Goal: Transaction & Acquisition: Purchase product/service

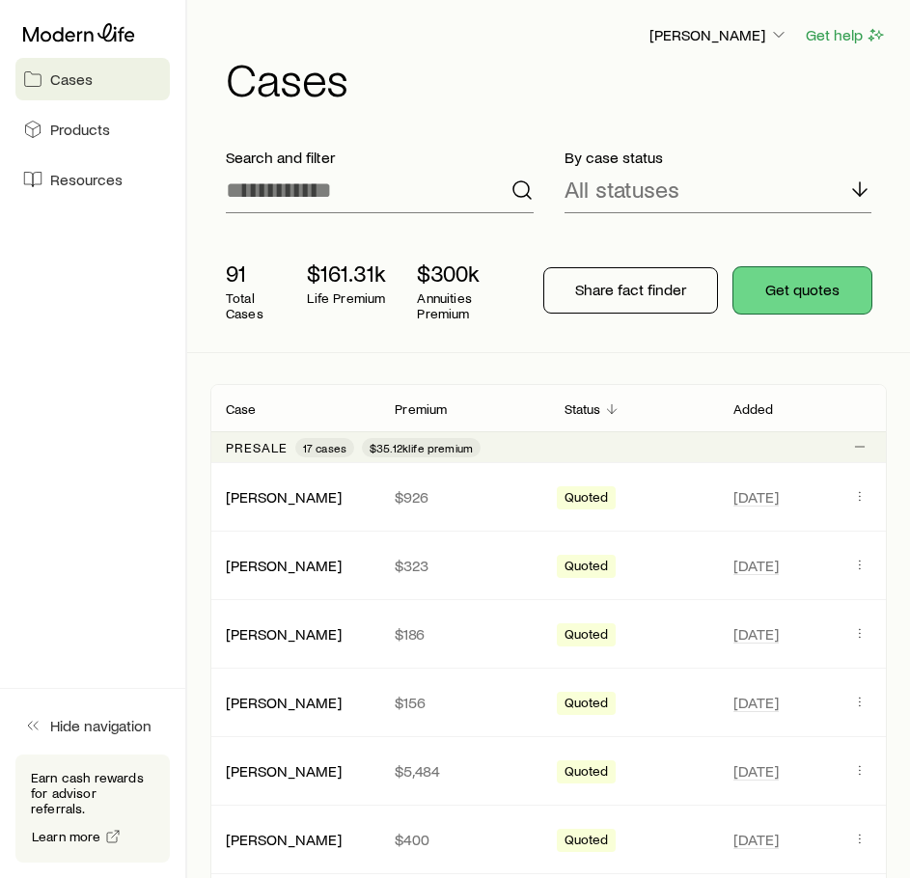
click at [820, 270] on button "Get quotes" at bounding box center [802, 290] width 138 height 46
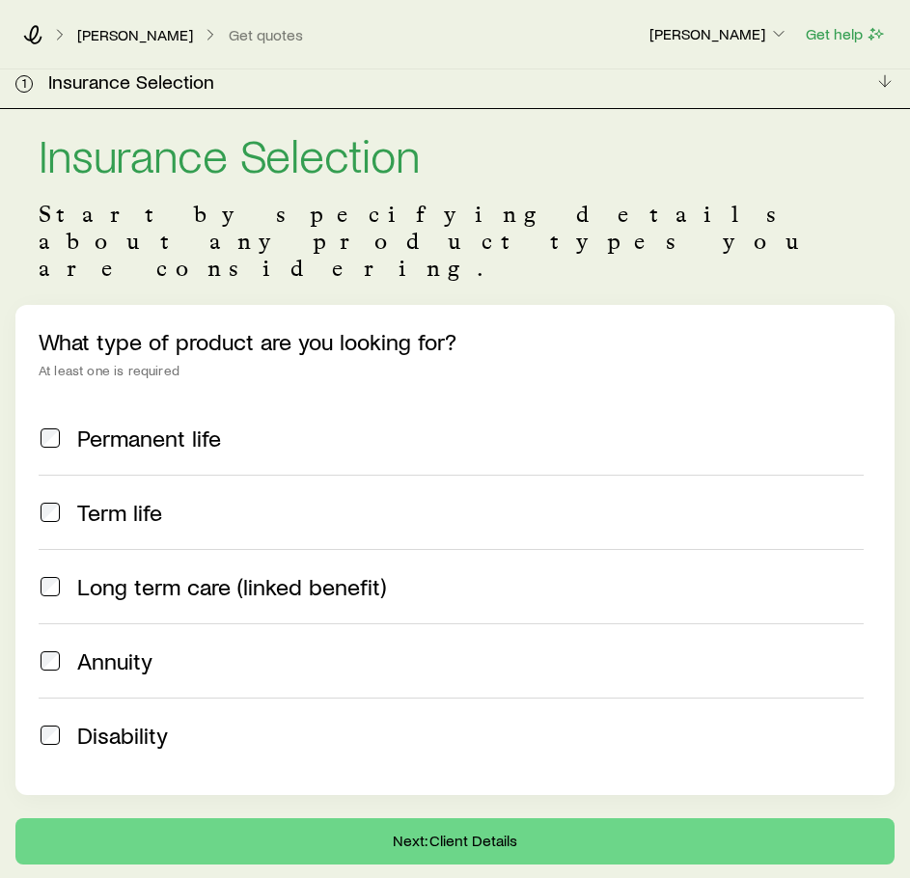
scroll to position [64, 0]
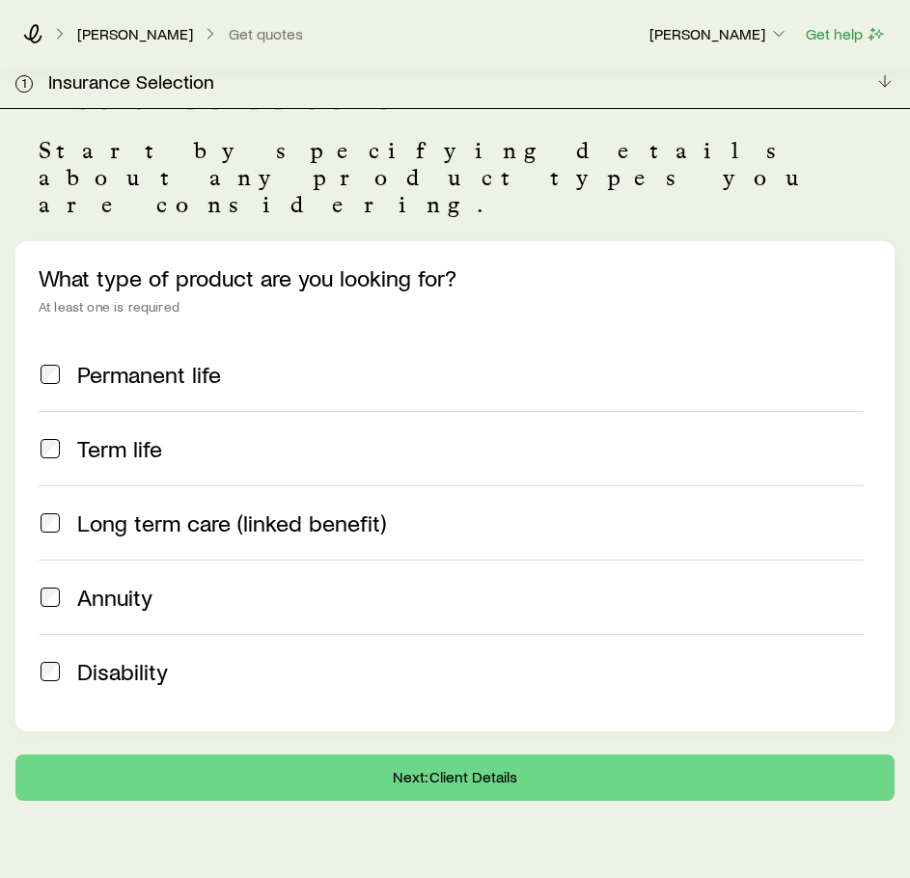
click at [159, 435] on span "Term life" at bounding box center [119, 448] width 85 height 27
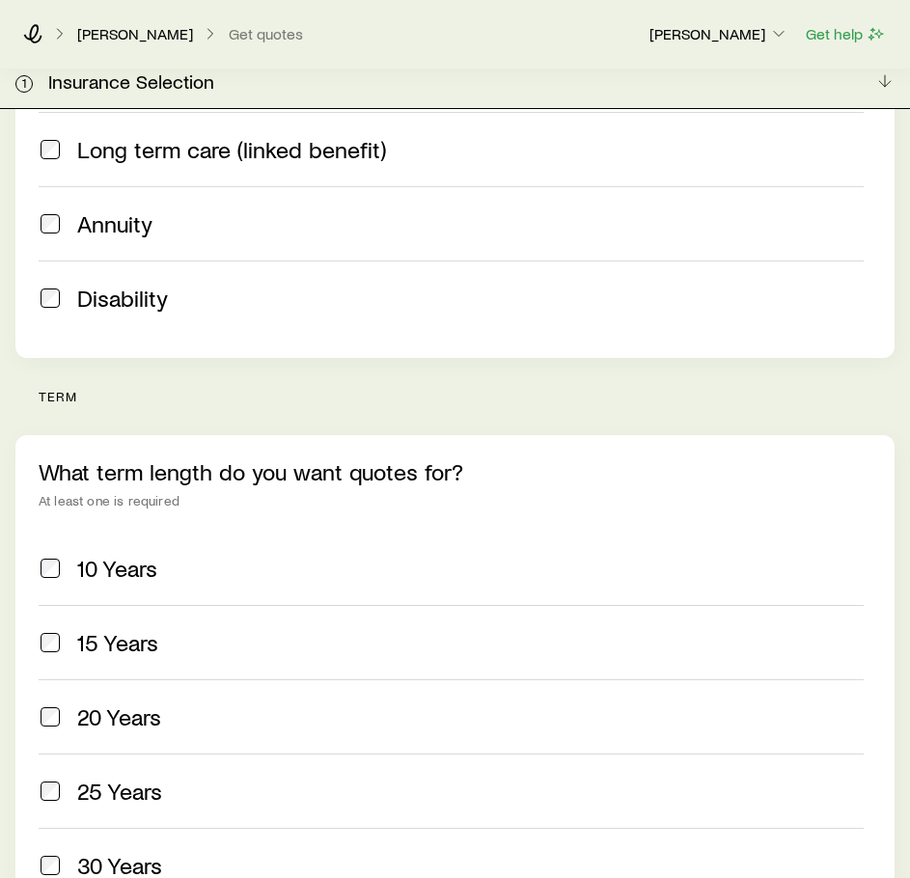
scroll to position [438, 0]
click at [114, 678] on label "20 Years" at bounding box center [451, 715] width 825 height 74
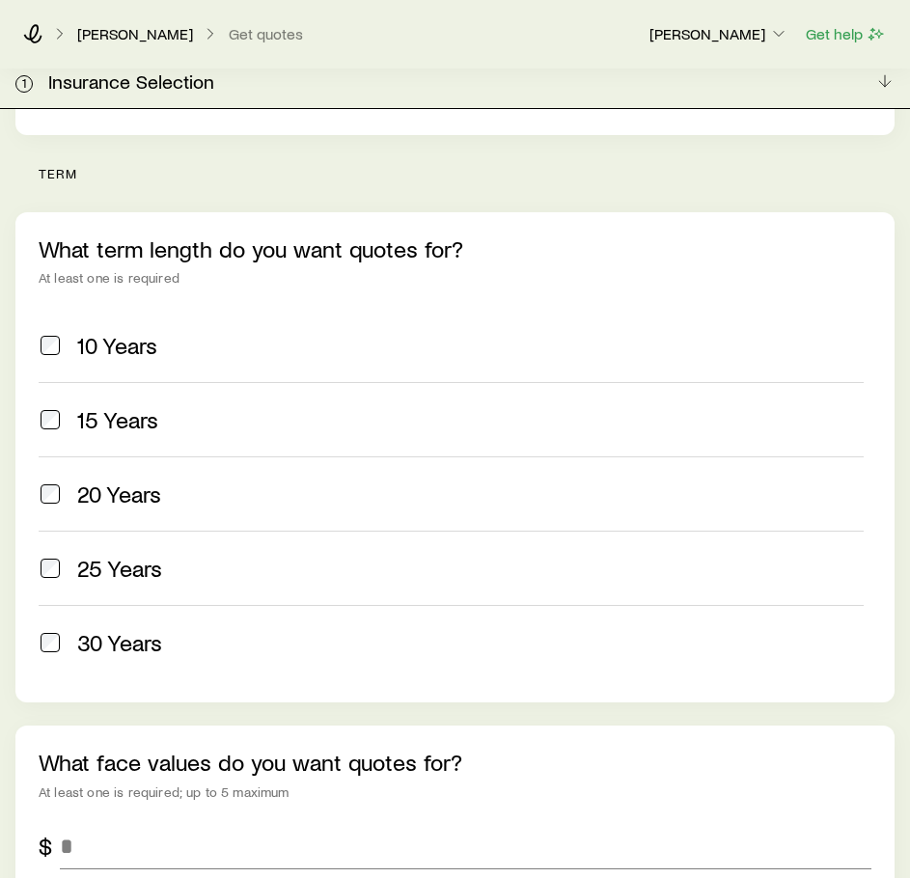
click at [120, 629] on span "30 Years" at bounding box center [119, 642] width 85 height 27
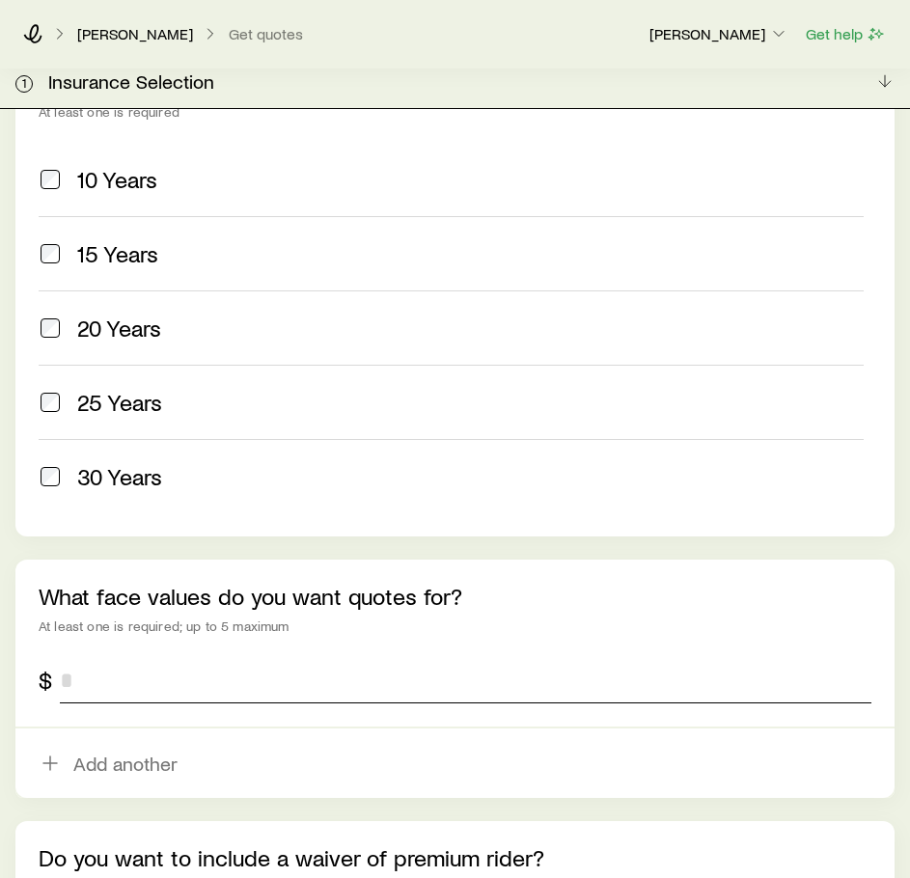
click at [111, 657] on input "tel" at bounding box center [465, 680] width 811 height 46
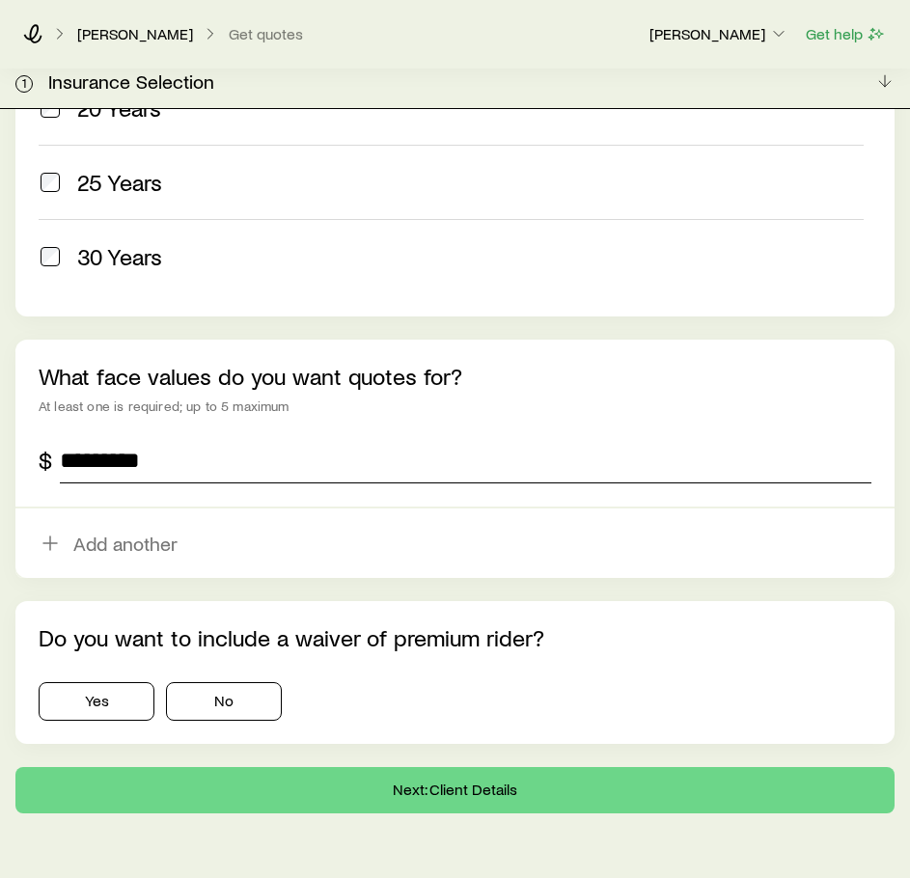
scroll to position [1058, 0]
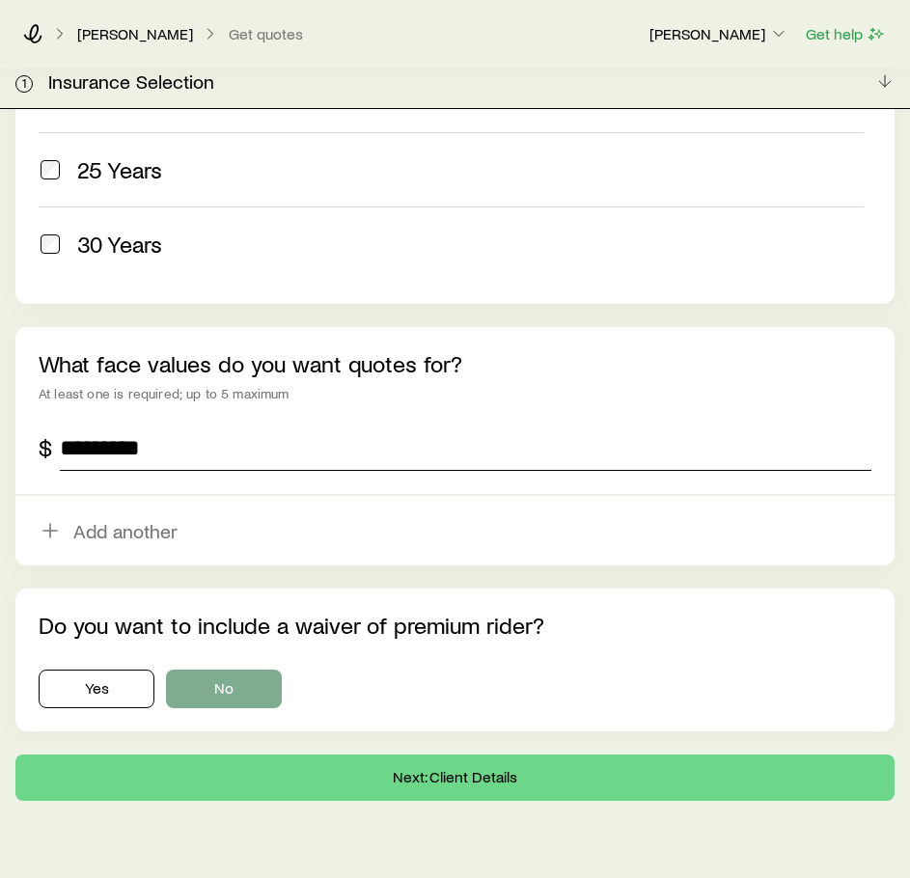
type input "*********"
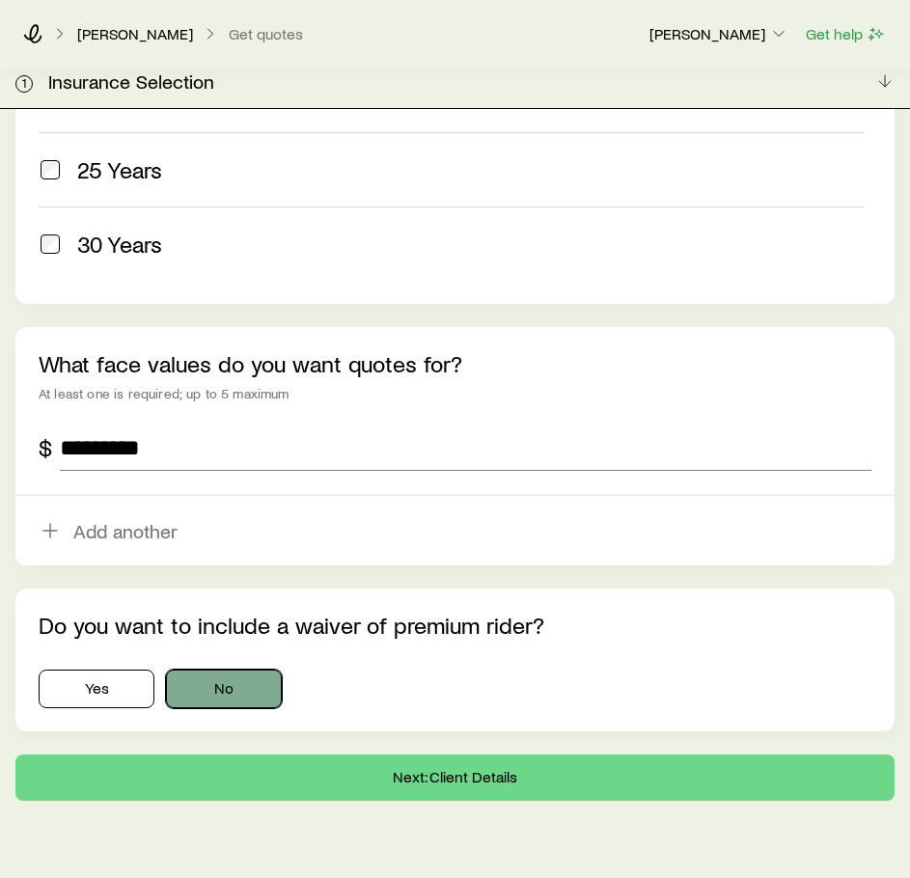
click at [185, 669] on button "No" at bounding box center [224, 688] width 116 height 39
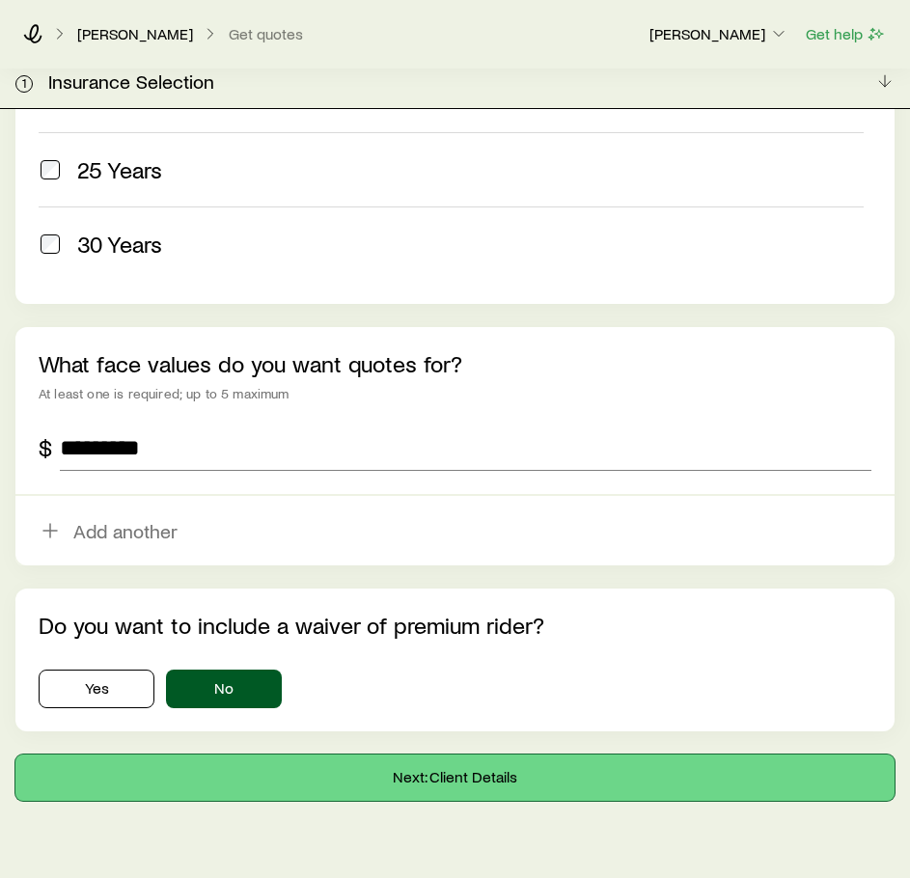
click at [254, 754] on button "Next: Client Details" at bounding box center [454, 777] width 879 height 46
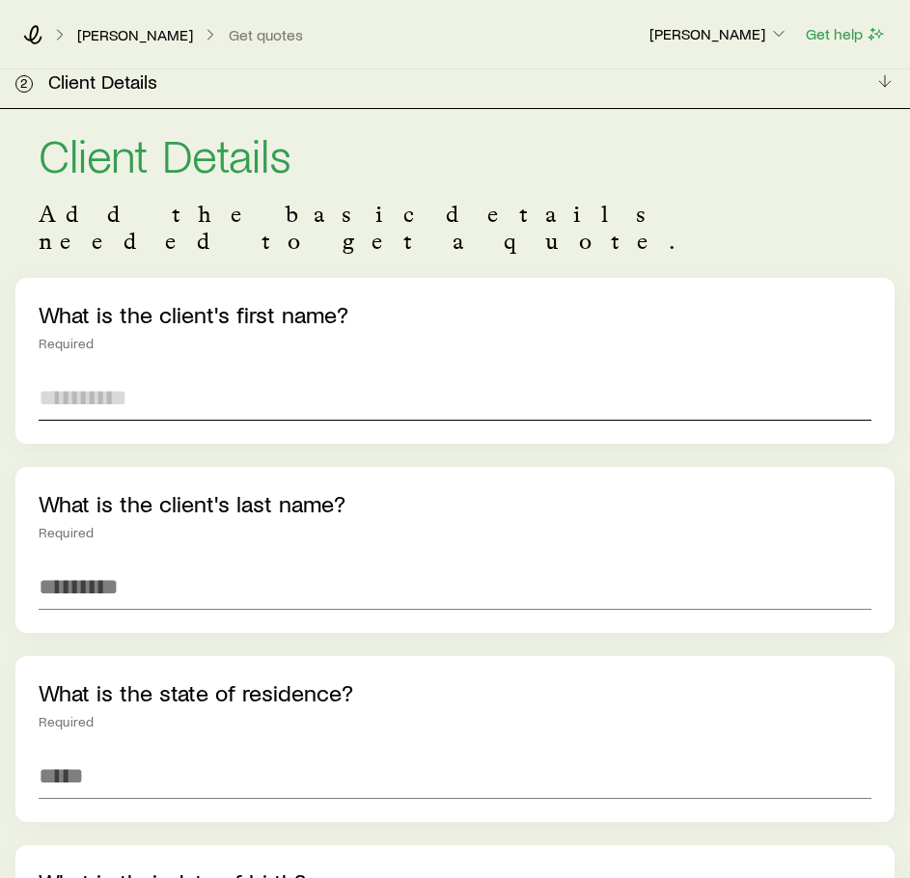
click at [209, 374] on input "text" at bounding box center [455, 397] width 832 height 46
type input "*******"
type input "*****"
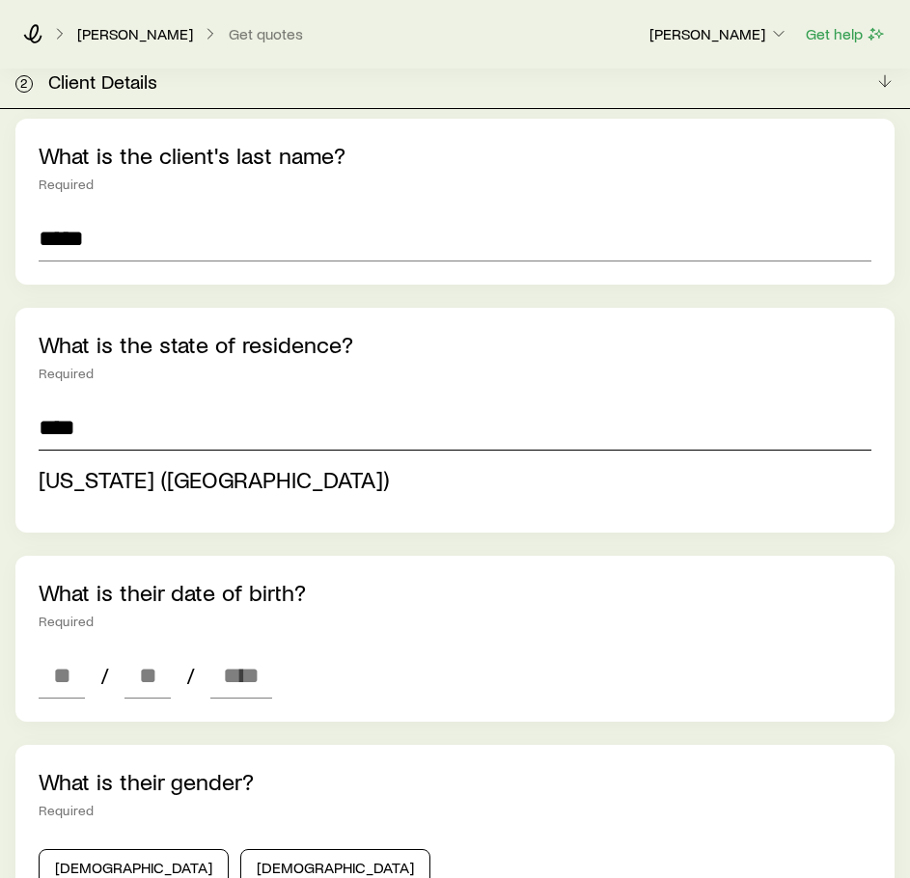
scroll to position [352, 0]
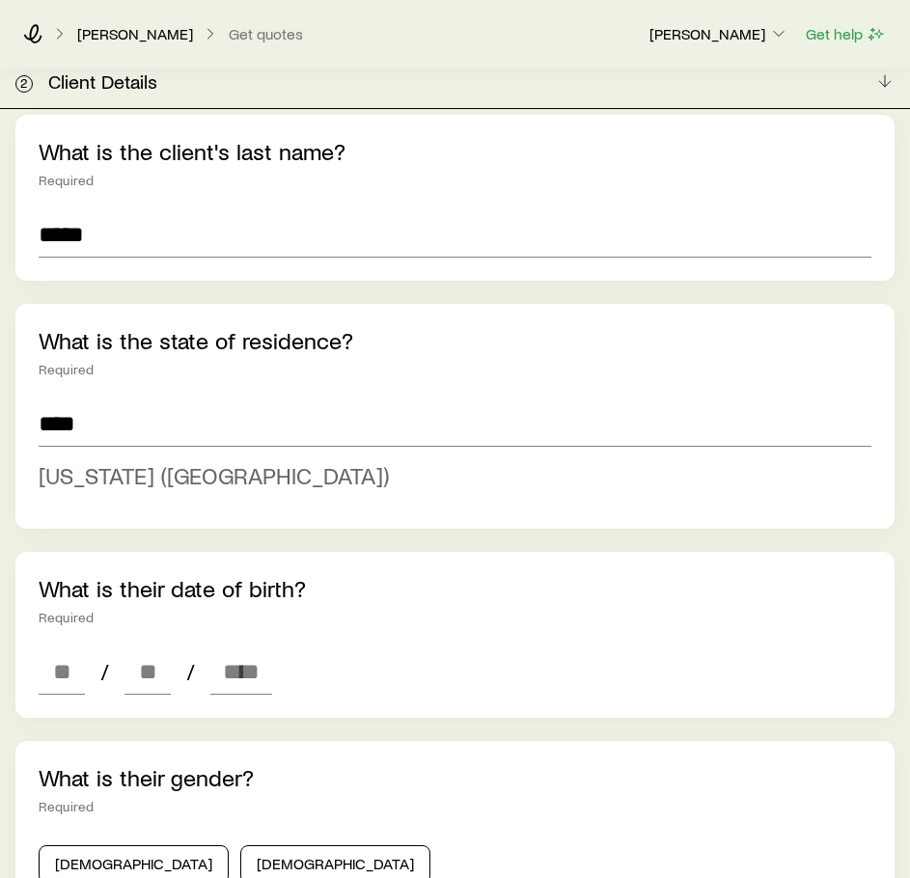
click at [265, 454] on li "[US_STATE] ([GEOGRAPHIC_DATA])" at bounding box center [449, 475] width 821 height 43
type input "**********"
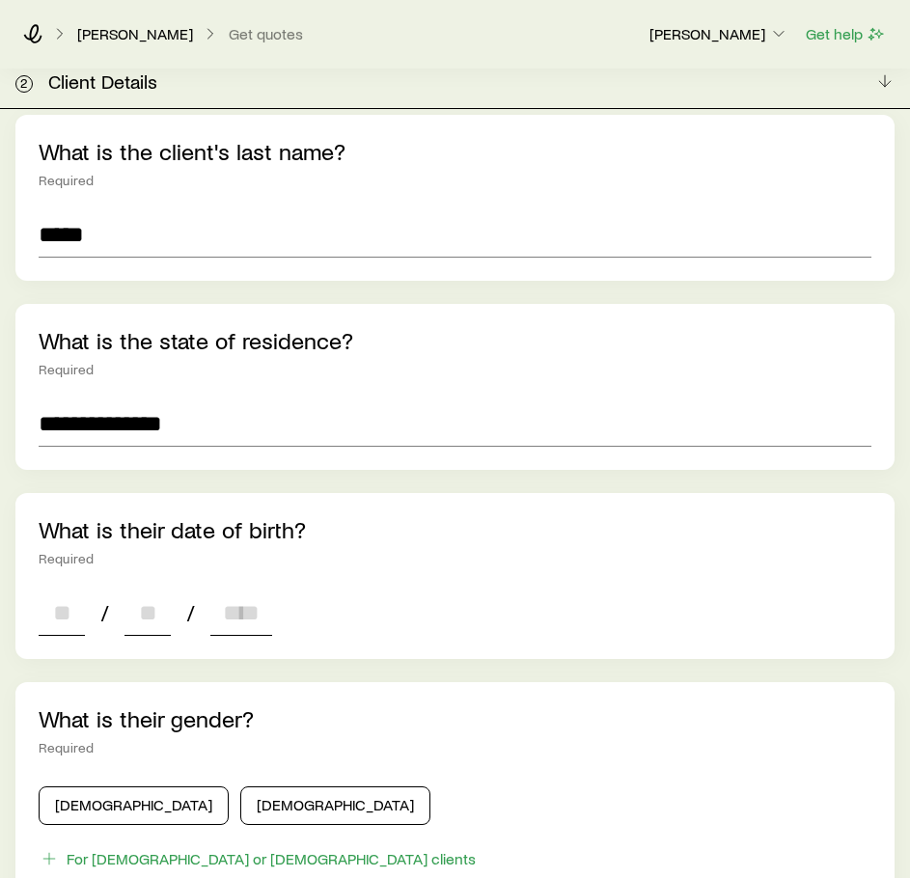
click at [59, 589] on input at bounding box center [62, 612] width 46 height 46
type input "**"
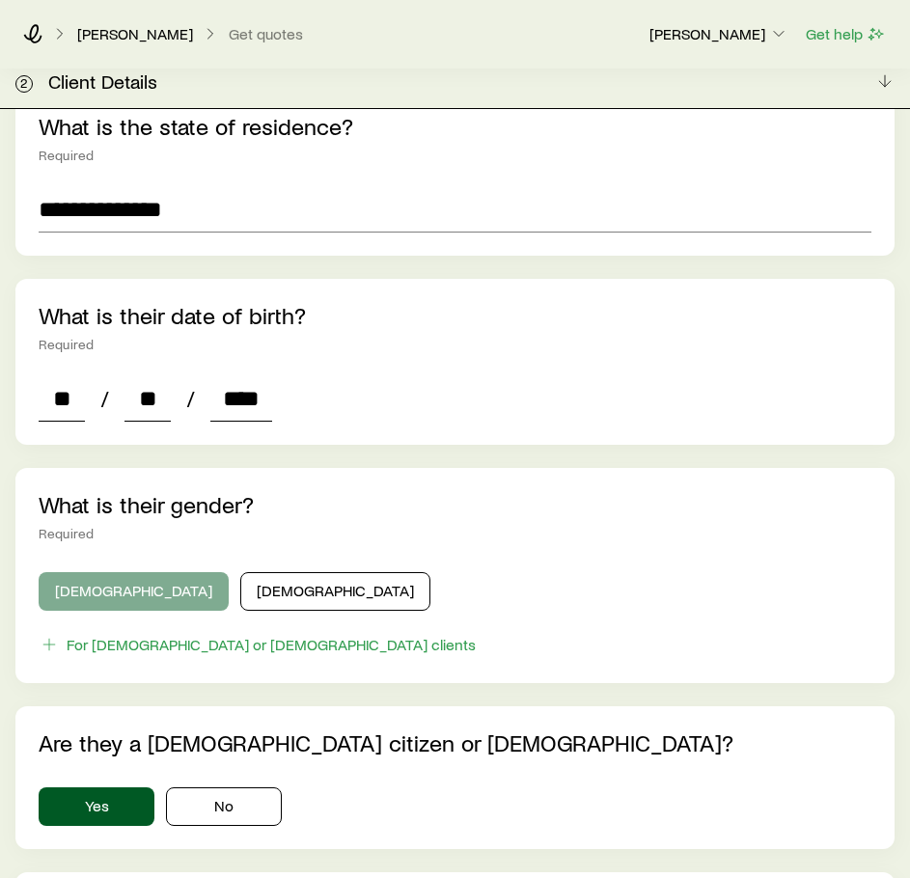
type input "****"
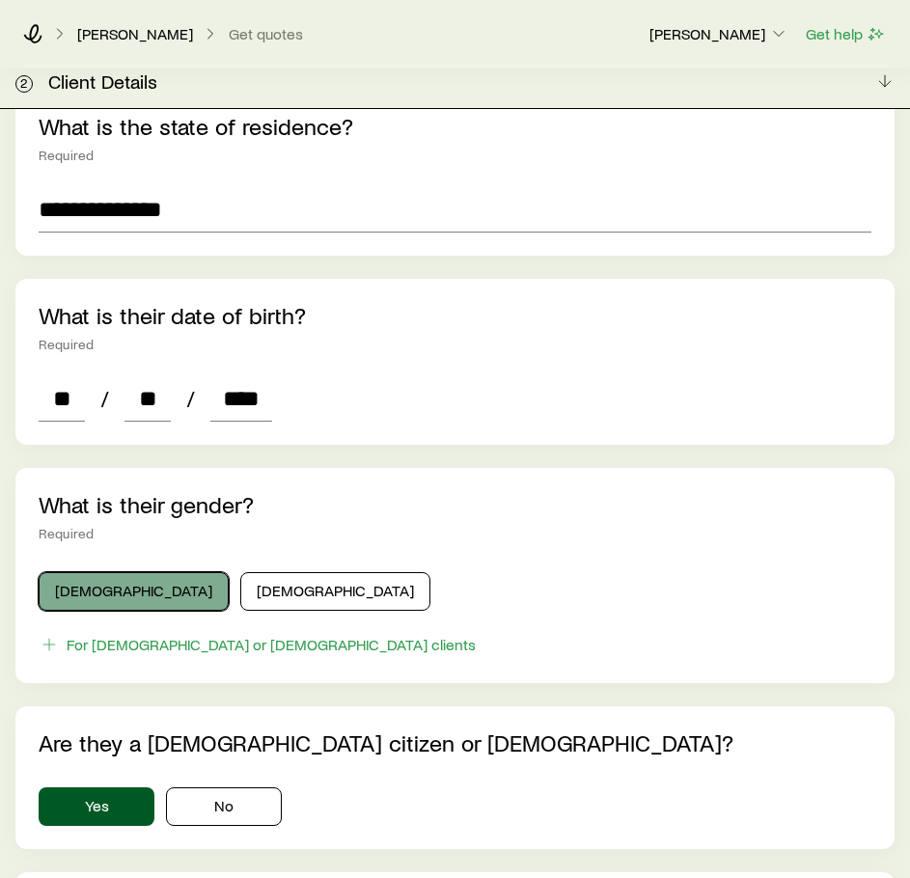
click at [88, 572] on button "[DEMOGRAPHIC_DATA]" at bounding box center [134, 591] width 190 height 39
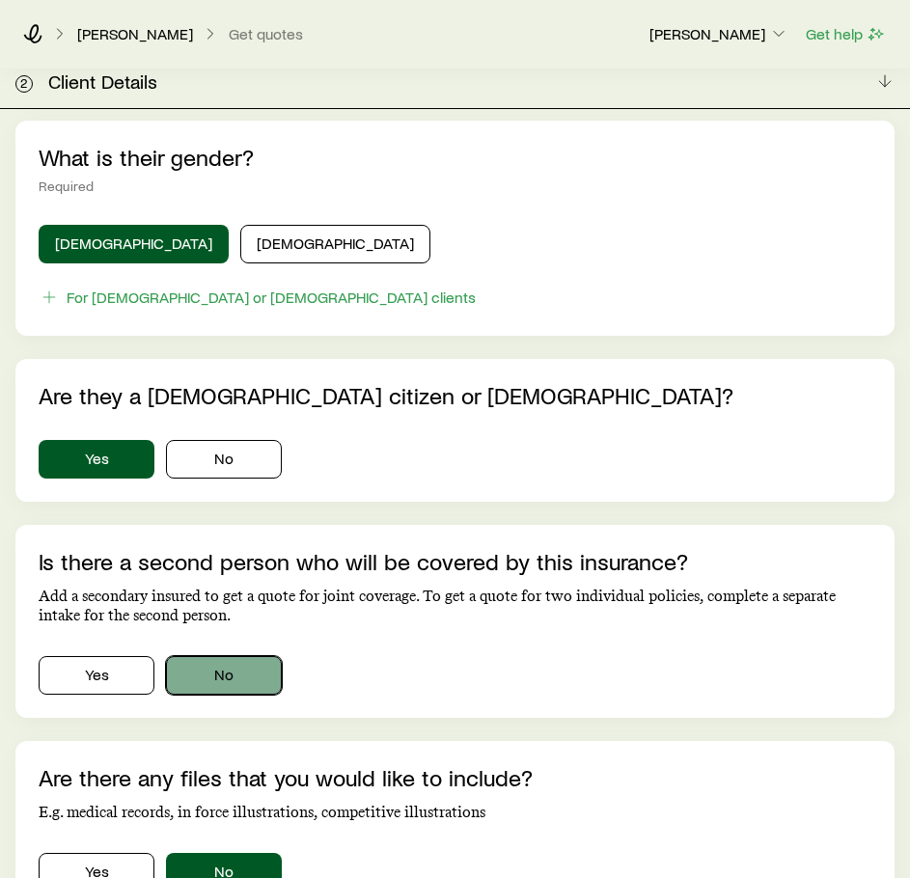
click at [229, 659] on button "No" at bounding box center [224, 675] width 116 height 39
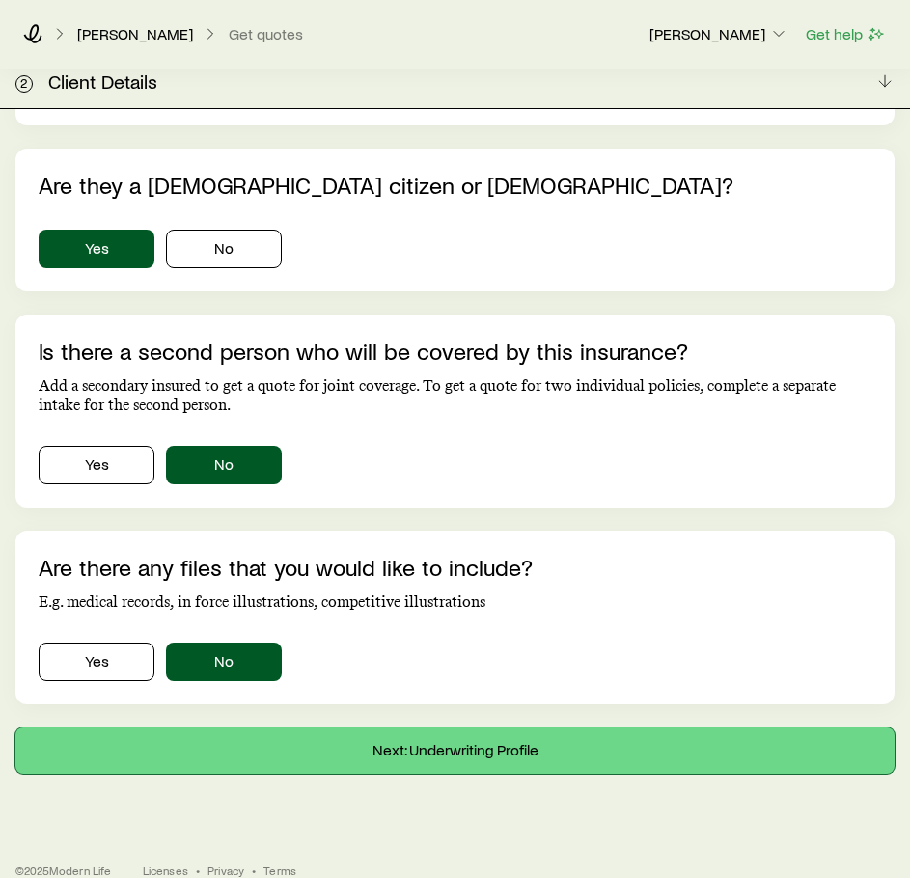
click at [296, 728] on button "Next: Underwriting Profile" at bounding box center [454, 750] width 879 height 46
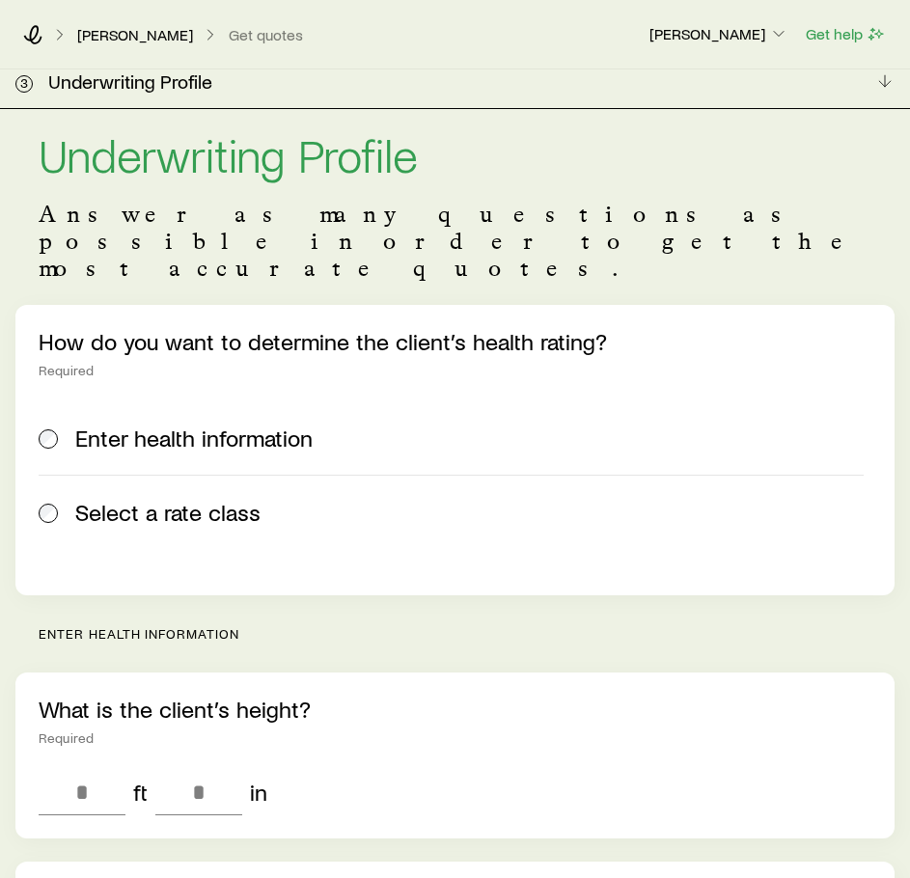
click at [193, 499] on span "Select a rate class" at bounding box center [167, 512] width 185 height 27
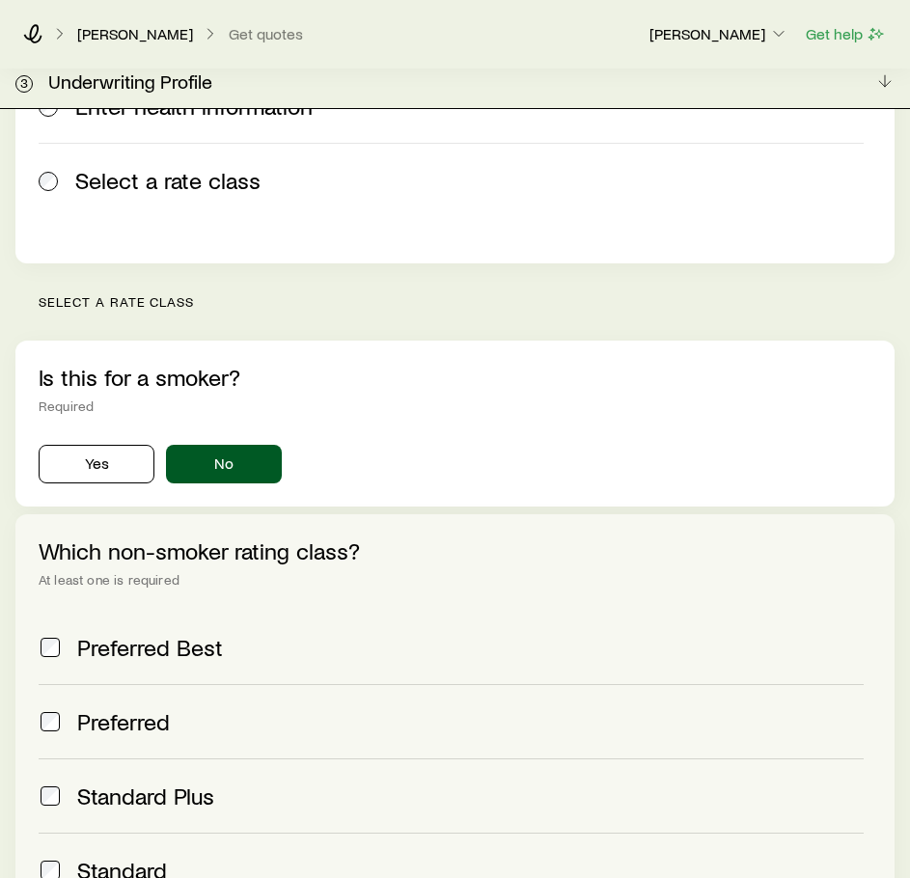
scroll to position [334, 0]
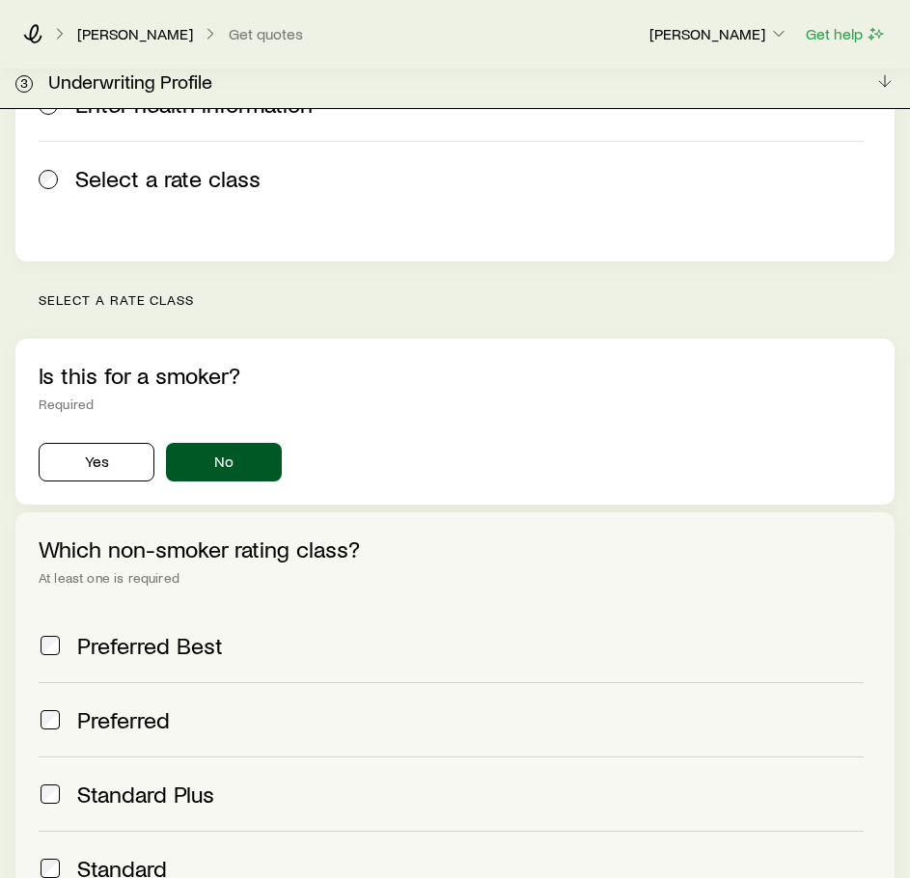
click at [174, 632] on span "Preferred Best" at bounding box center [150, 645] width 146 height 27
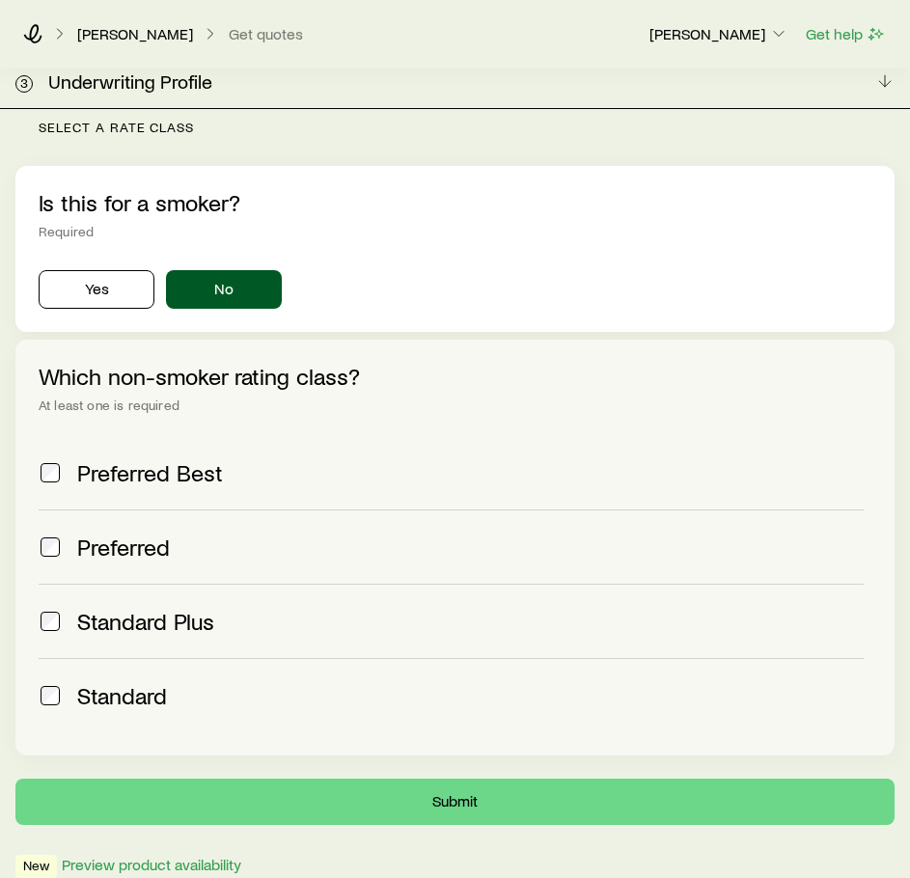
scroll to position [584, 0]
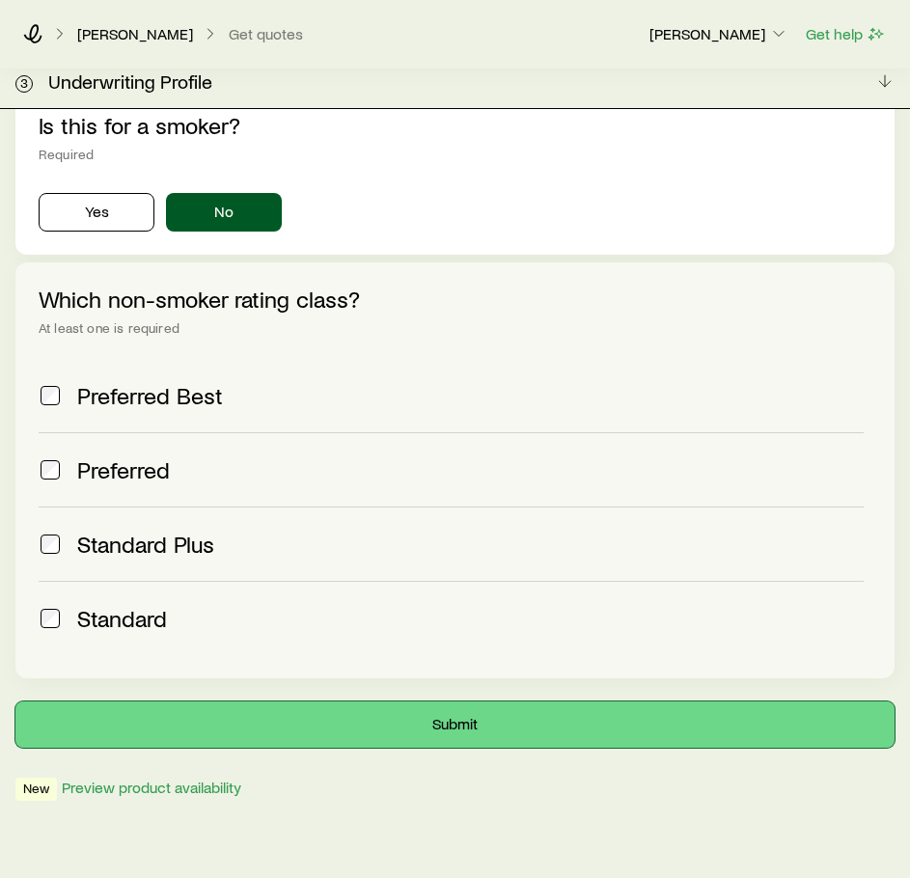
click at [300, 701] on button "Submit" at bounding box center [454, 724] width 879 height 46
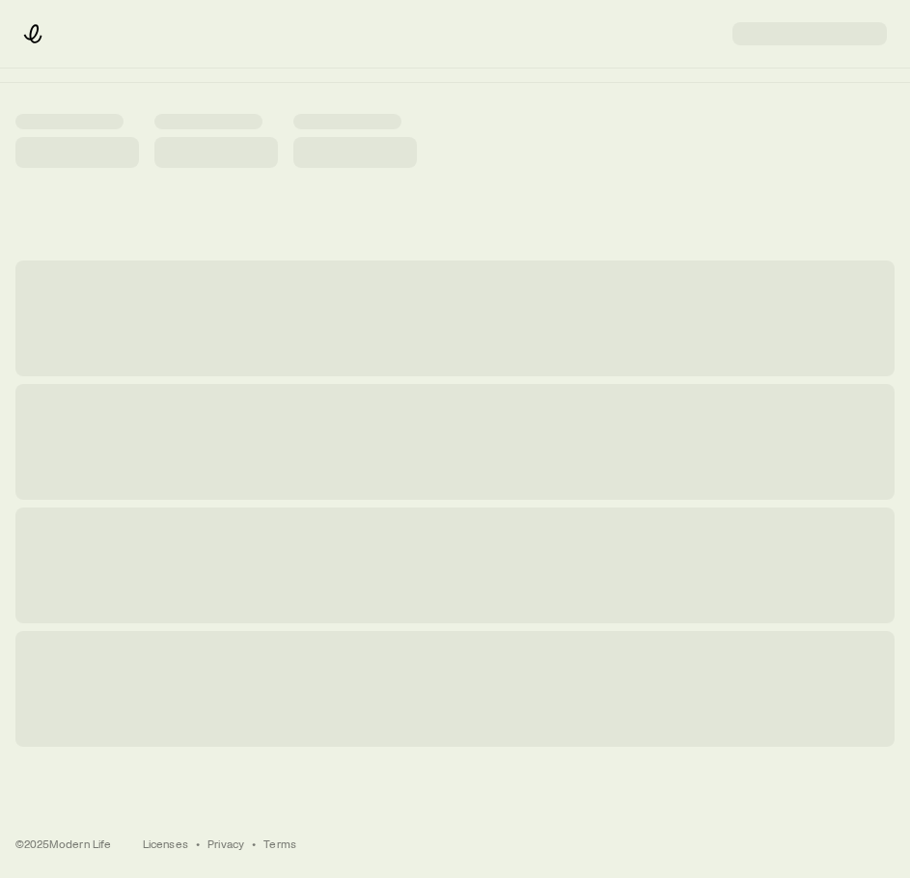
scroll to position [0, 0]
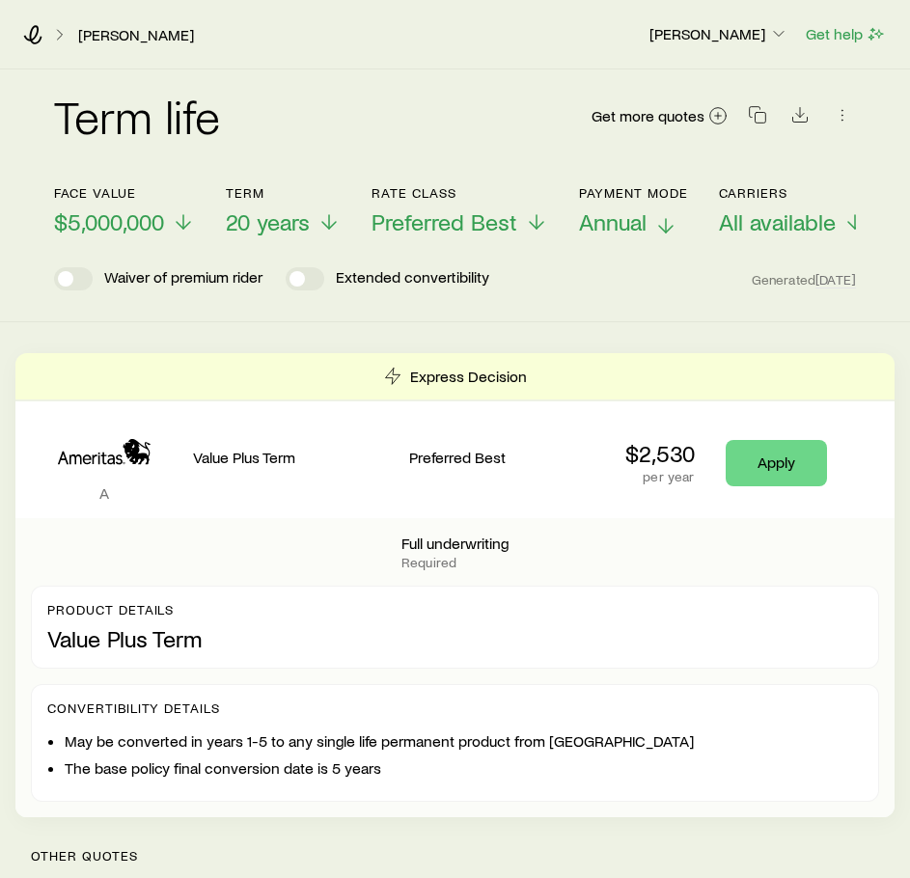
click at [655, 217] on icon at bounding box center [665, 225] width 23 height 23
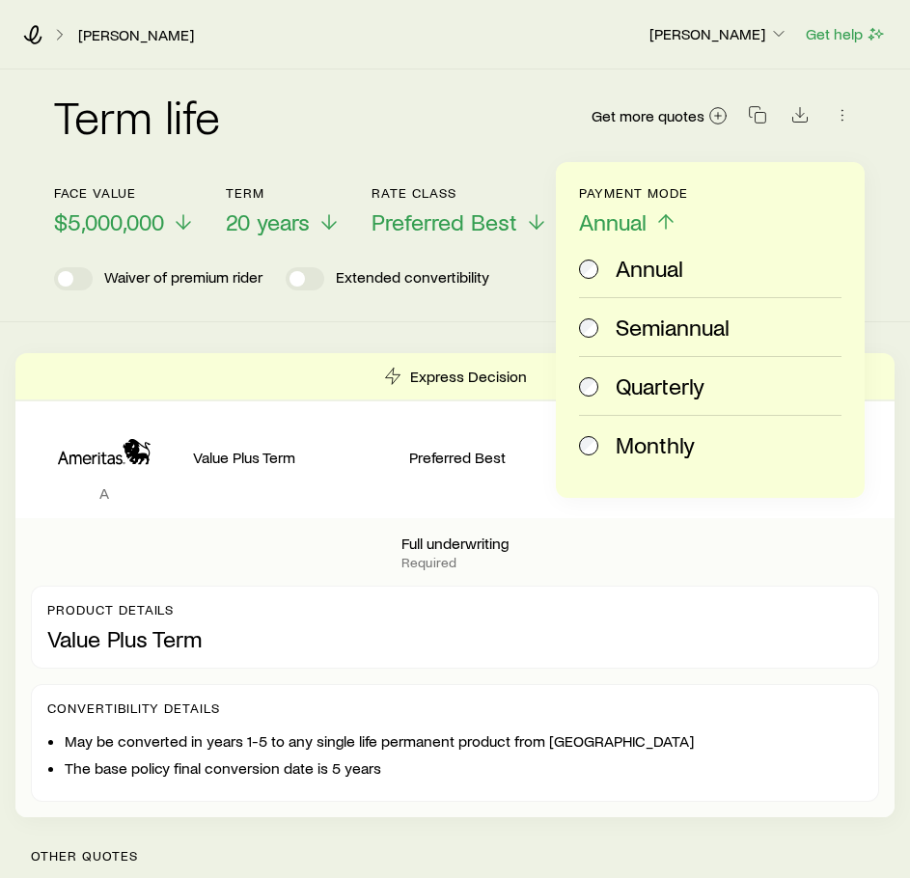
click at [637, 439] on span "Monthly" at bounding box center [654, 444] width 79 height 27
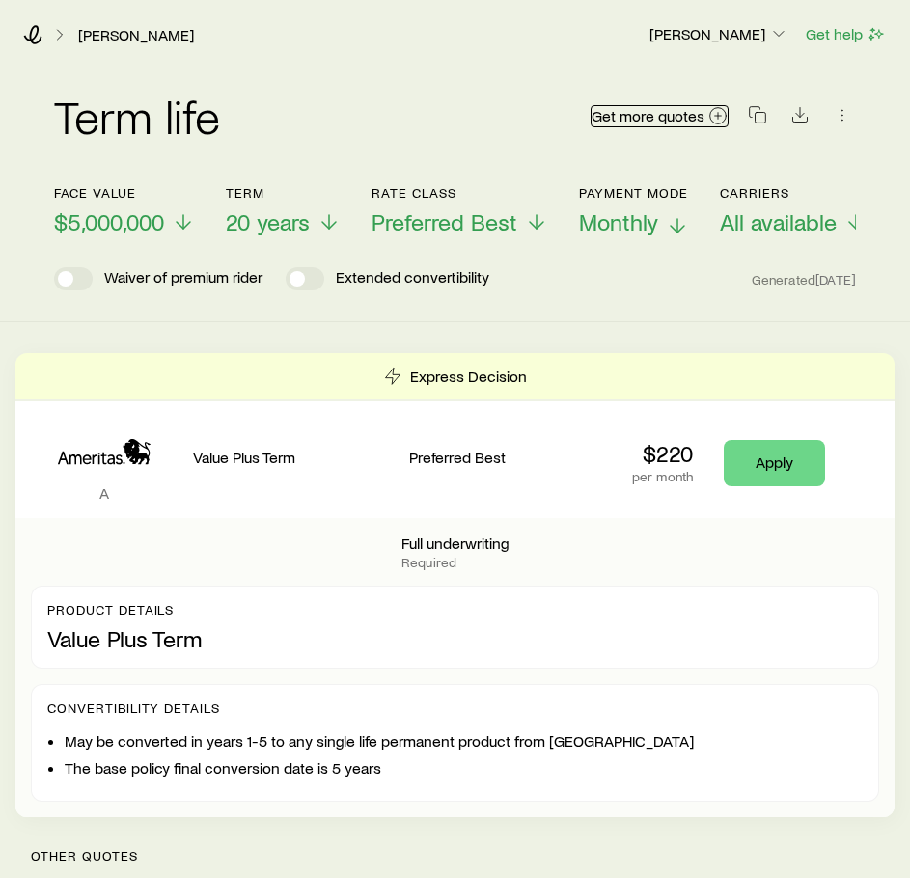
click at [709, 116] on icon at bounding box center [717, 115] width 19 height 19
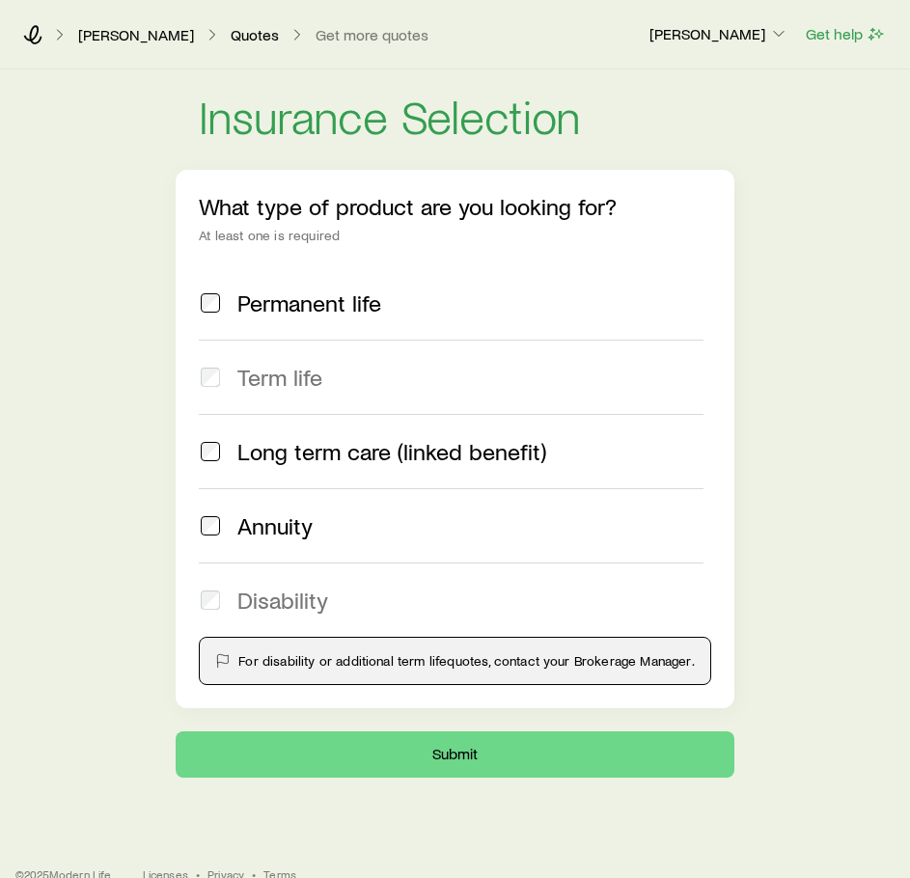
click at [270, 582] on label "Disability" at bounding box center [450, 599] width 503 height 74
click at [757, 29] on p "[PERSON_NAME]" at bounding box center [718, 33] width 139 height 19
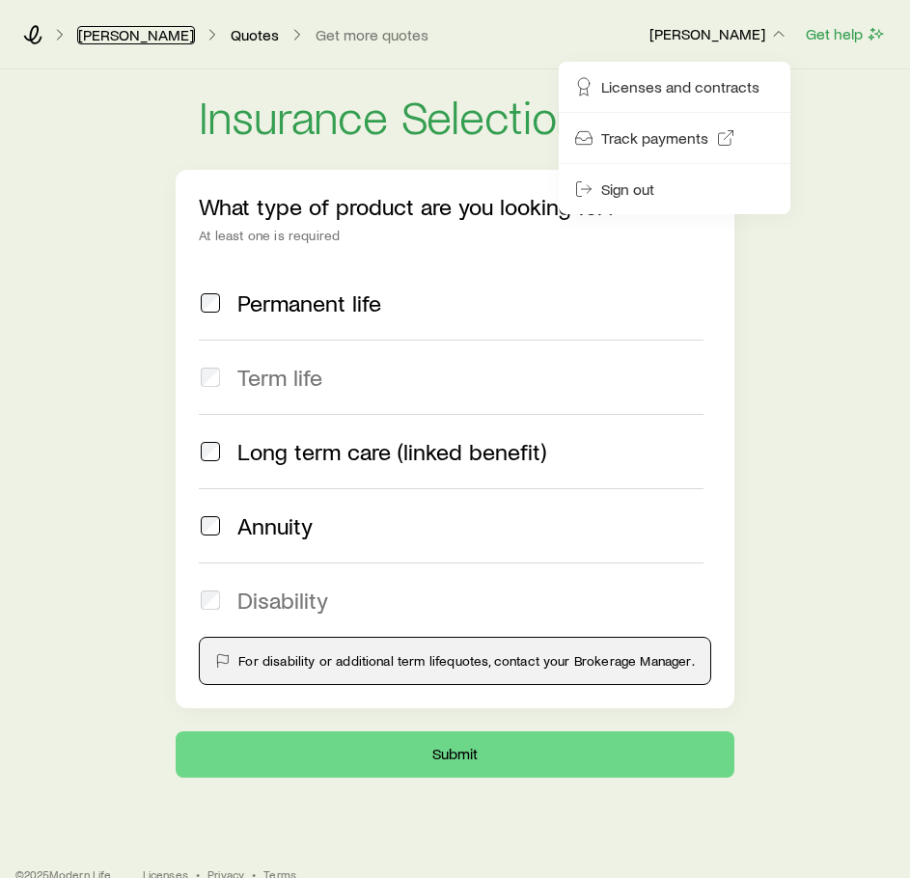
click at [79, 26] on link "[PERSON_NAME]" at bounding box center [136, 35] width 118 height 18
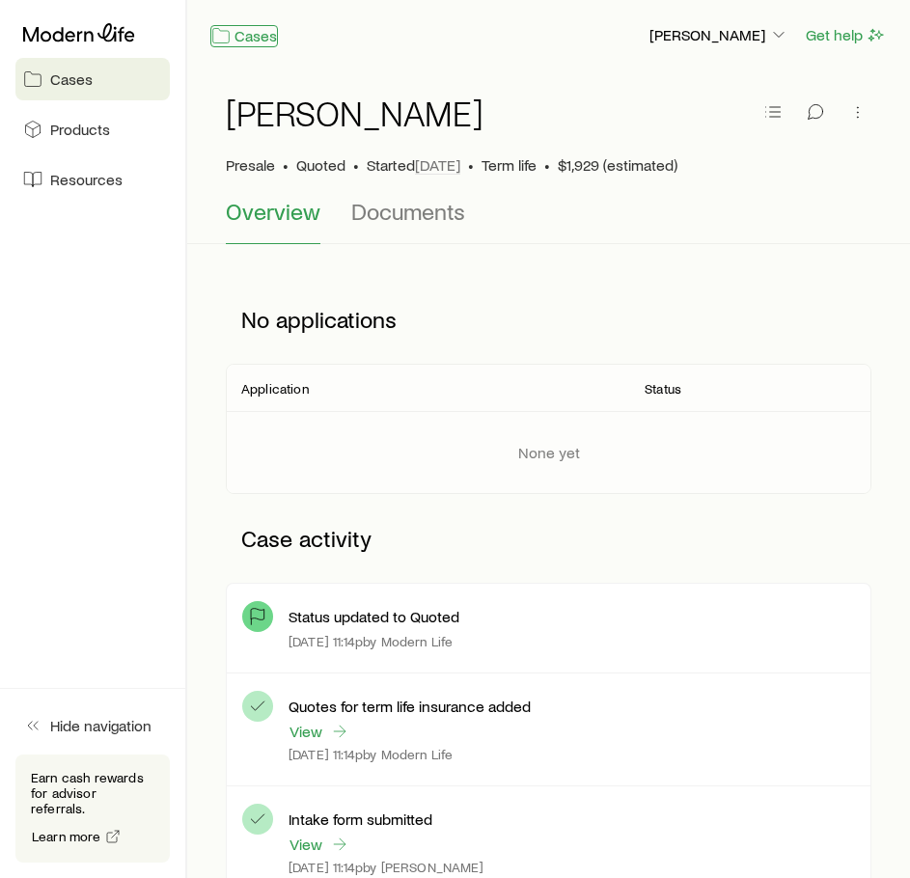
click at [251, 31] on link "Cases" at bounding box center [244, 36] width 68 height 22
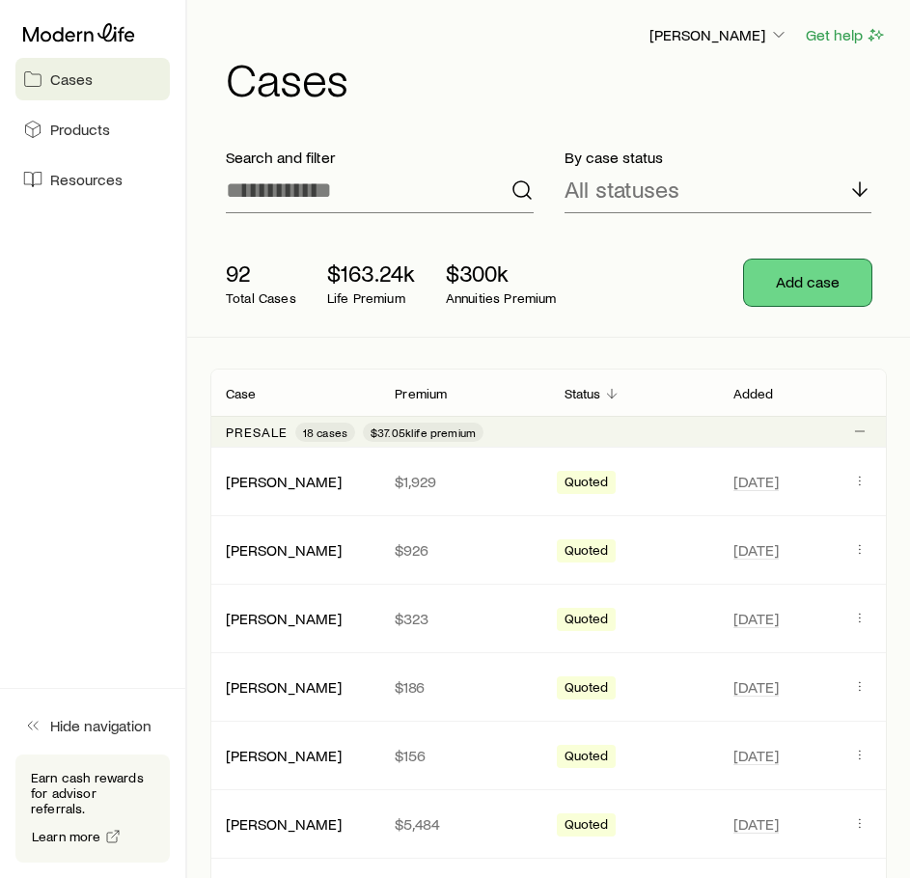
click at [754, 277] on button "Add case" at bounding box center [807, 282] width 127 height 46
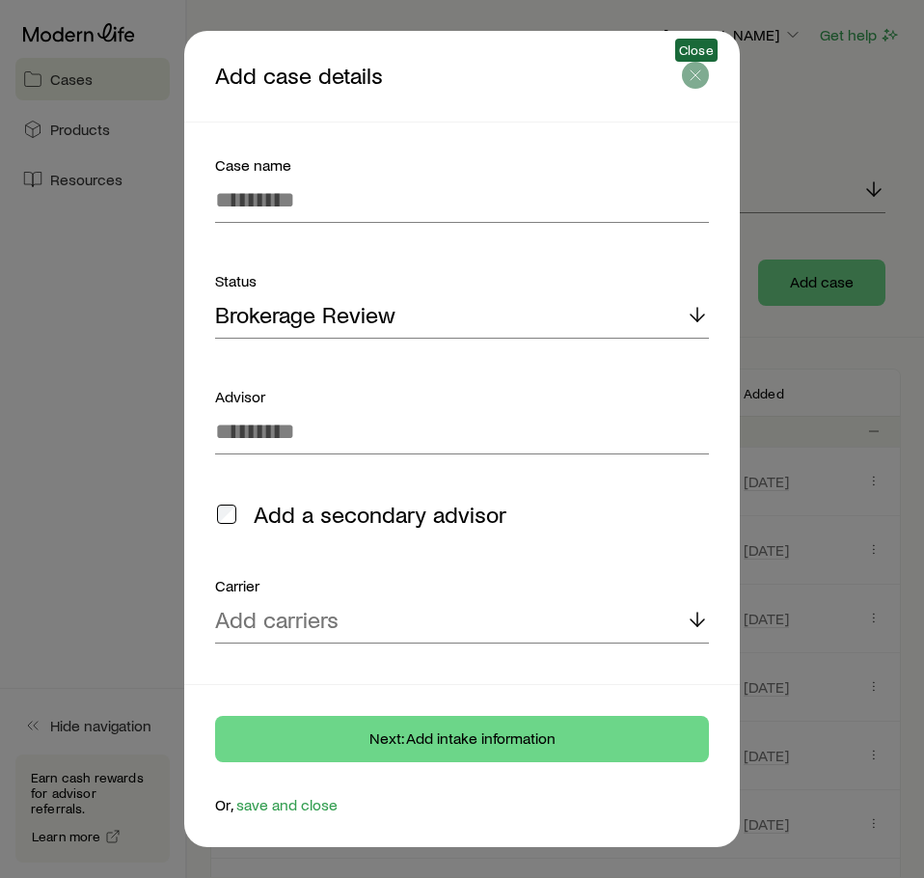
click at [694, 76] on line "button" at bounding box center [696, 75] width 10 height 10
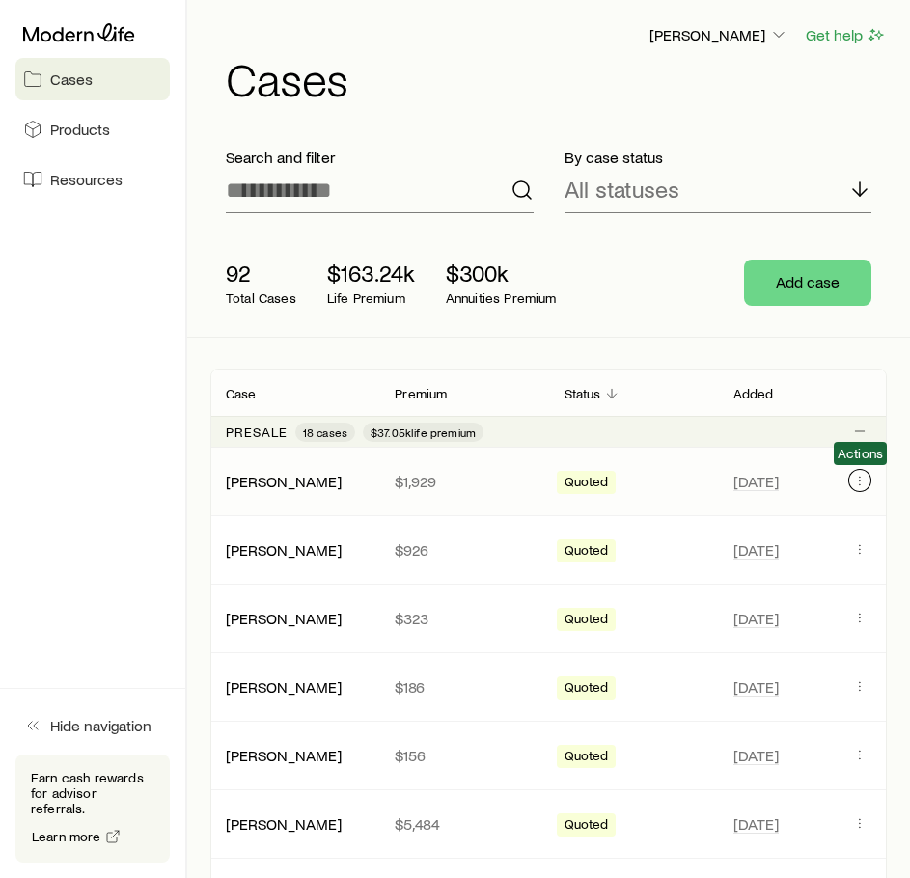
click at [857, 479] on icon "Client cases" at bounding box center [859, 480] width 15 height 15
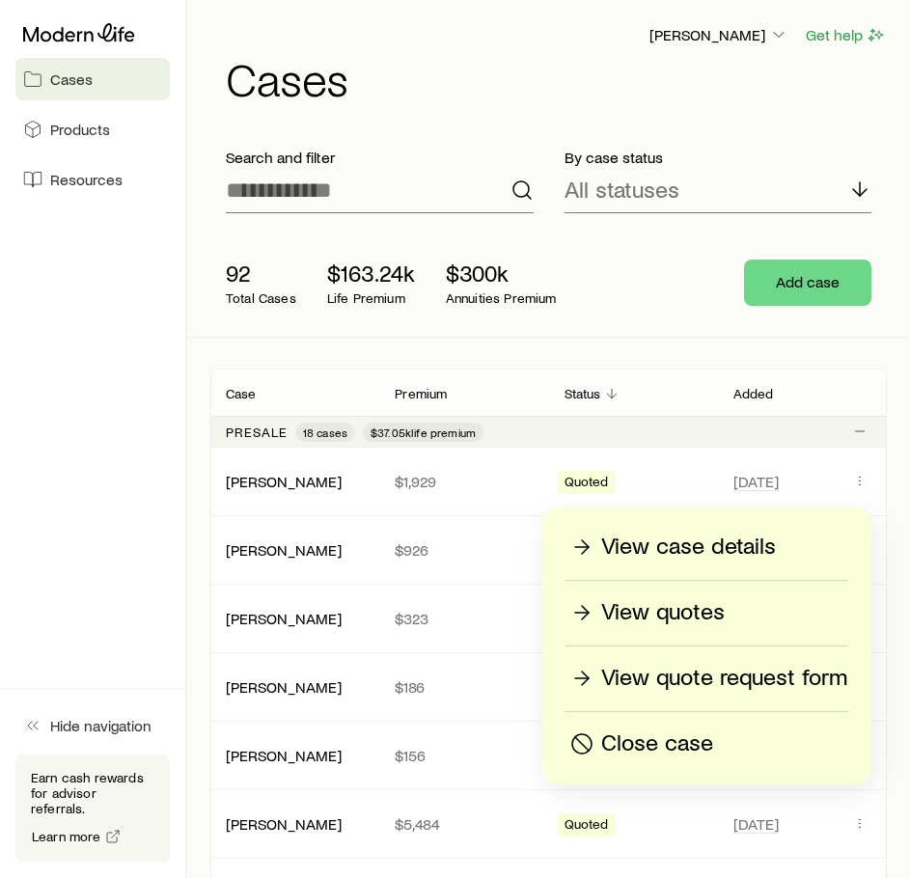
click at [720, 688] on p "View quote request form" at bounding box center [724, 678] width 246 height 31
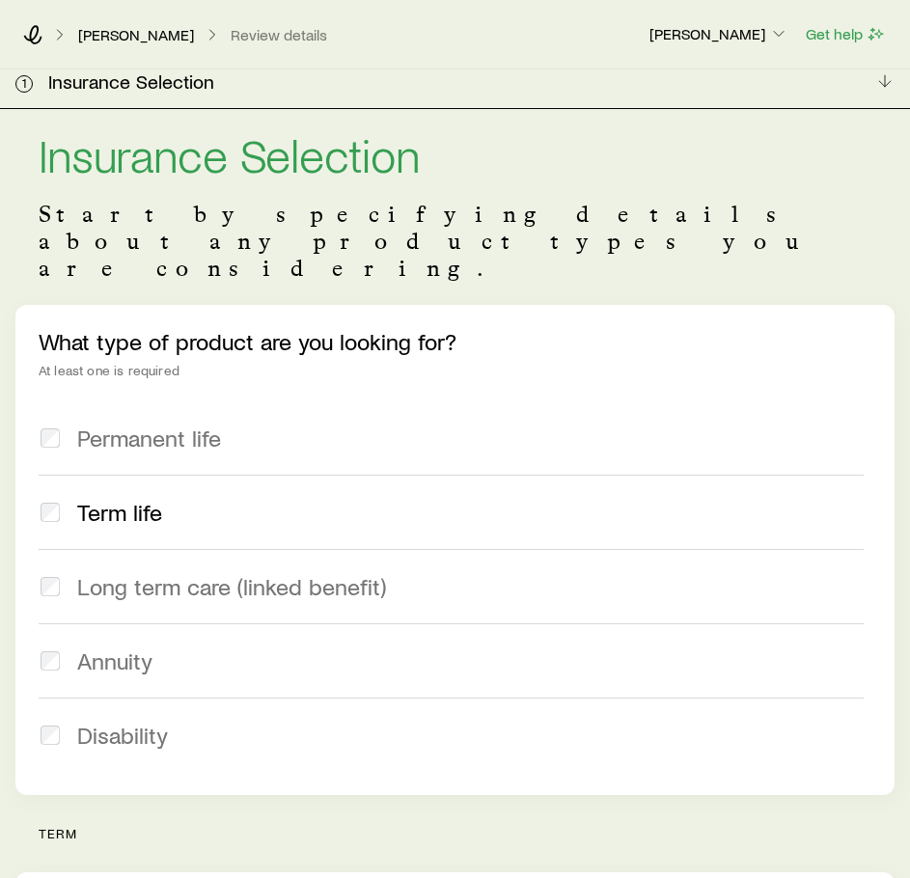
click at [129, 721] on span "Disability" at bounding box center [122, 734] width 91 height 27
click at [135, 47] on div "[PERSON_NAME] Review details [PERSON_NAME] Get help" at bounding box center [455, 34] width 910 height 69
click at [134, 35] on link "[PERSON_NAME]" at bounding box center [136, 35] width 118 height 18
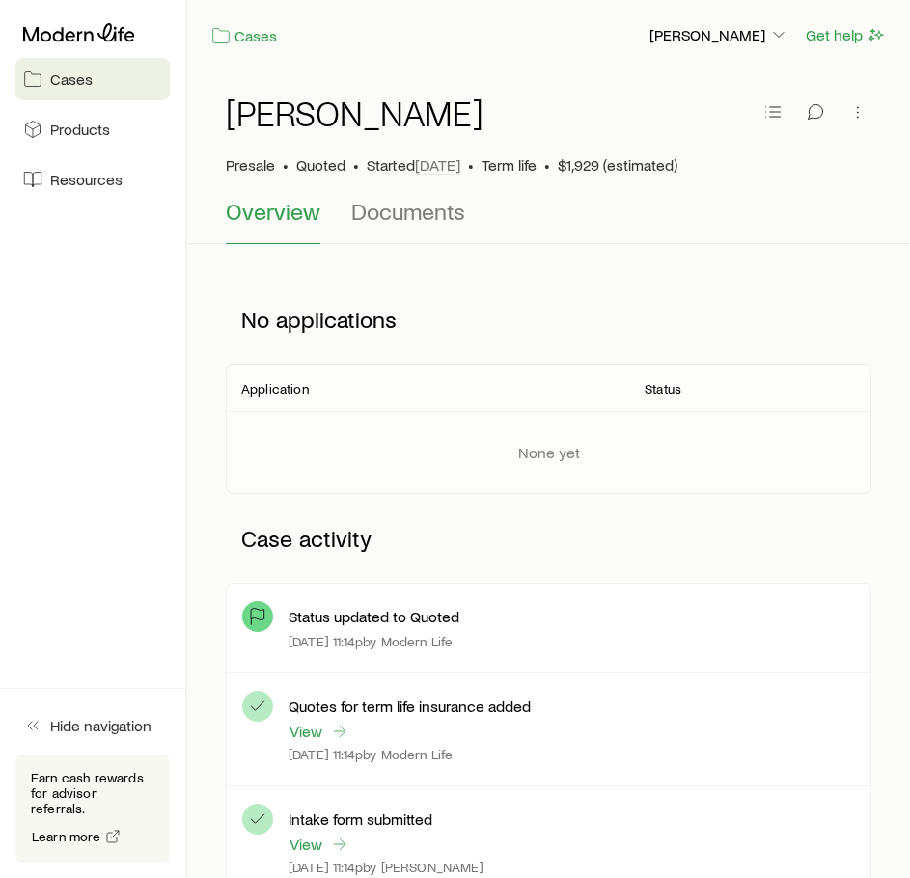
click at [46, 78] on link "Cases" at bounding box center [92, 79] width 154 height 42
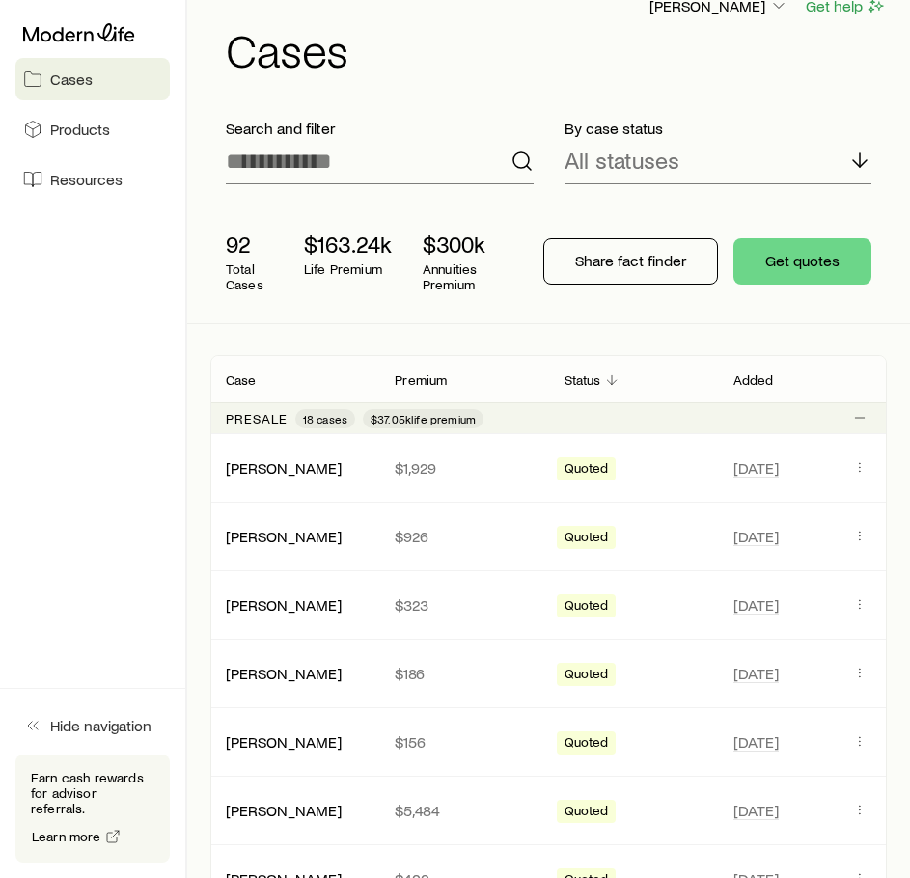
scroll to position [30, 0]
click at [315, 468] on link "[PERSON_NAME]" at bounding box center [285, 465] width 116 height 18
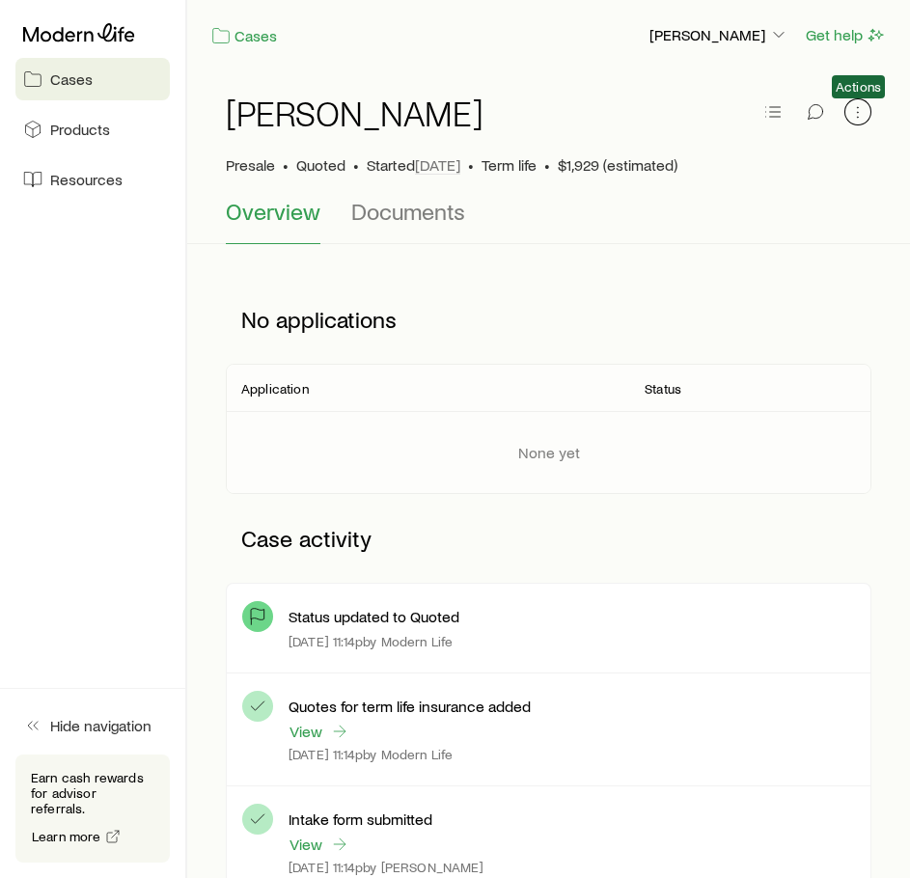
click at [858, 115] on icon "button" at bounding box center [857, 111] width 19 height 19
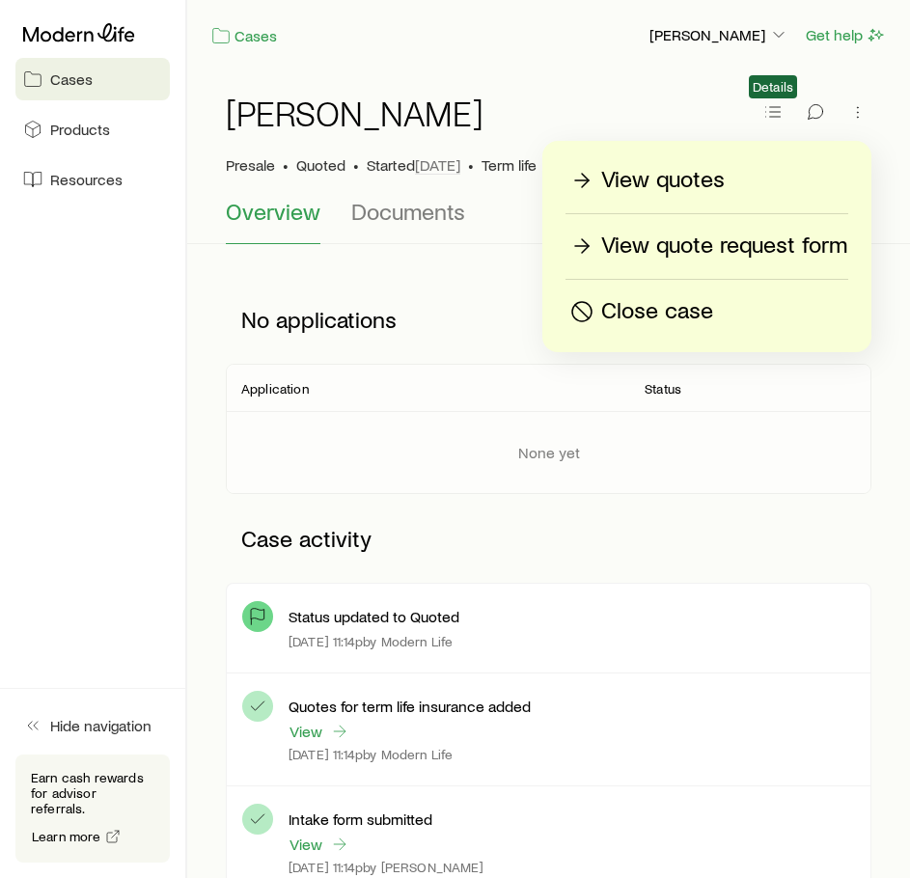
click at [782, 94] on span "Details" at bounding box center [772, 86] width 41 height 15
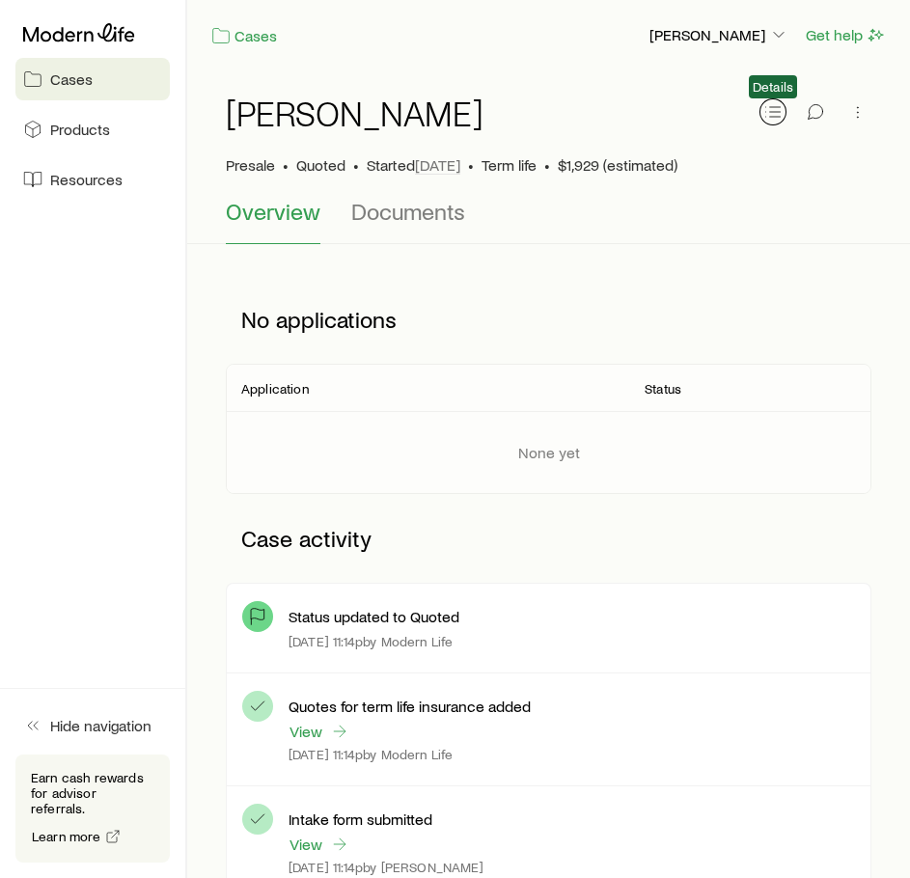
click at [777, 114] on icon "button" at bounding box center [772, 111] width 19 height 19
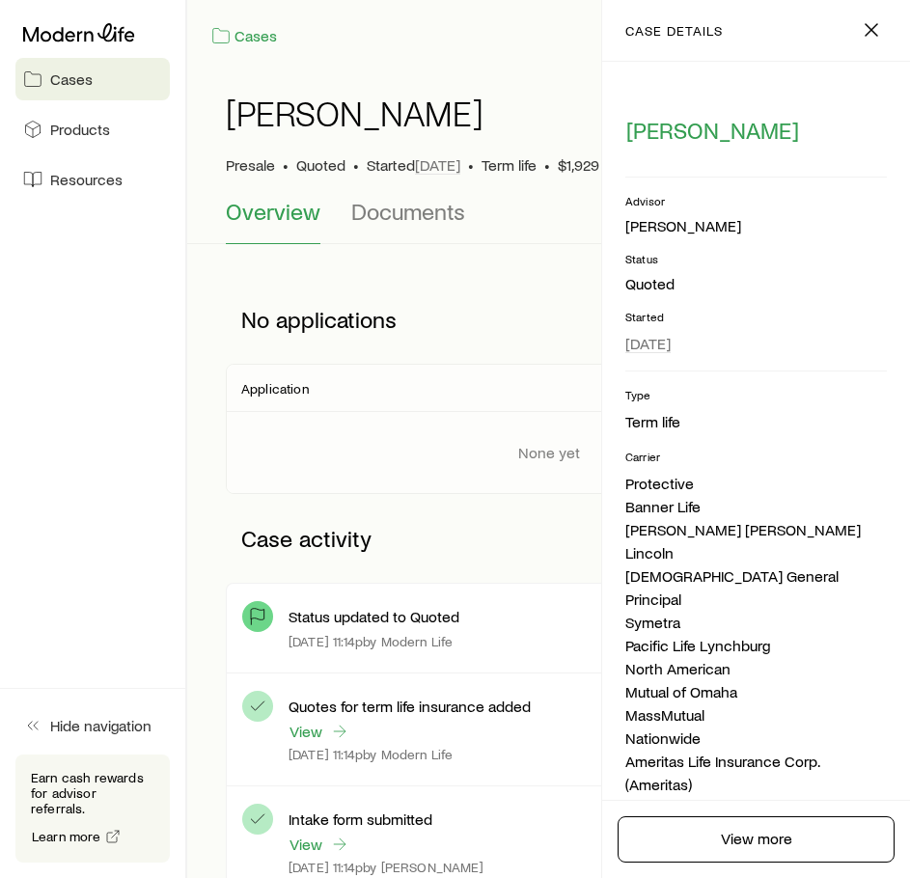
click at [458, 90] on div "[PERSON_NAME] Presale • Quoted • Started [DATE] • Term life • $1,929 (estimated)" at bounding box center [548, 133] width 645 height 127
click at [82, 41] on div at bounding box center [92, 32] width 154 height 35
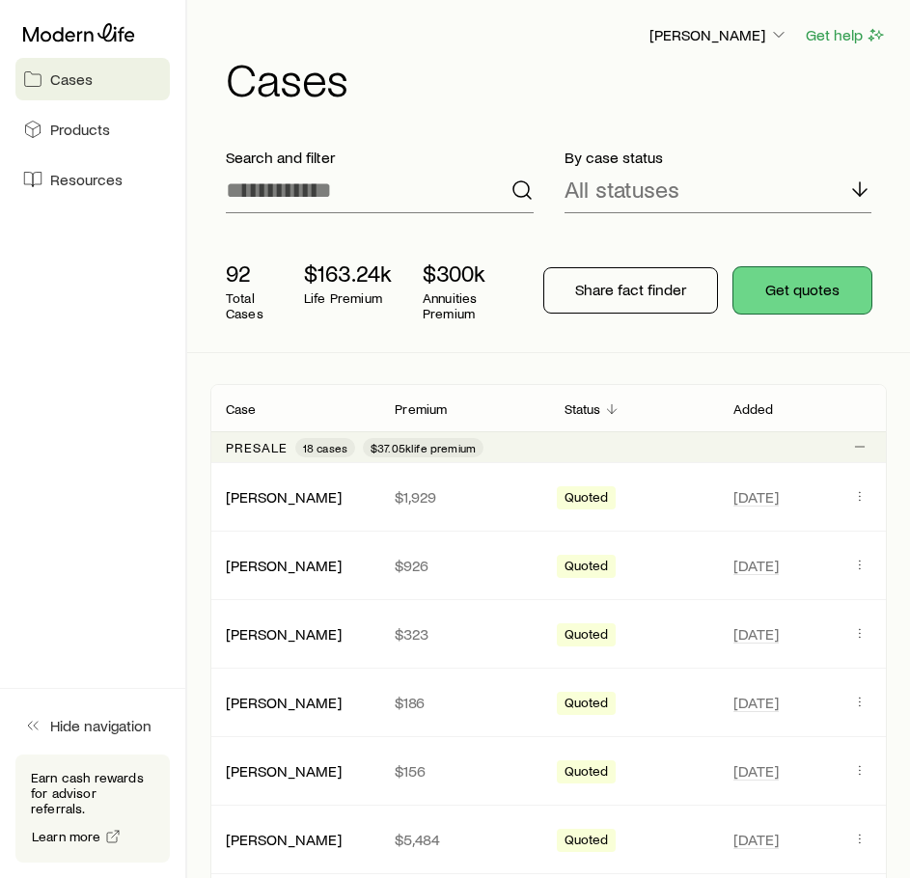
click at [789, 292] on button "Get quotes" at bounding box center [802, 290] width 138 height 46
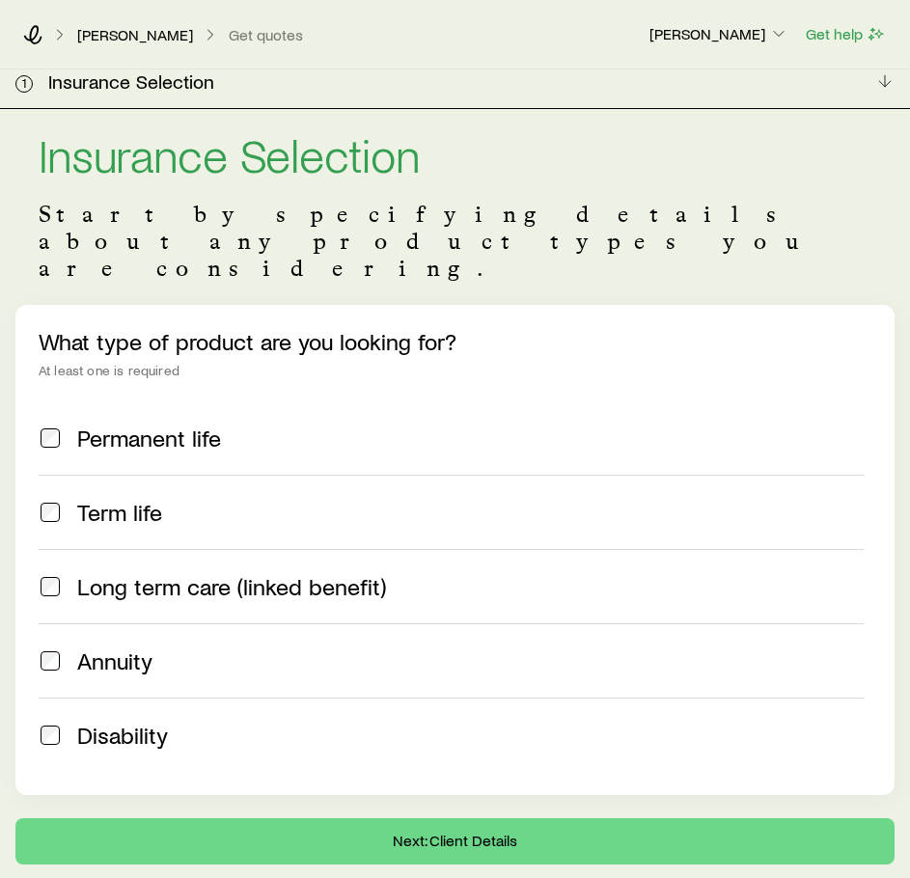
click at [112, 721] on span "Disability" at bounding box center [122, 734] width 91 height 27
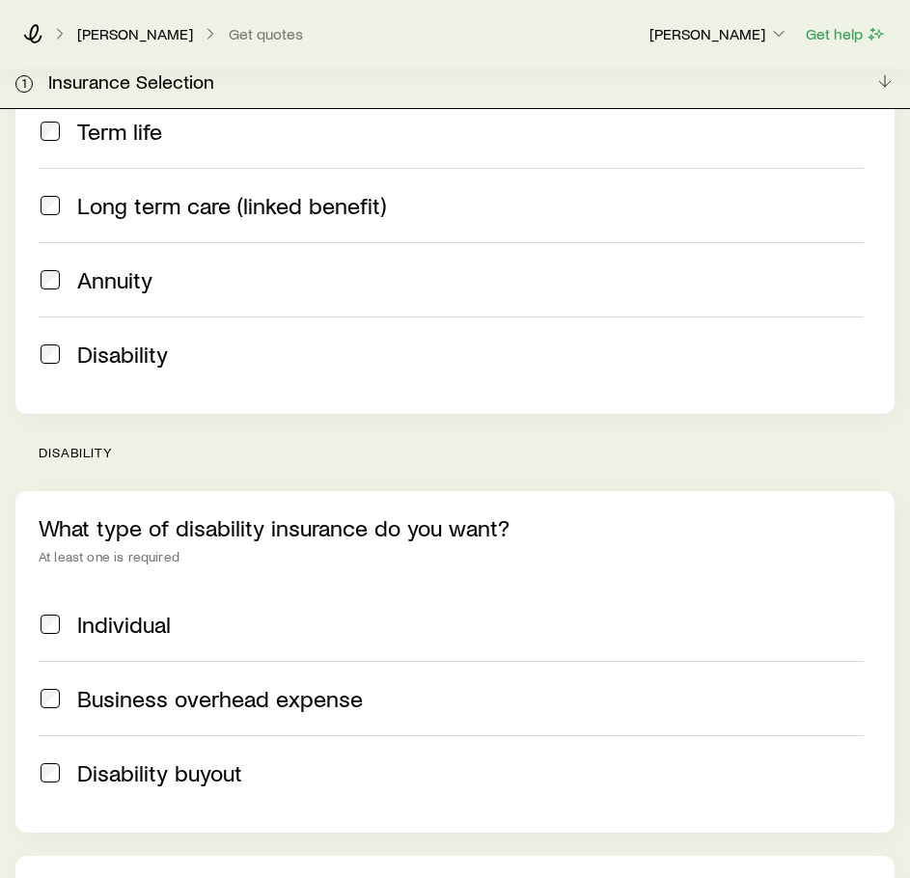
click at [153, 611] on span "Individual" at bounding box center [124, 624] width 94 height 27
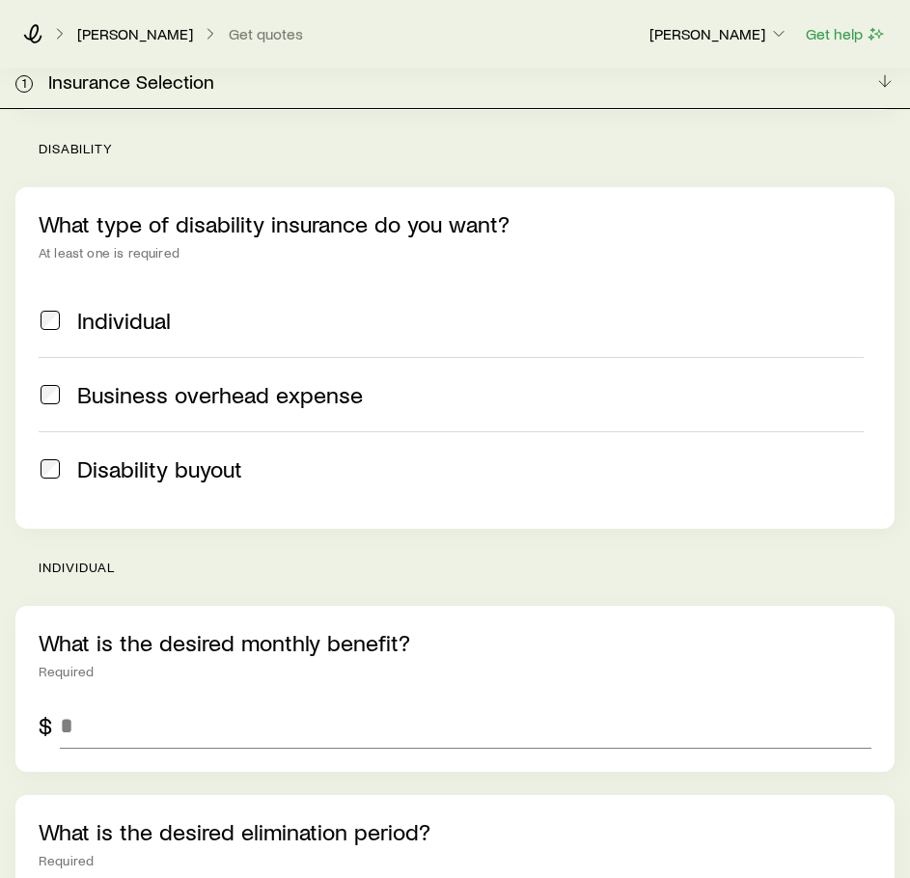
scroll to position [686, 0]
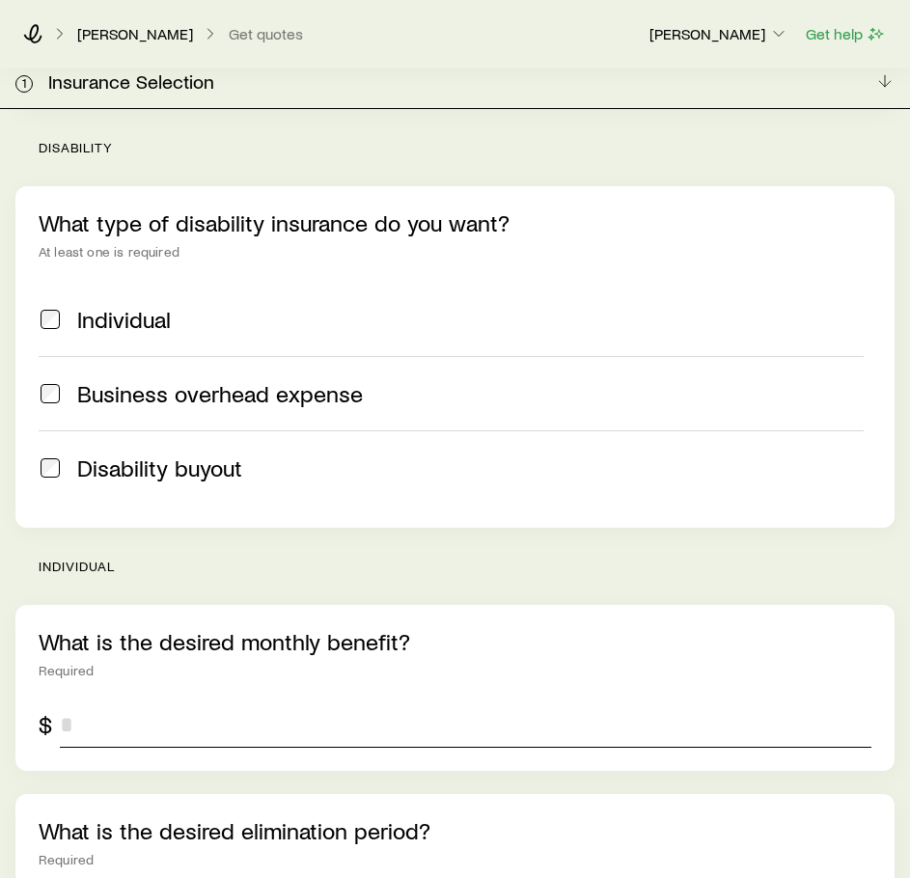
click at [197, 701] on input "tel" at bounding box center [465, 724] width 811 height 46
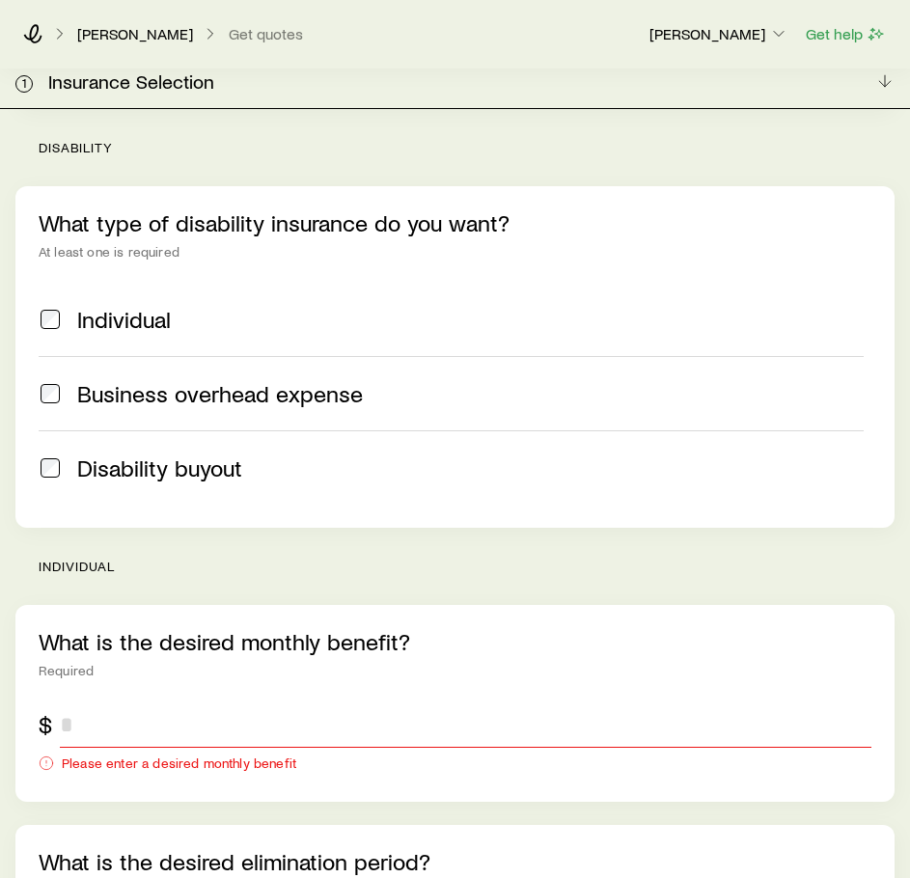
click at [282, 701] on input "tel" at bounding box center [465, 724] width 811 height 46
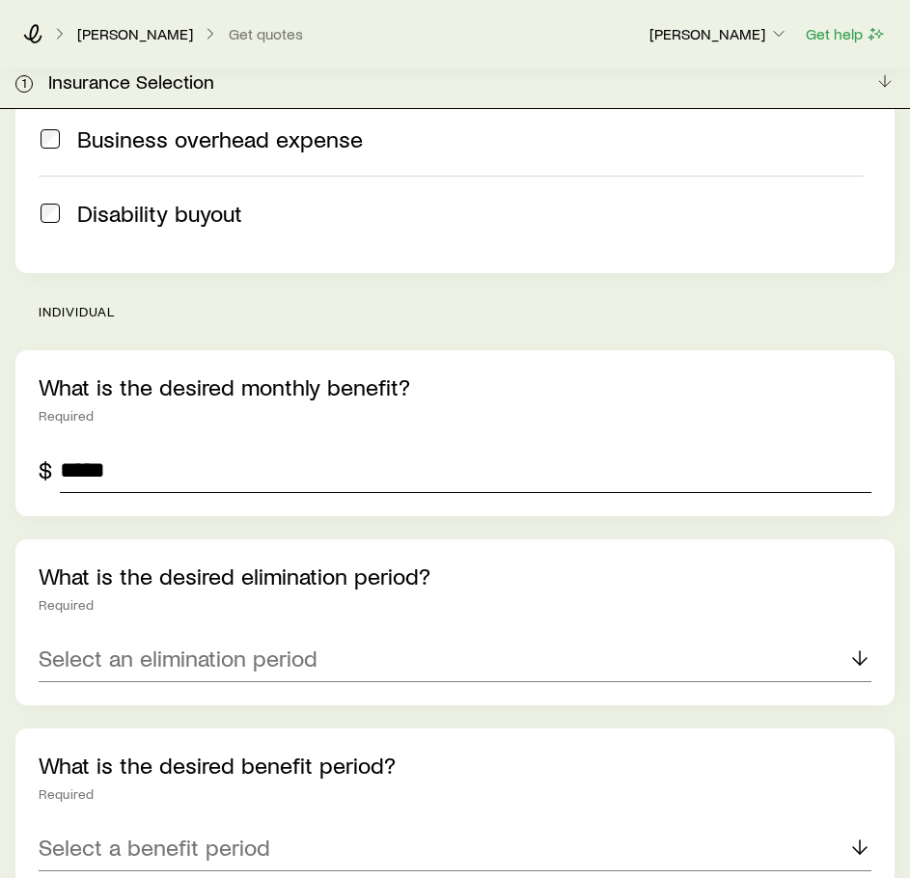
scroll to position [941, 0]
type input "*****"
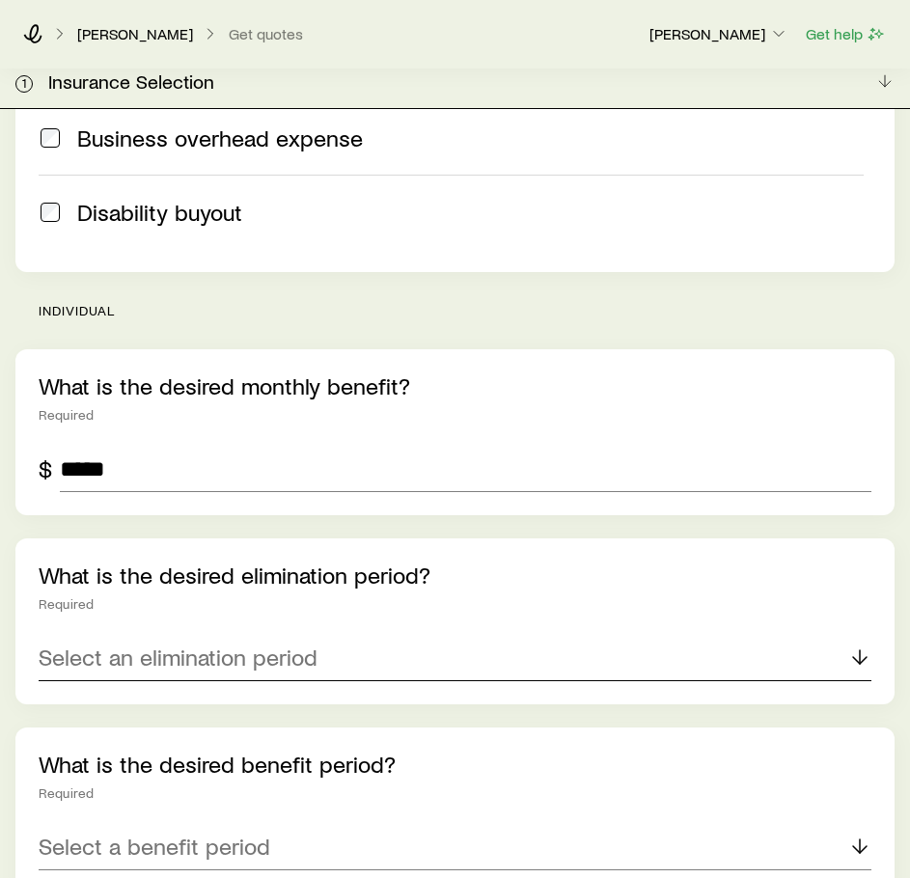
click at [211, 643] on p "Select an elimination period" at bounding box center [178, 656] width 279 height 27
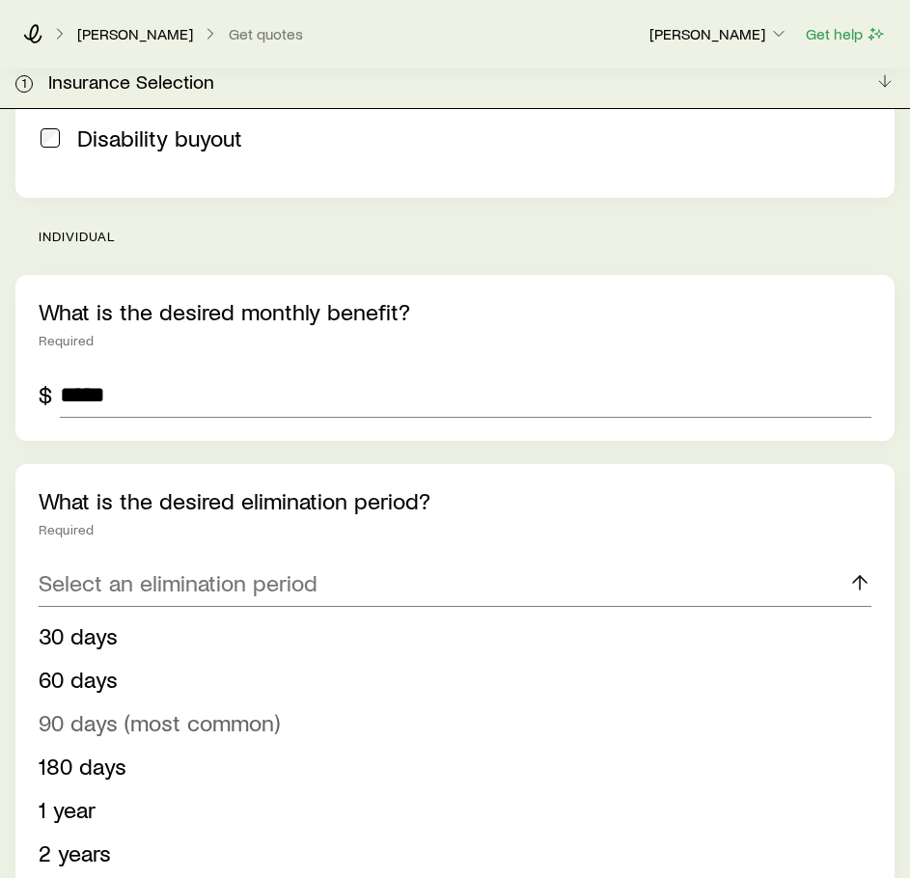
click at [191, 708] on span "90 days (most common)" at bounding box center [159, 722] width 241 height 28
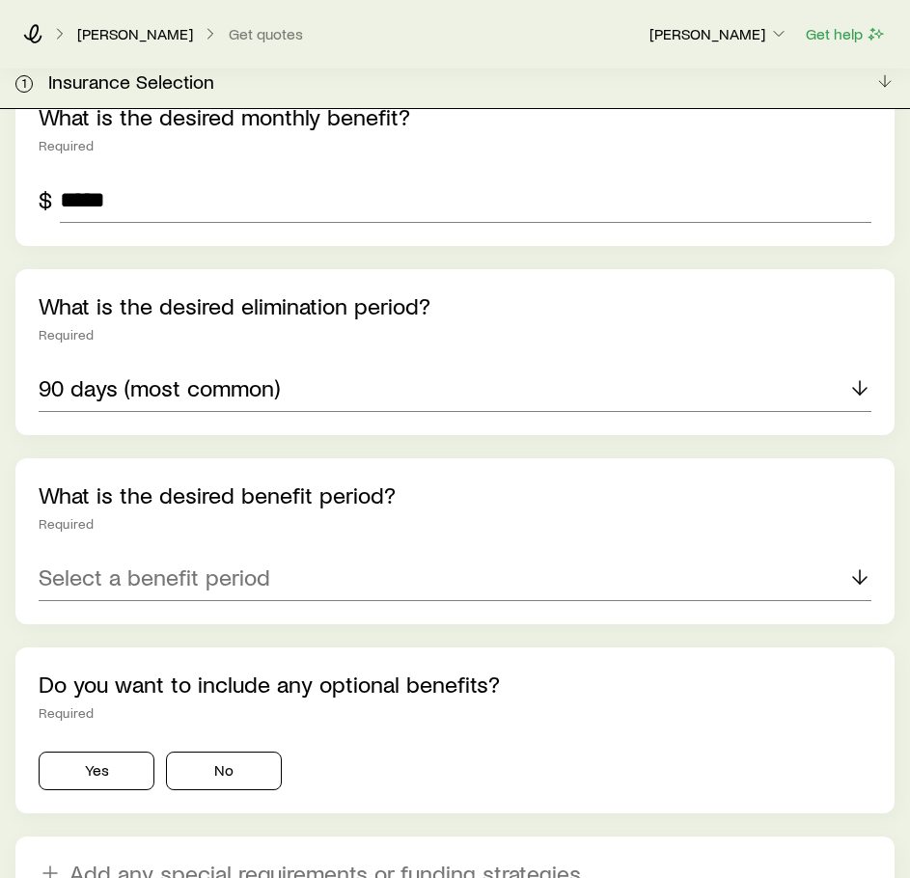
scroll to position [1214, 0]
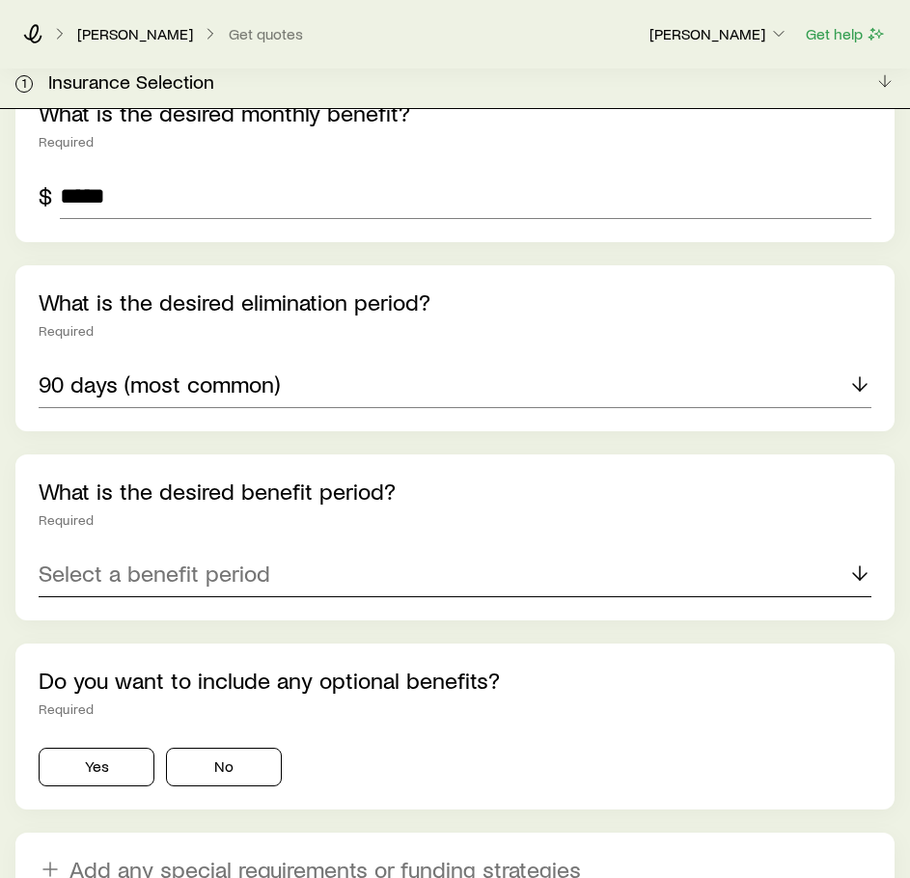
click at [187, 559] on p "Select a benefit period" at bounding box center [154, 572] width 231 height 27
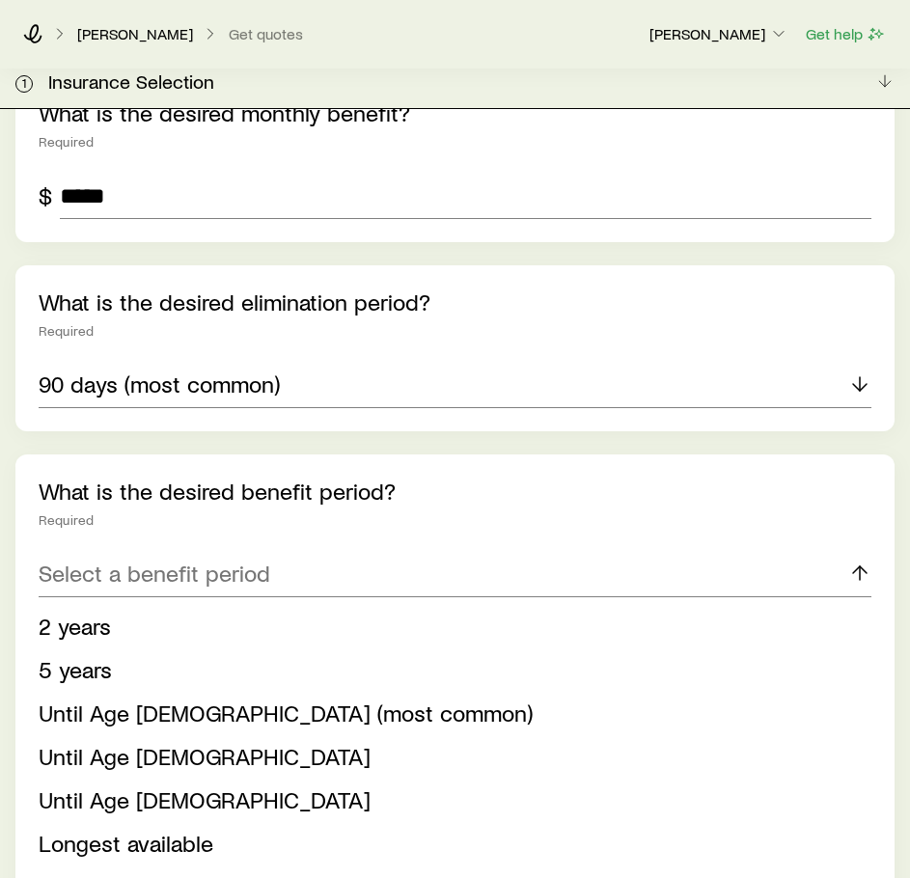
click at [153, 698] on span "Until Age [DEMOGRAPHIC_DATA] (most common)" at bounding box center [286, 712] width 494 height 28
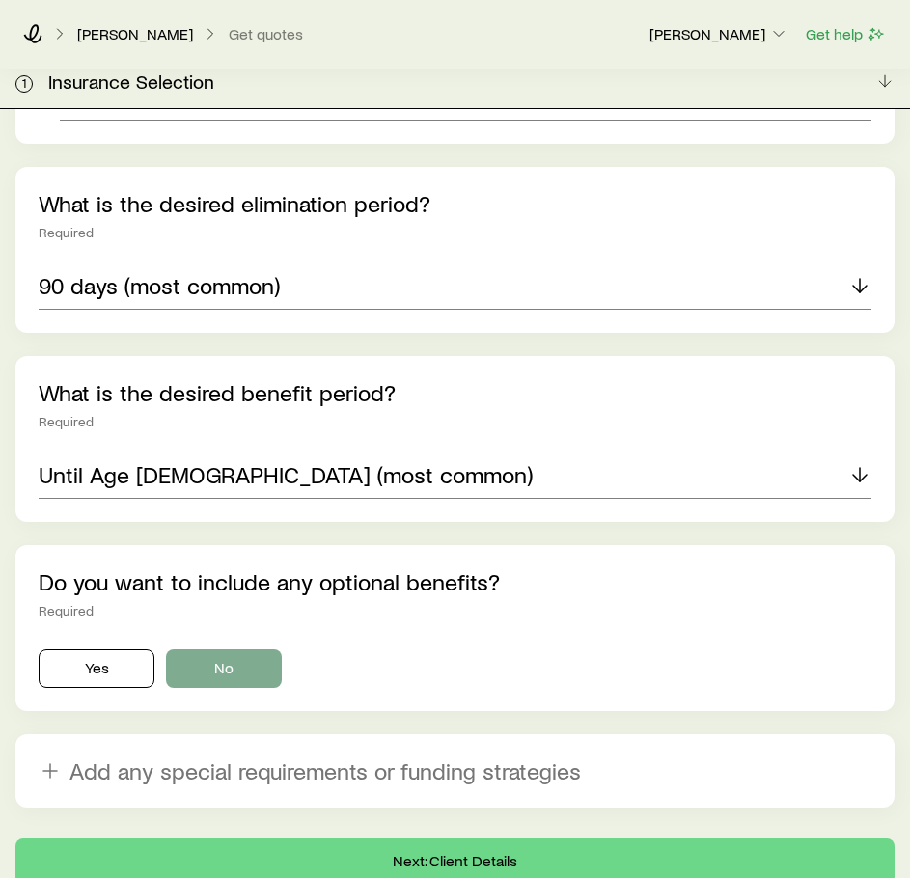
scroll to position [1314, 0]
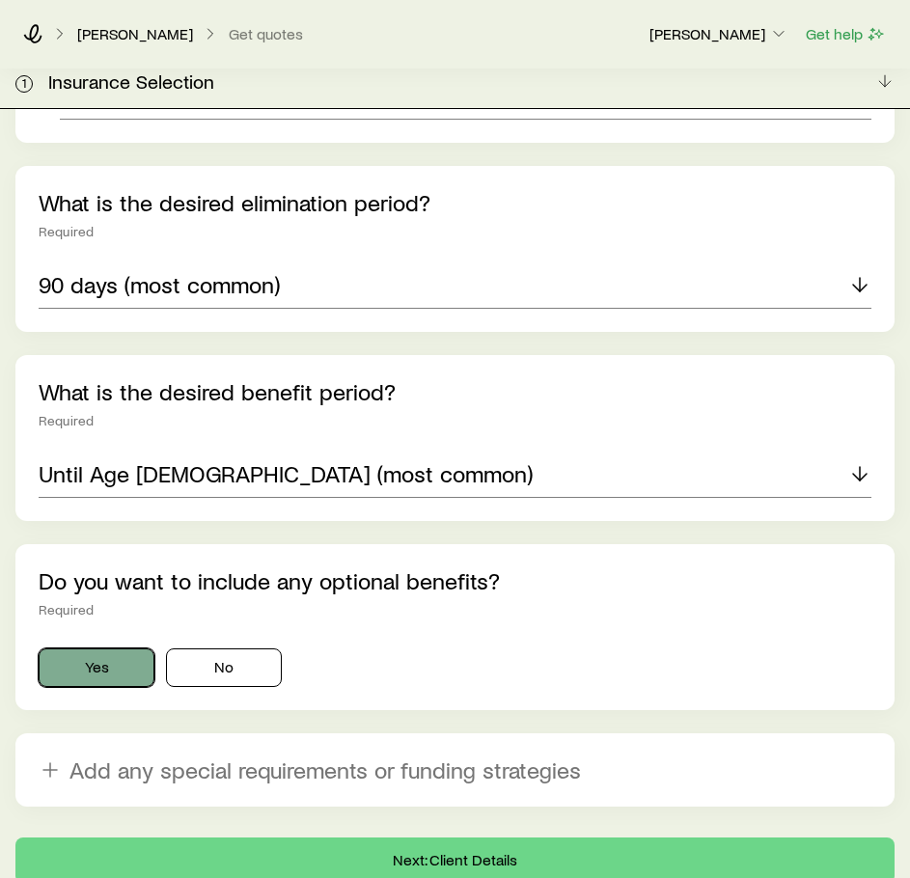
click at [118, 648] on button "Yes" at bounding box center [97, 667] width 116 height 39
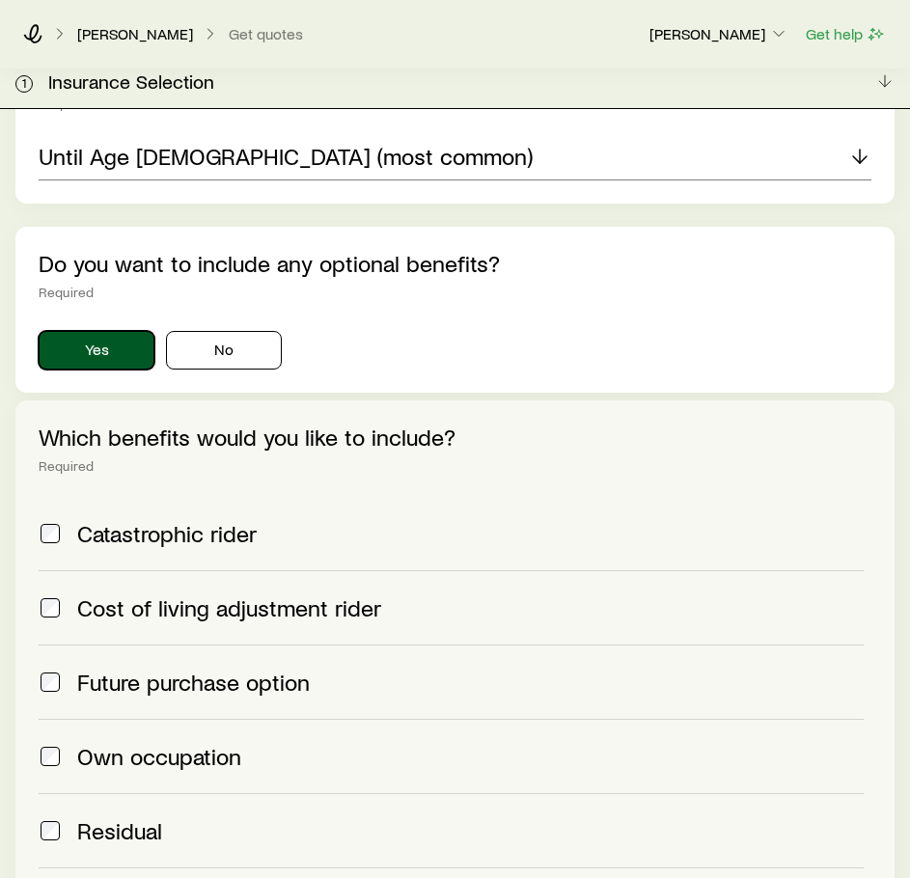
scroll to position [1632, 0]
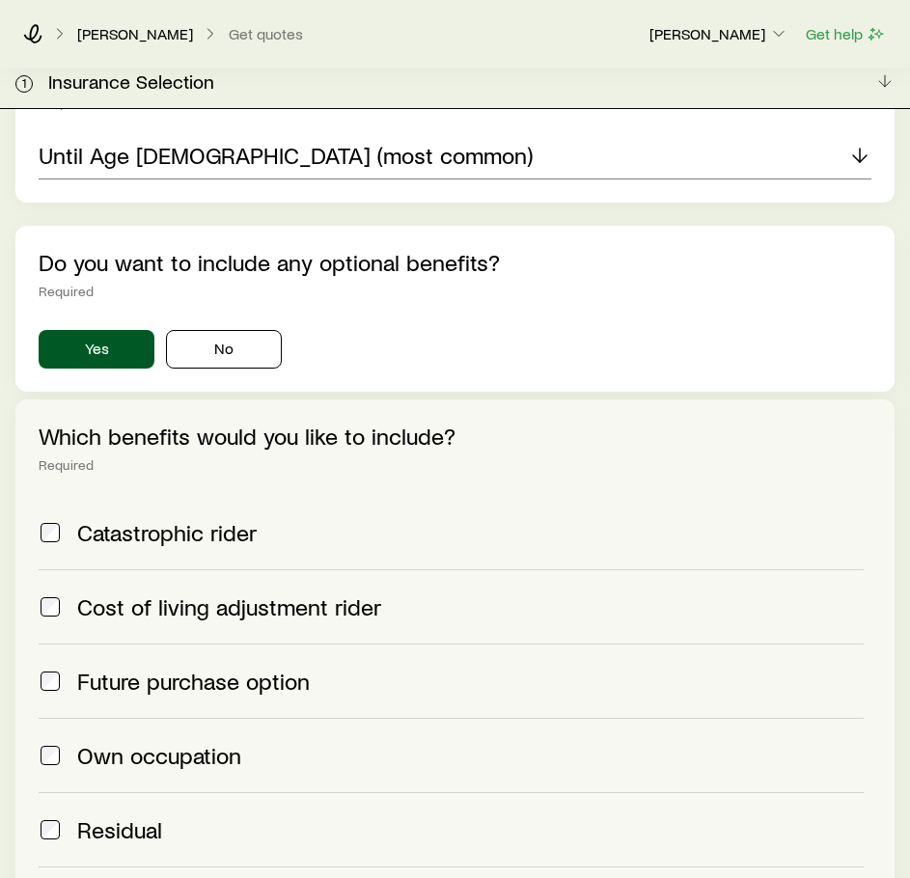
click at [181, 569] on label "Cost of living adjustment rider" at bounding box center [451, 606] width 825 height 74
click at [190, 742] on span "Own occupation" at bounding box center [159, 755] width 164 height 27
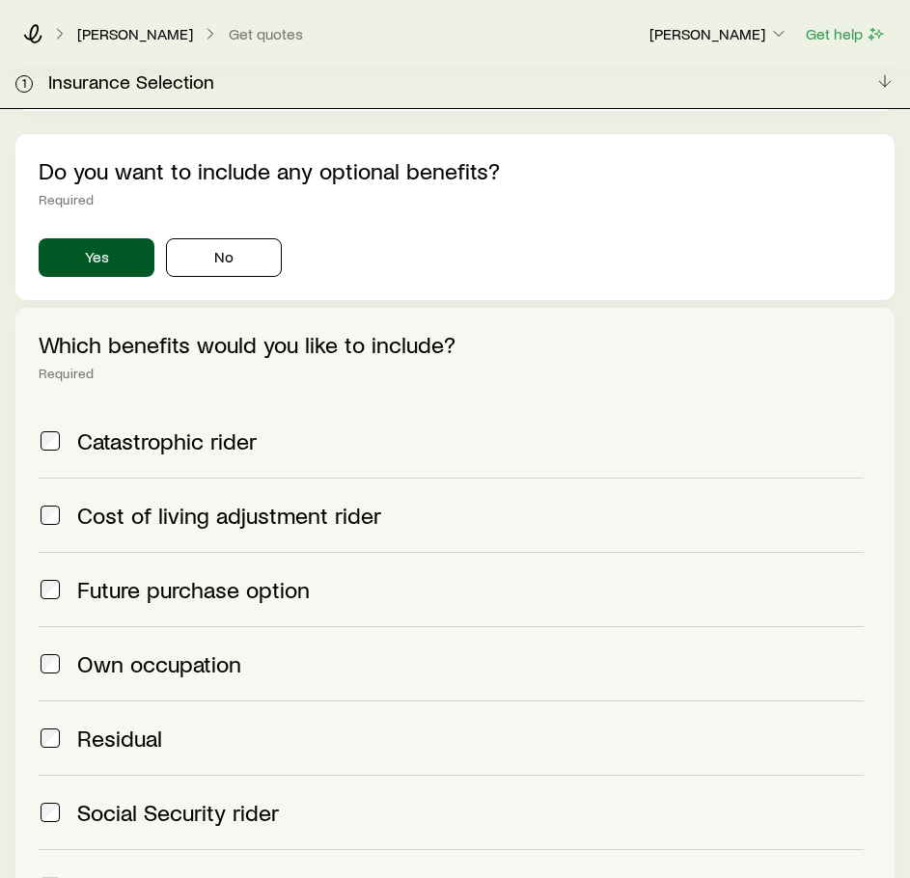
click at [154, 724] on span "Residual" at bounding box center [119, 737] width 85 height 27
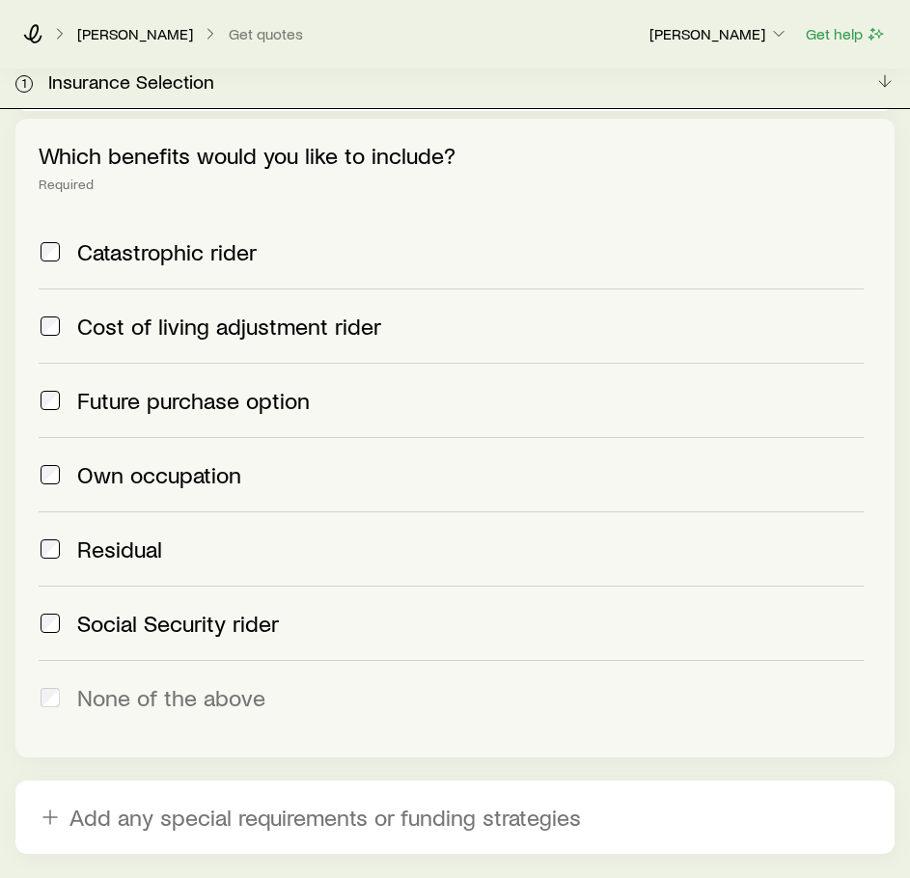
scroll to position [2043, 0]
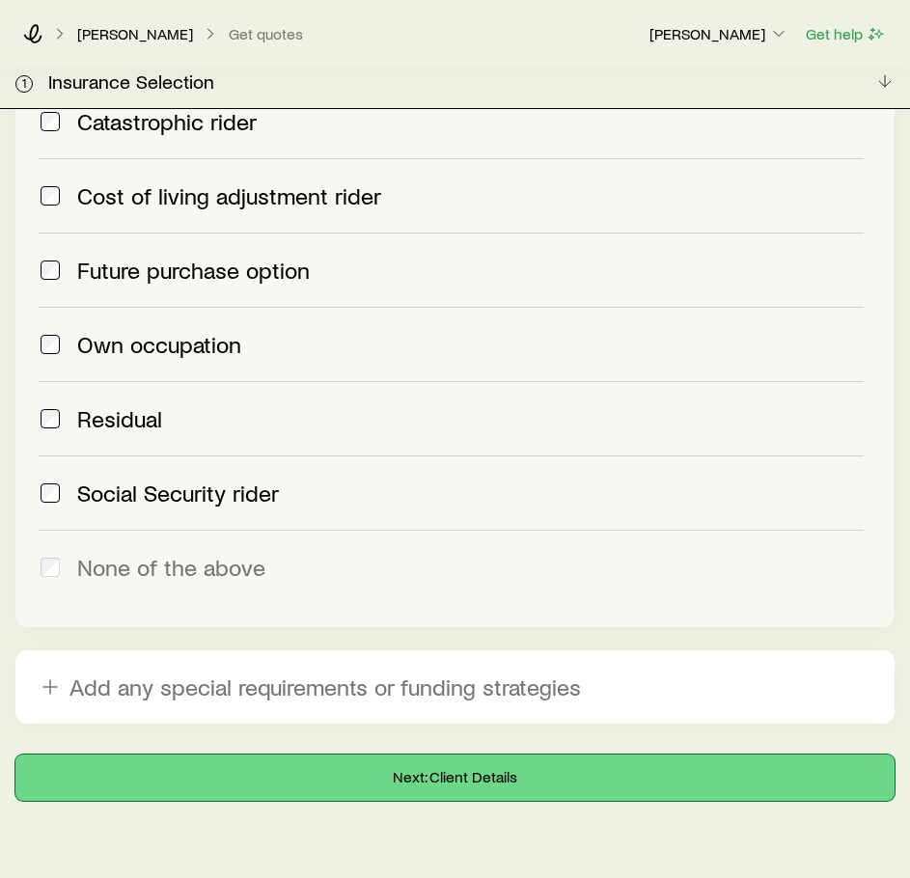
click at [212, 754] on button "Next: Client Details" at bounding box center [454, 777] width 879 height 46
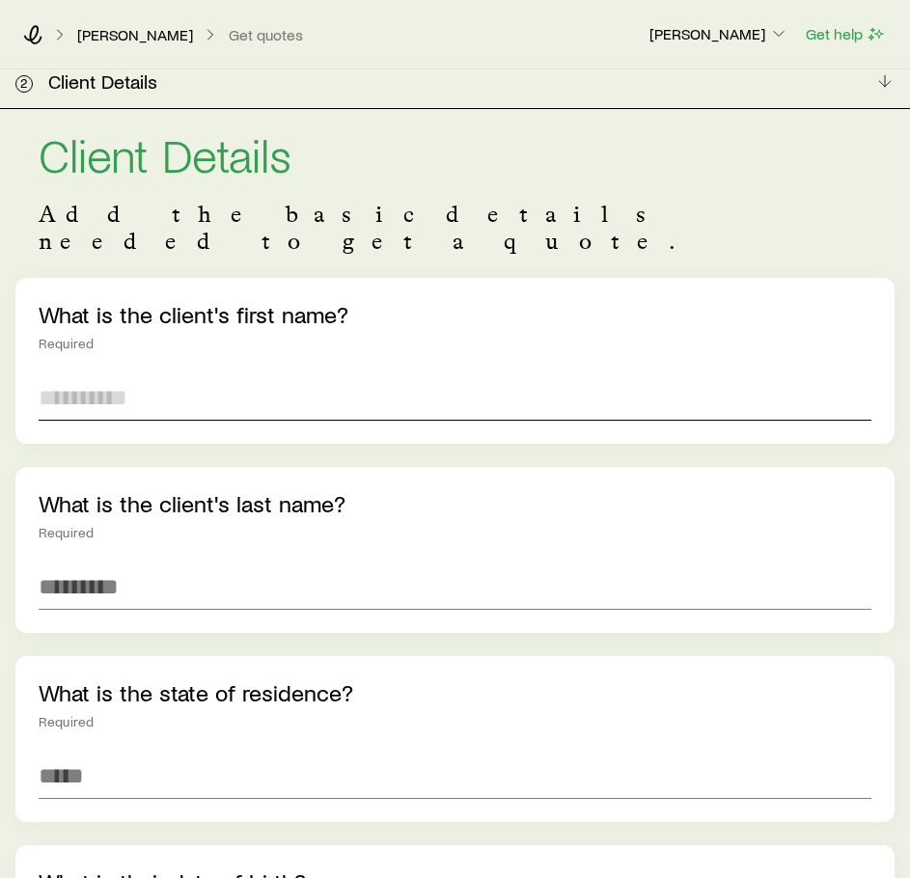
click at [178, 376] on input "text" at bounding box center [455, 397] width 832 height 46
type input "*******"
type input "*****"
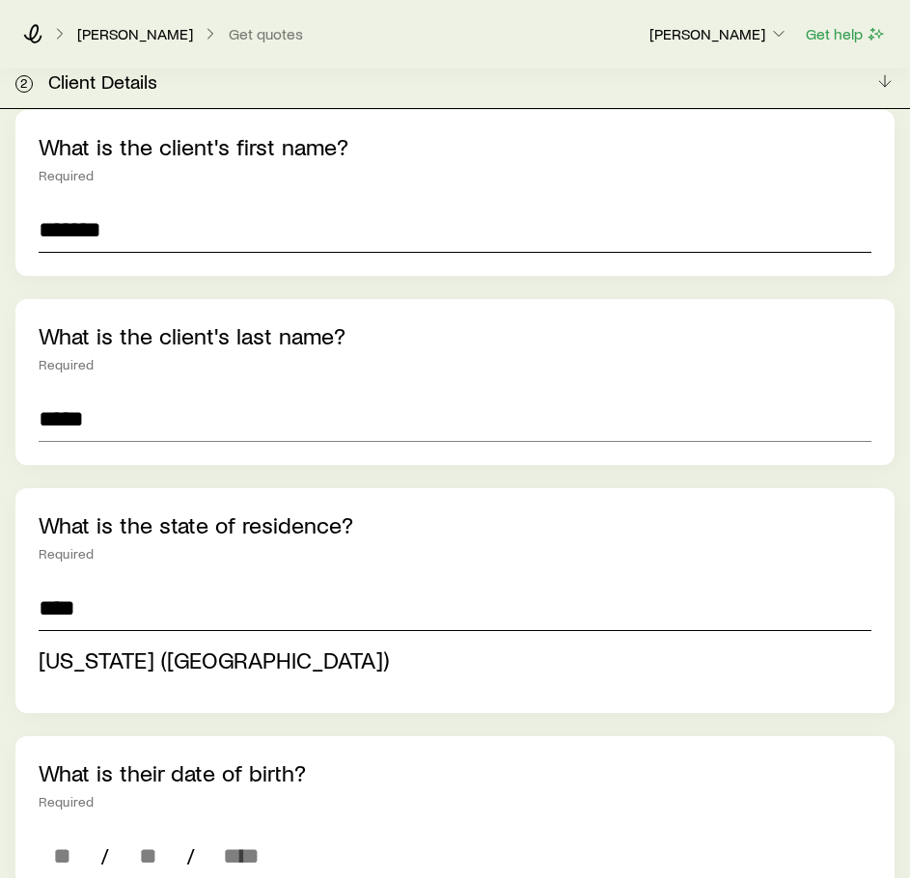
scroll to position [169, 0]
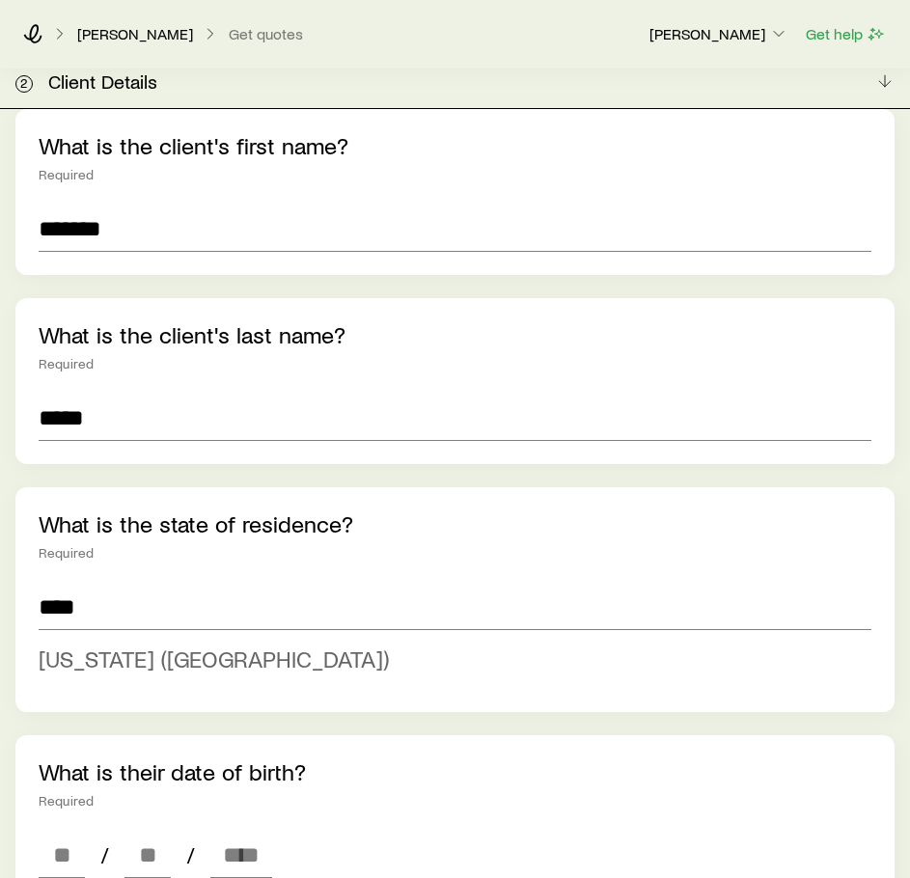
click at [173, 644] on span "[US_STATE] ([GEOGRAPHIC_DATA])" at bounding box center [214, 658] width 350 height 28
type input "**********"
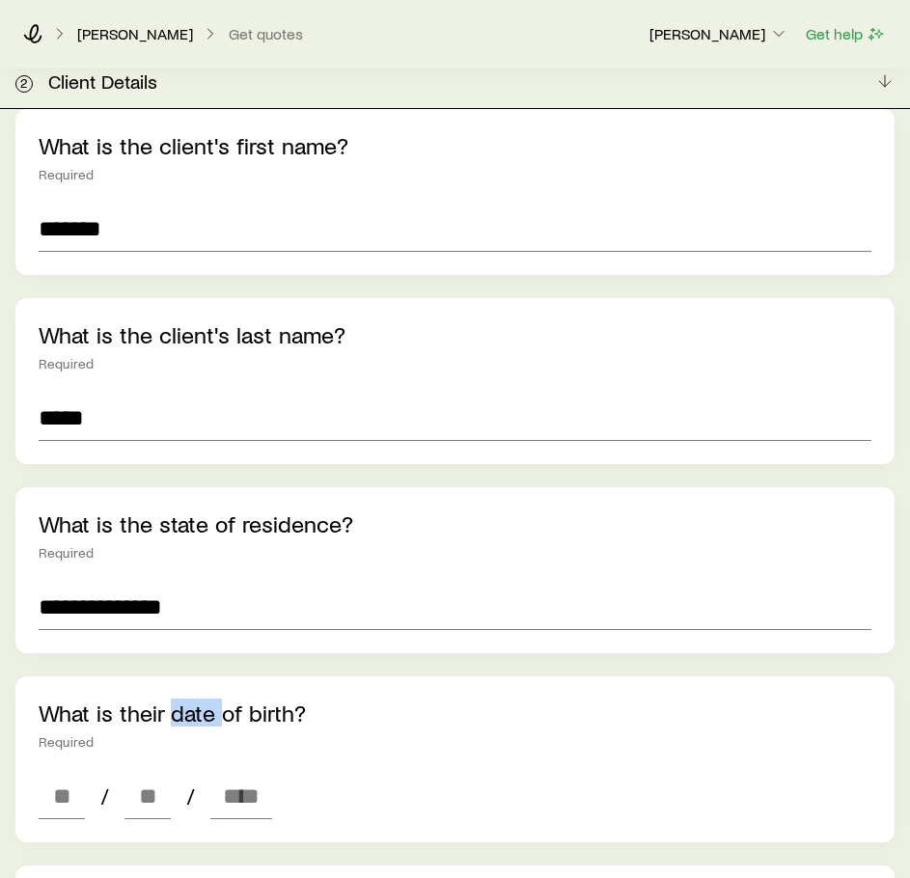
click at [173, 635] on div "**********" at bounding box center [454, 884] width 879 height 1550
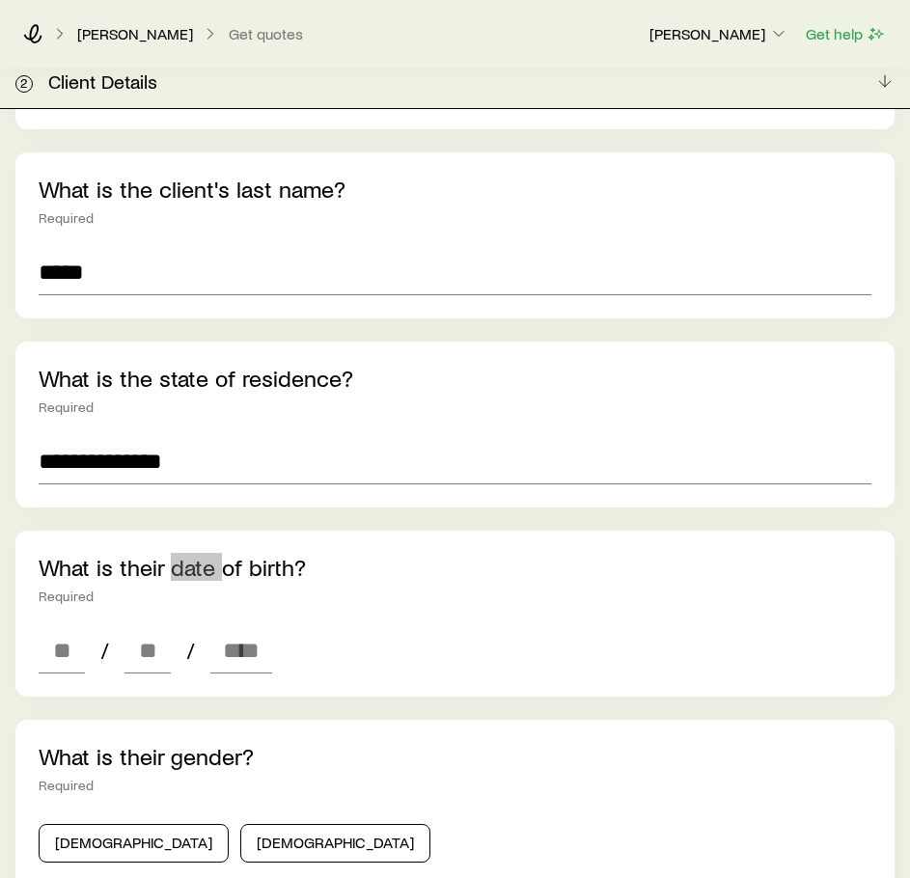
scroll to position [316, 0]
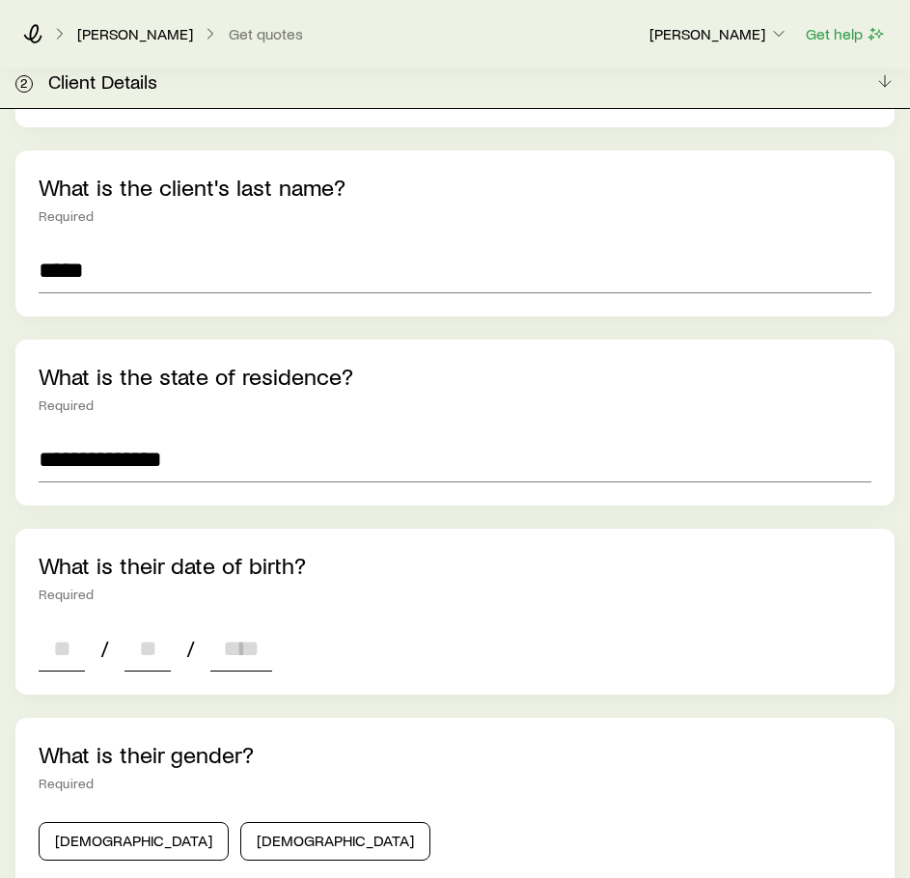
click at [72, 625] on input at bounding box center [62, 648] width 46 height 46
type input "**"
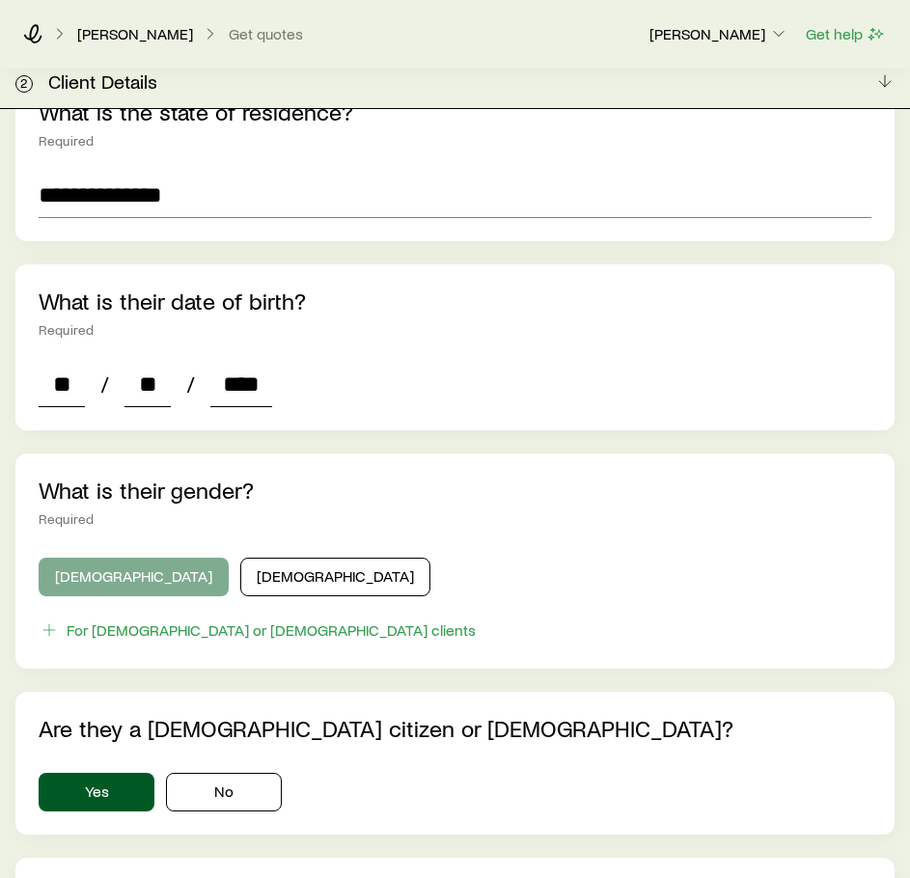
type input "****"
click at [81, 558] on button "[DEMOGRAPHIC_DATA]" at bounding box center [134, 577] width 190 height 39
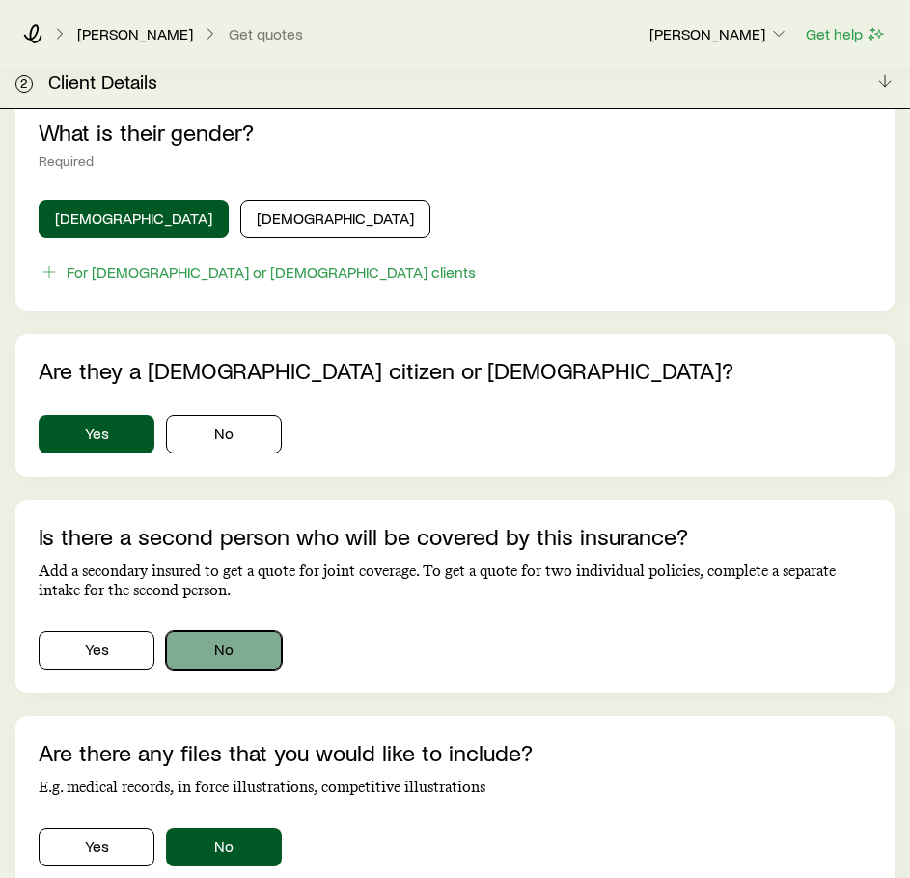
click at [239, 631] on button "No" at bounding box center [224, 650] width 116 height 39
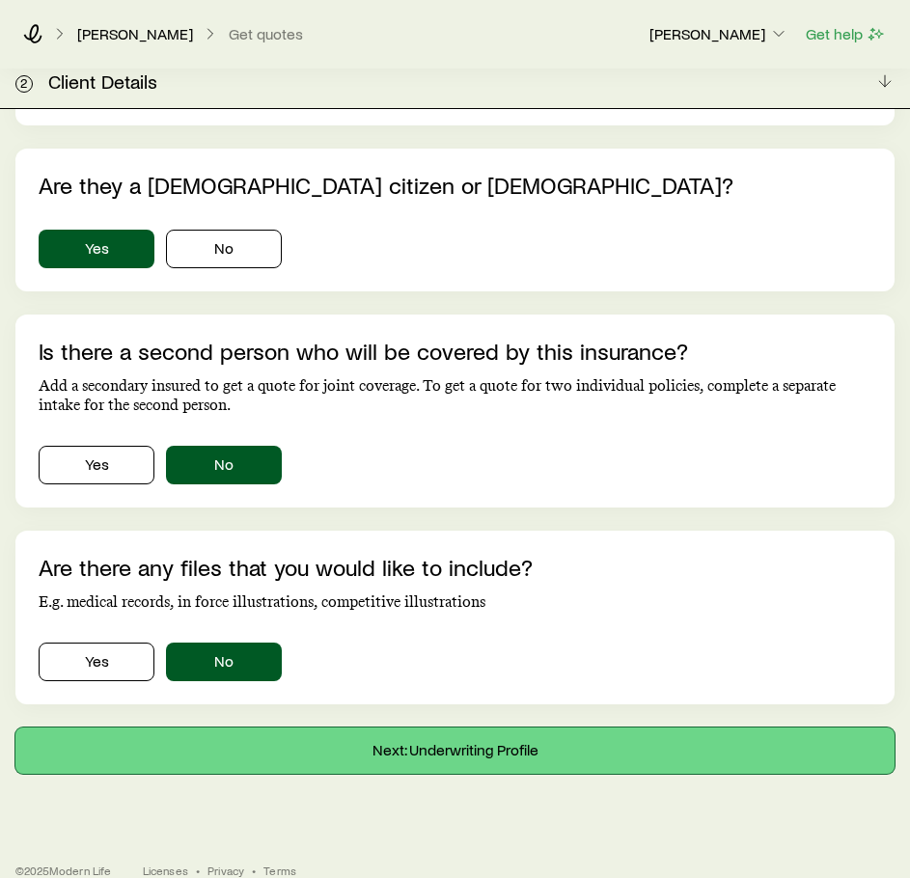
click at [344, 743] on button "Next: Underwriting Profile" at bounding box center [454, 750] width 879 height 46
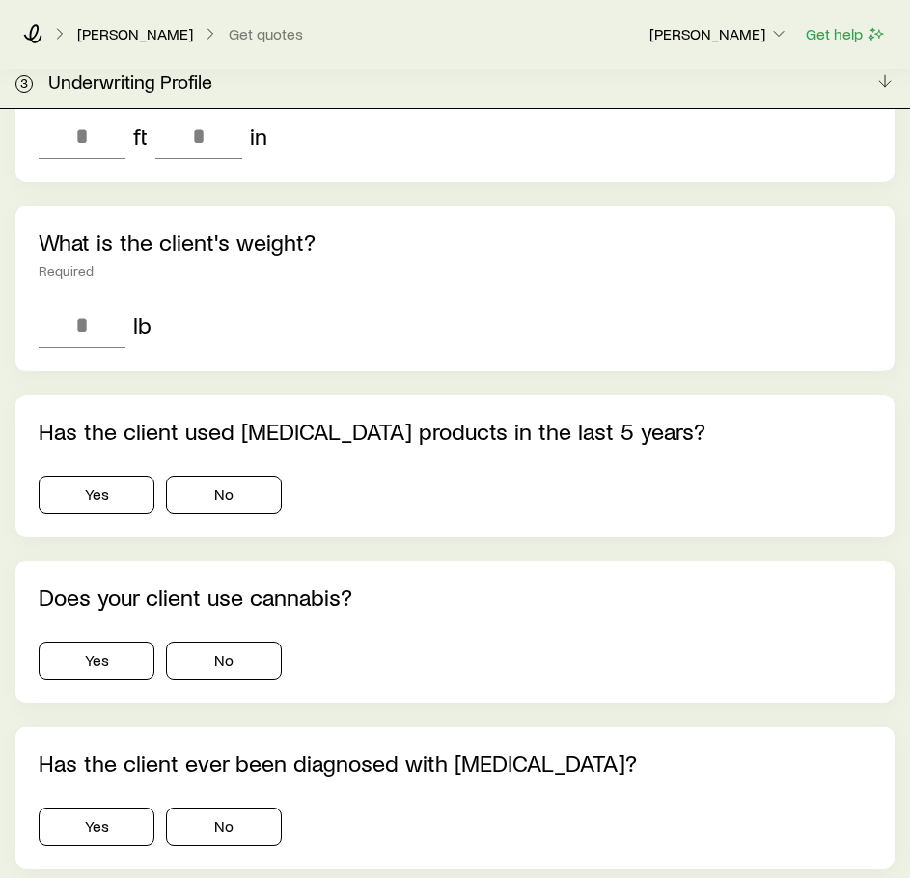
scroll to position [367, 0]
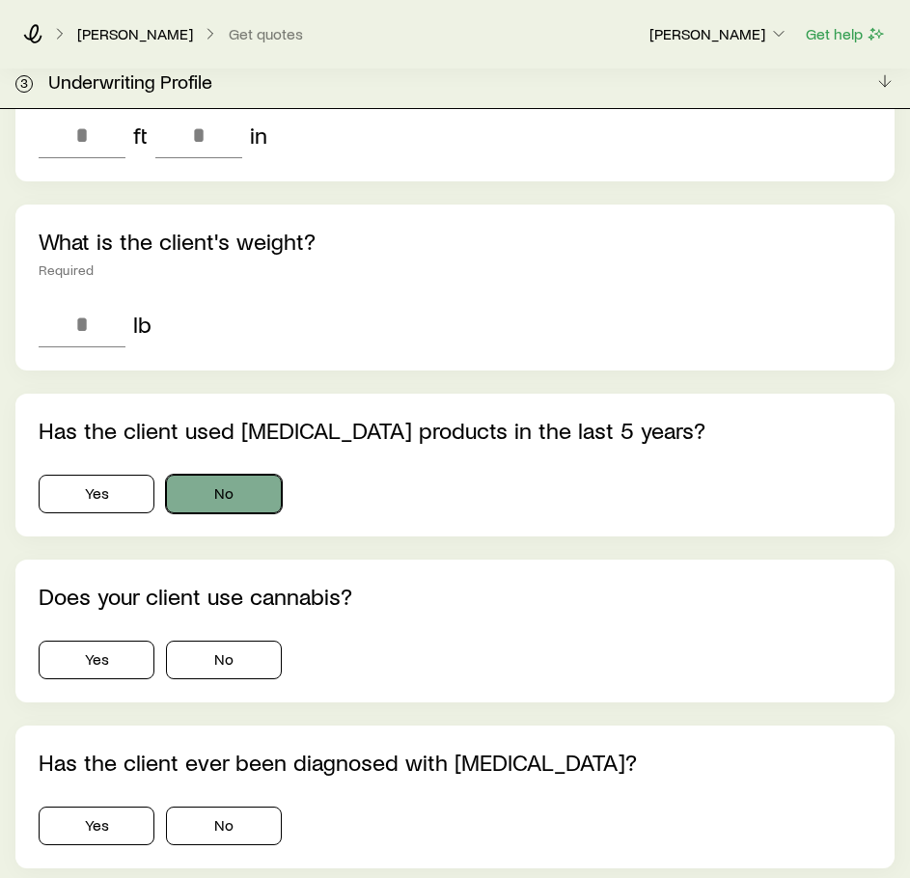
click at [209, 475] on button "No" at bounding box center [224, 494] width 116 height 39
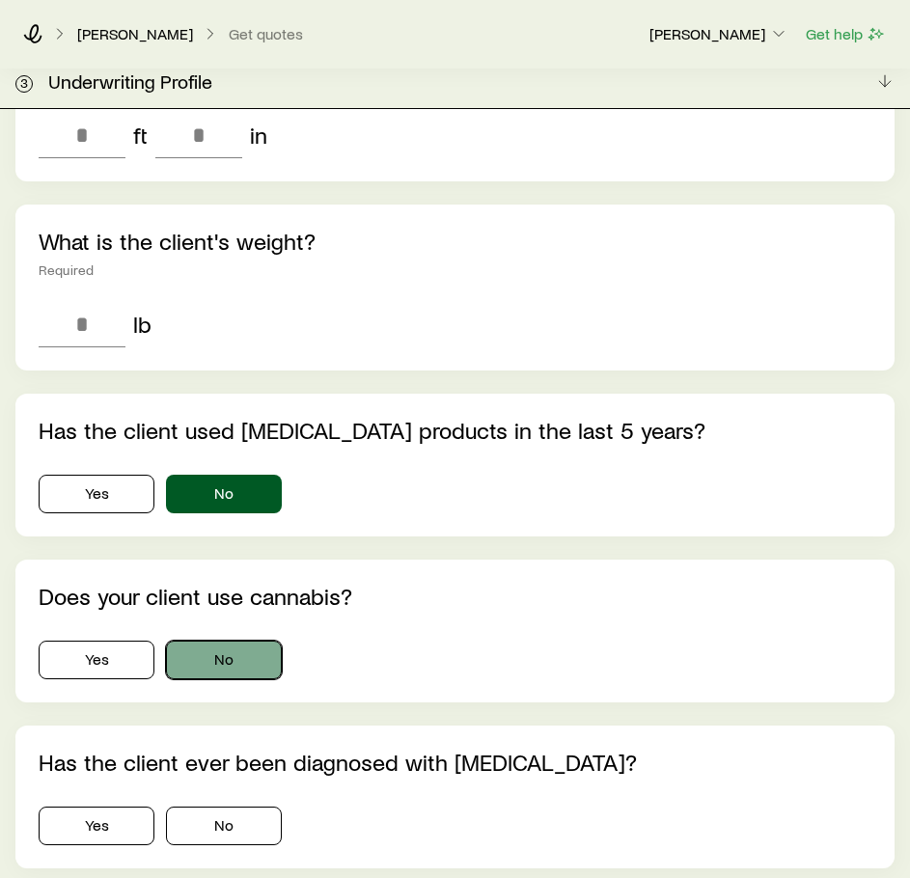
click at [233, 640] on button "No" at bounding box center [224, 659] width 116 height 39
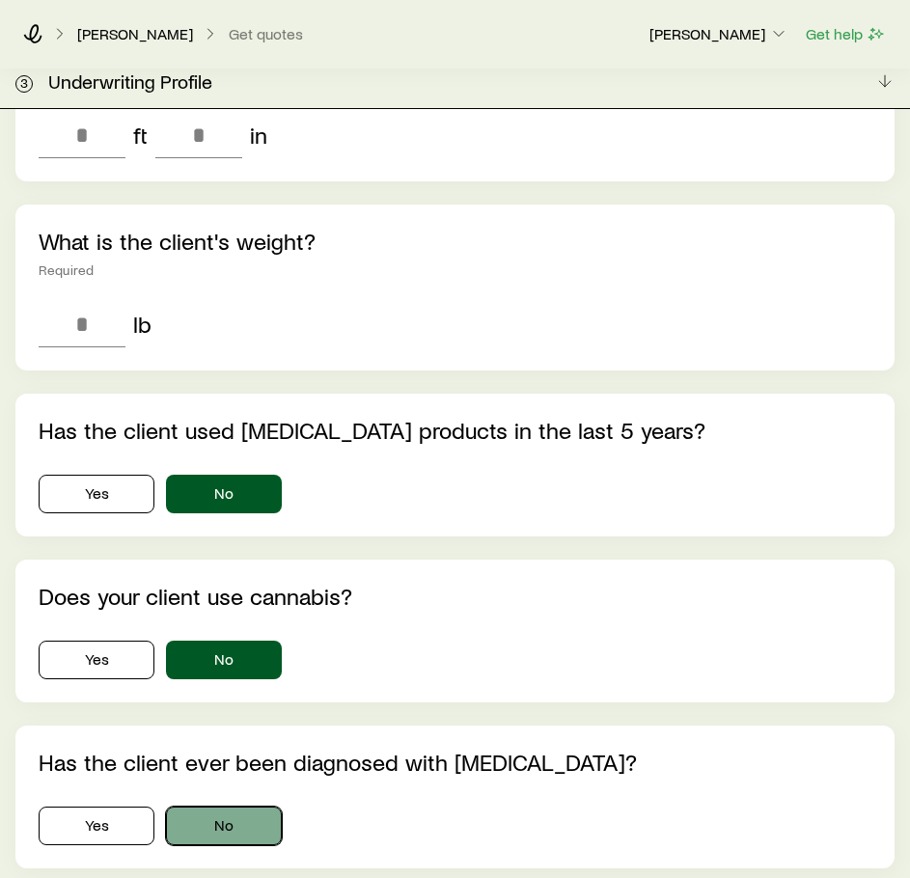
click at [262, 806] on button "No" at bounding box center [224, 825] width 116 height 39
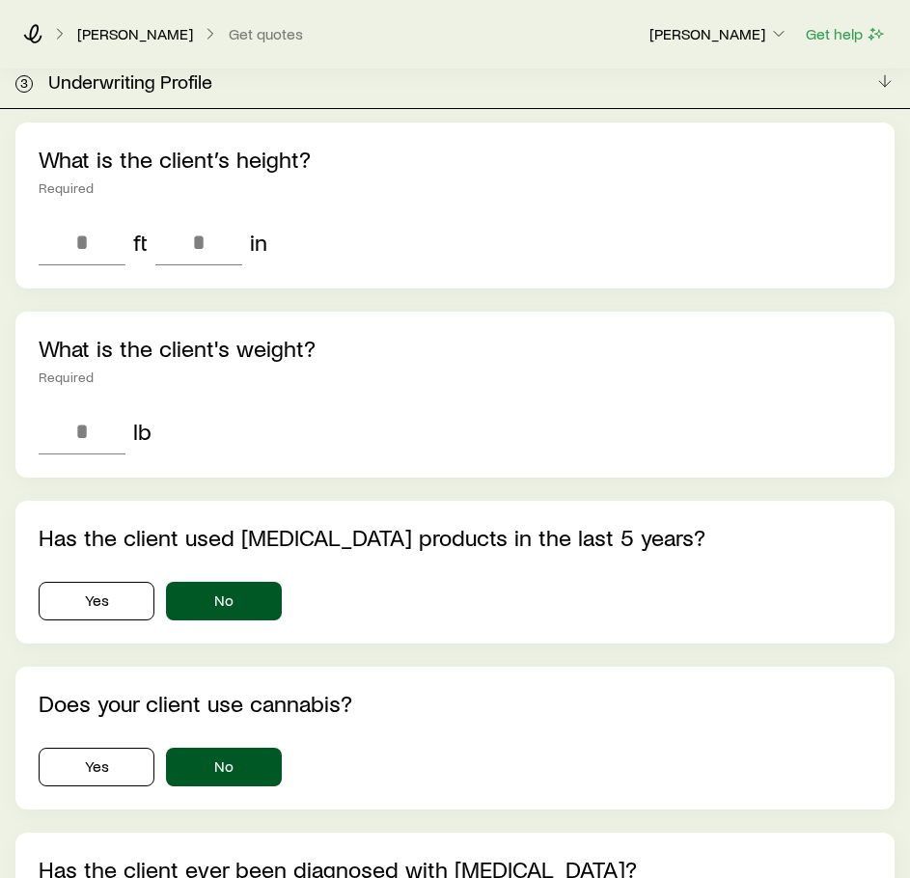
scroll to position [0, 0]
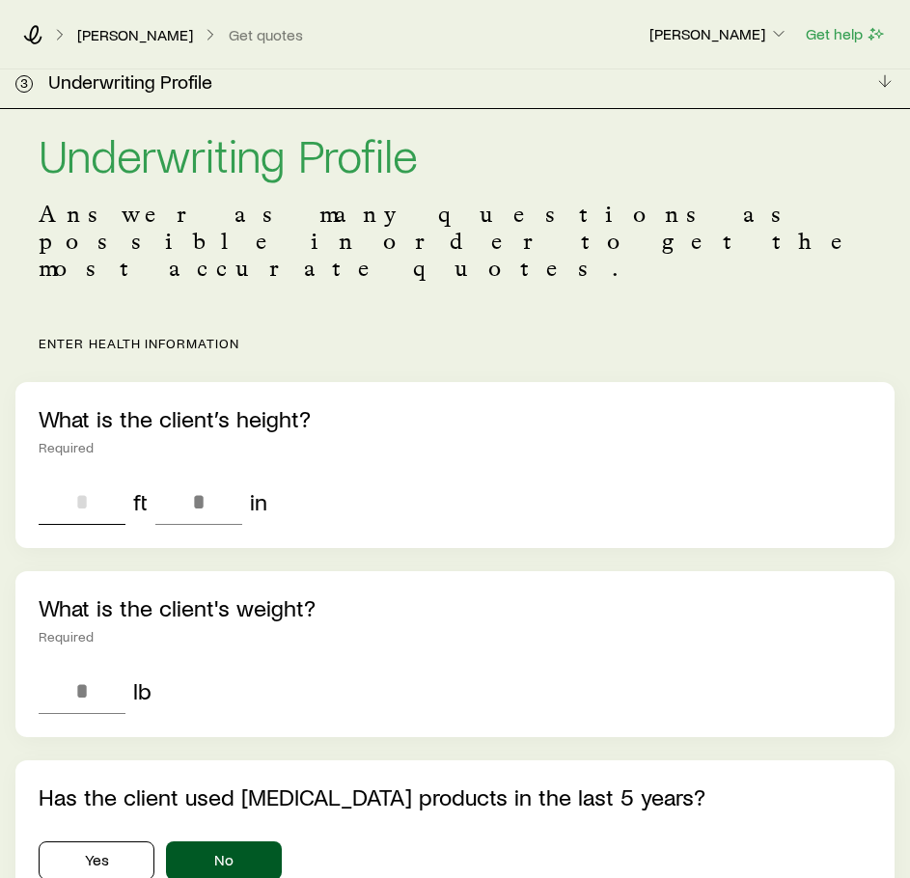
click at [108, 478] on input "tel" at bounding box center [82, 501] width 87 height 46
type input "*"
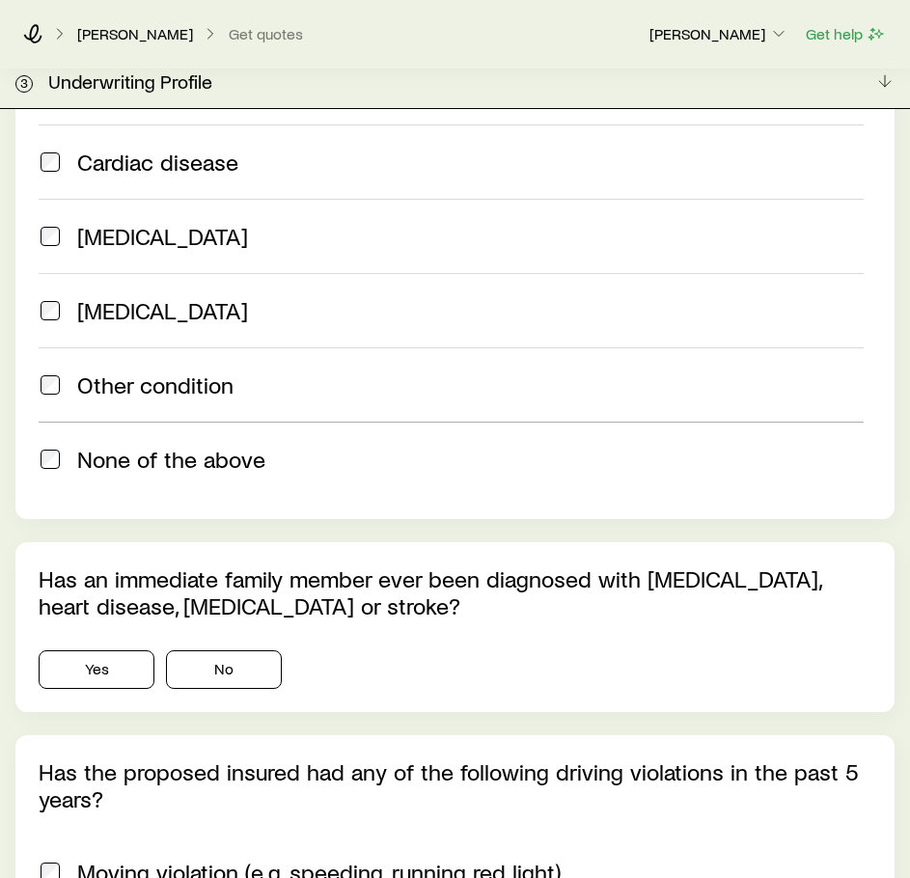
scroll to position [1545, 0]
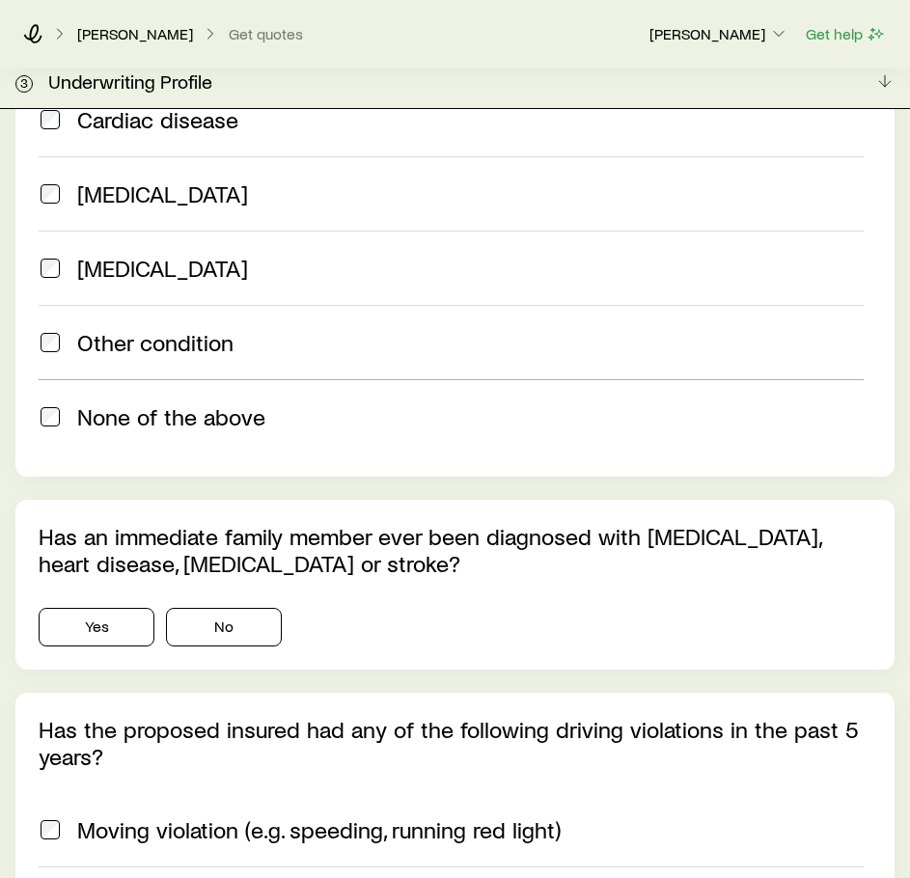
type input "***"
click at [167, 379] on label "None of the above" at bounding box center [451, 416] width 825 height 74
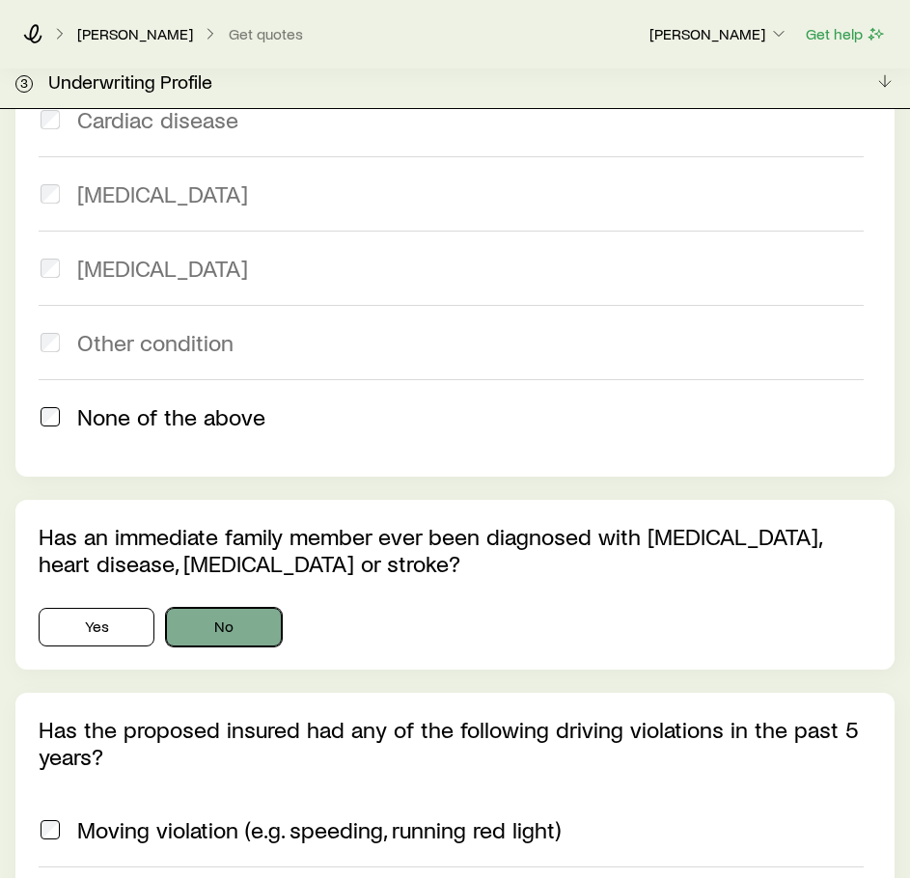
click at [237, 608] on button "No" at bounding box center [224, 627] width 116 height 39
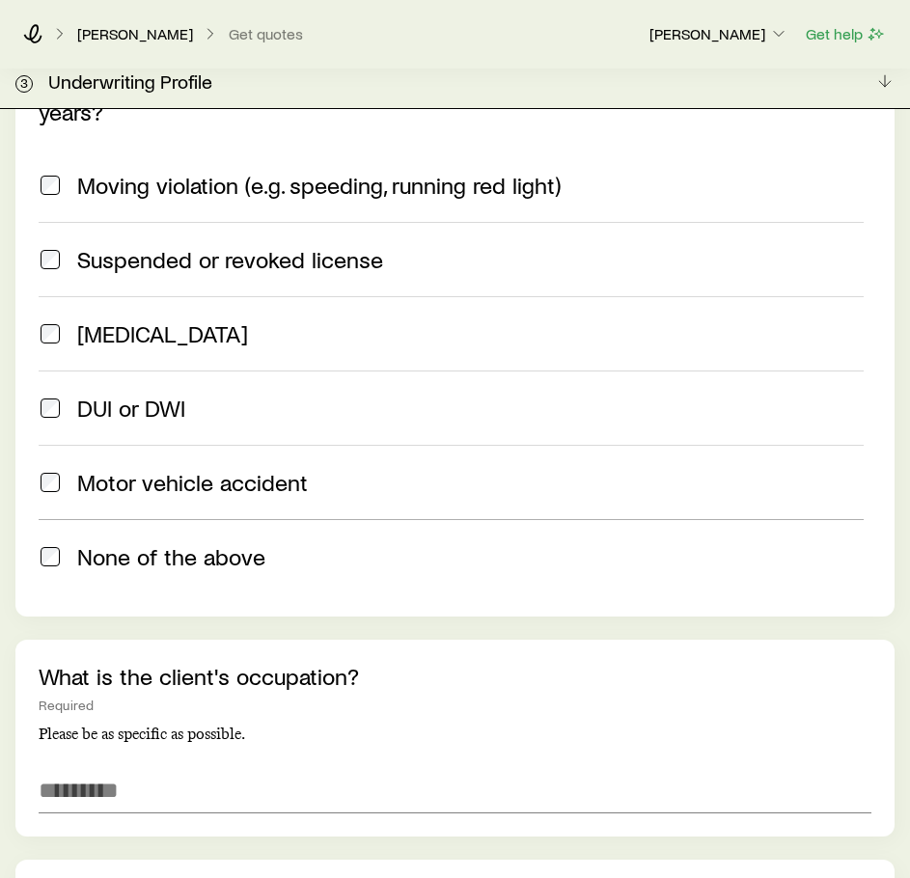
click at [180, 543] on span "None of the above" at bounding box center [171, 556] width 188 height 27
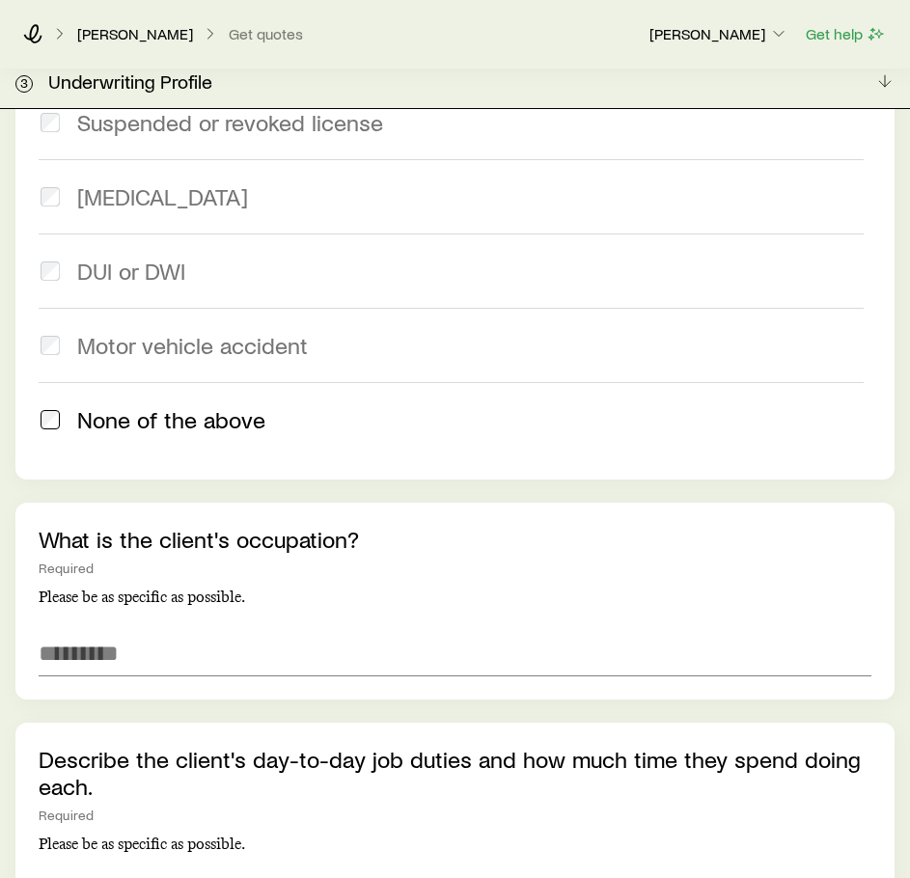
scroll to position [2325, 0]
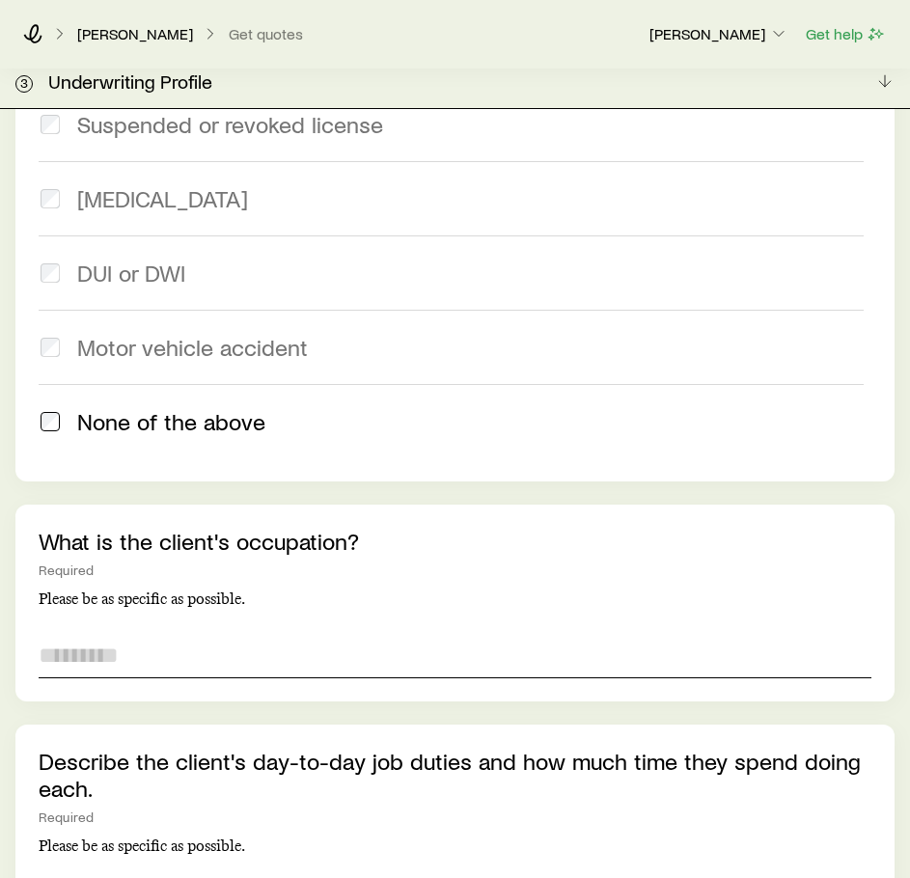
click at [157, 632] on input "text" at bounding box center [455, 655] width 832 height 46
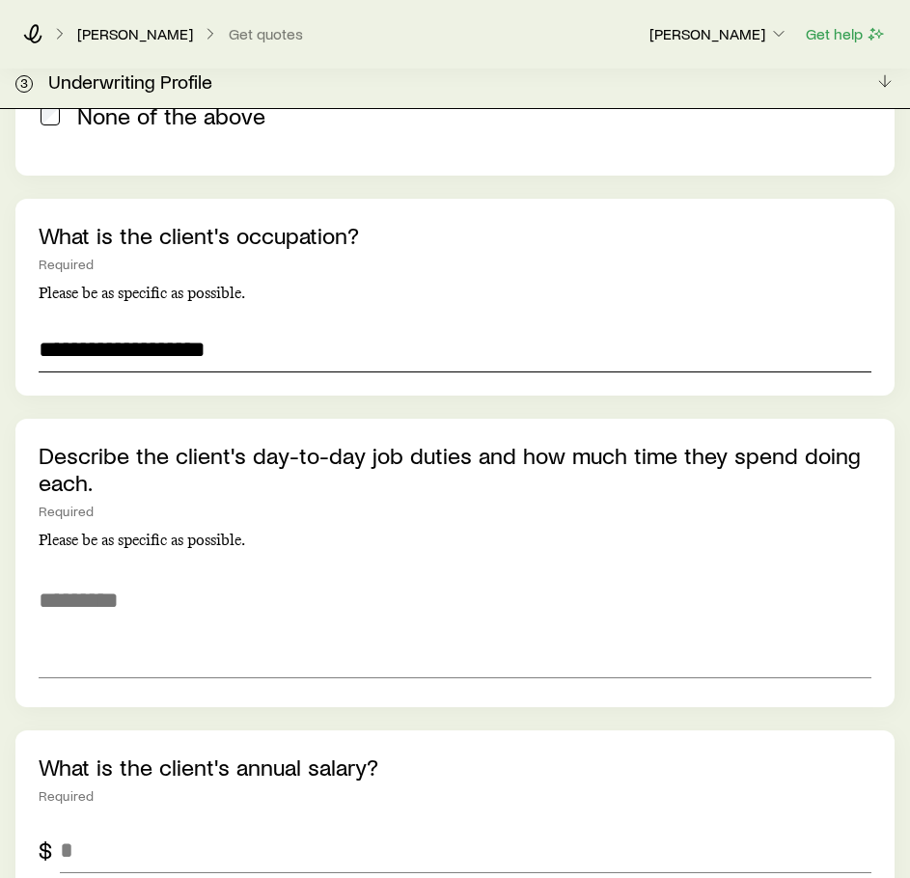
scroll to position [2631, 0]
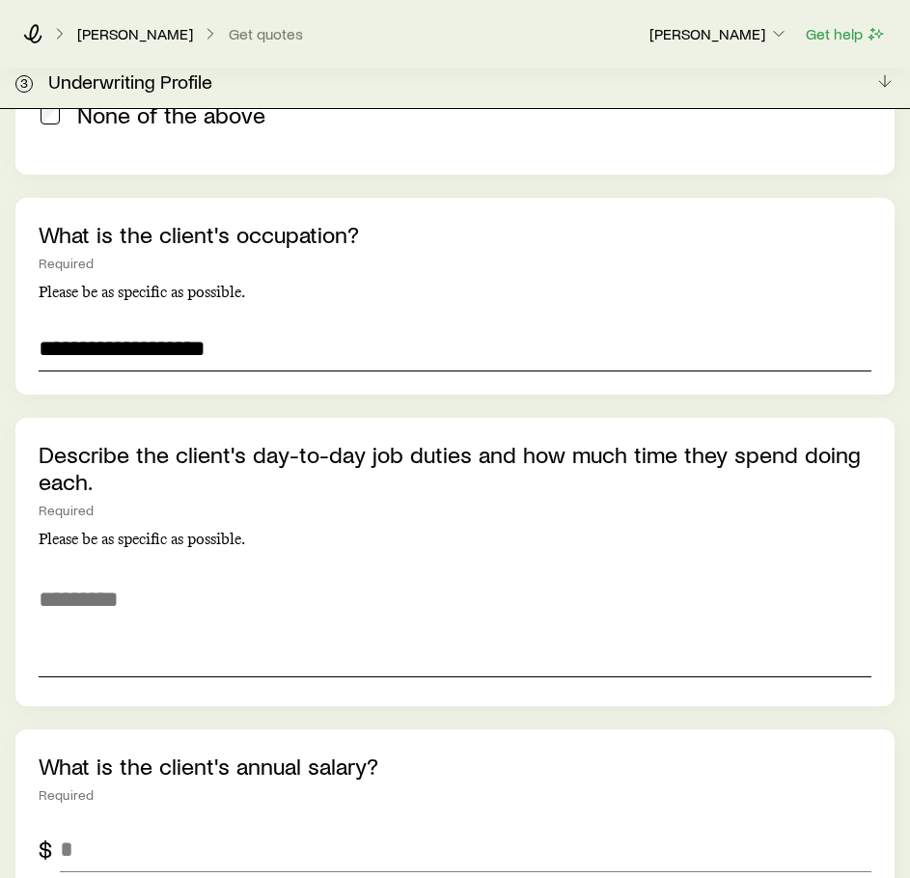
type input "**********"
click at [159, 607] on textarea at bounding box center [455, 624] width 832 height 105
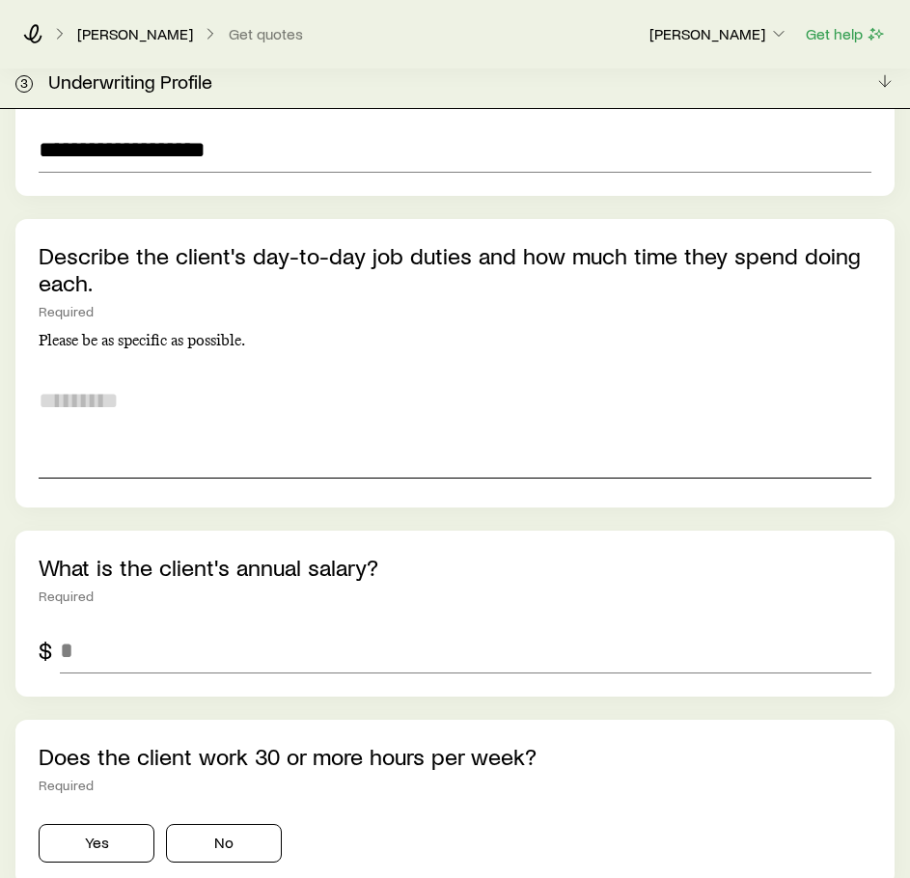
scroll to position [2833, 0]
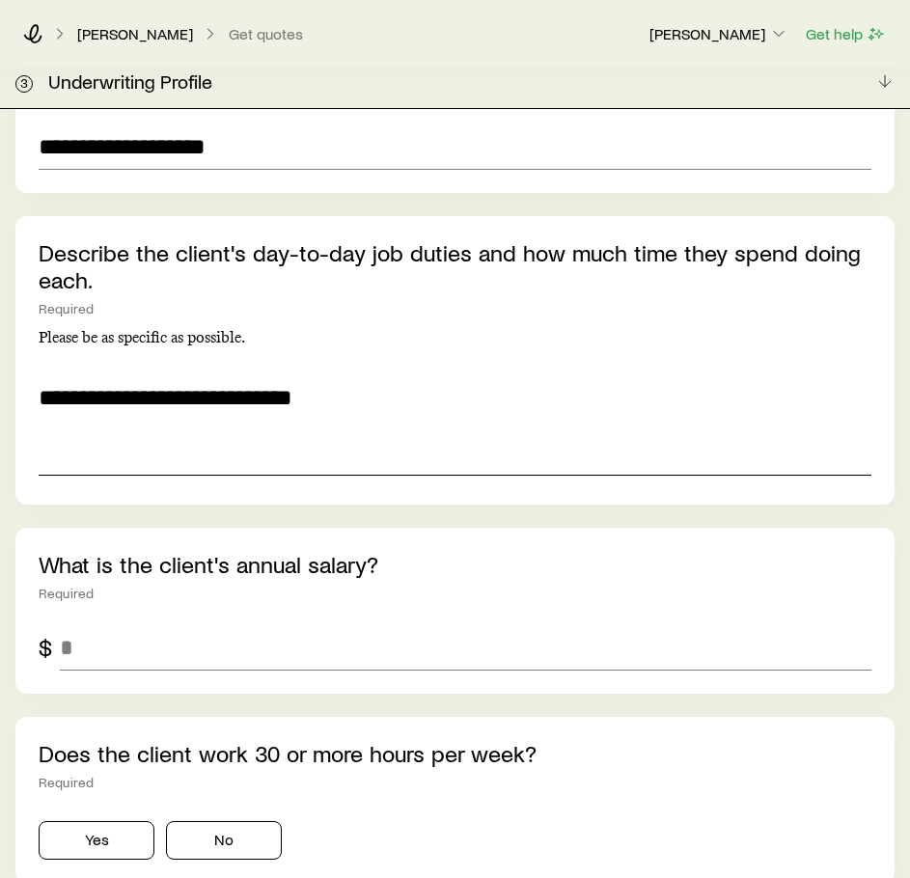
type textarea "**********"
click at [181, 624] on input "*" at bounding box center [465, 647] width 811 height 46
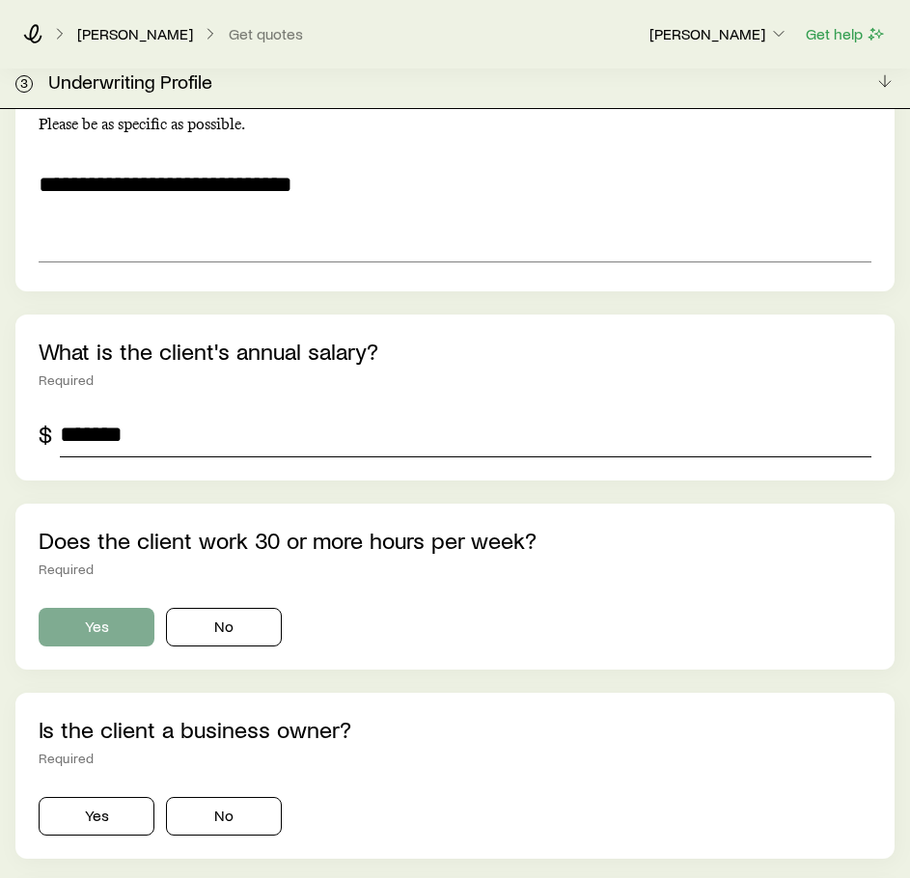
type input "*******"
click at [104, 608] on button "Yes" at bounding box center [97, 627] width 116 height 39
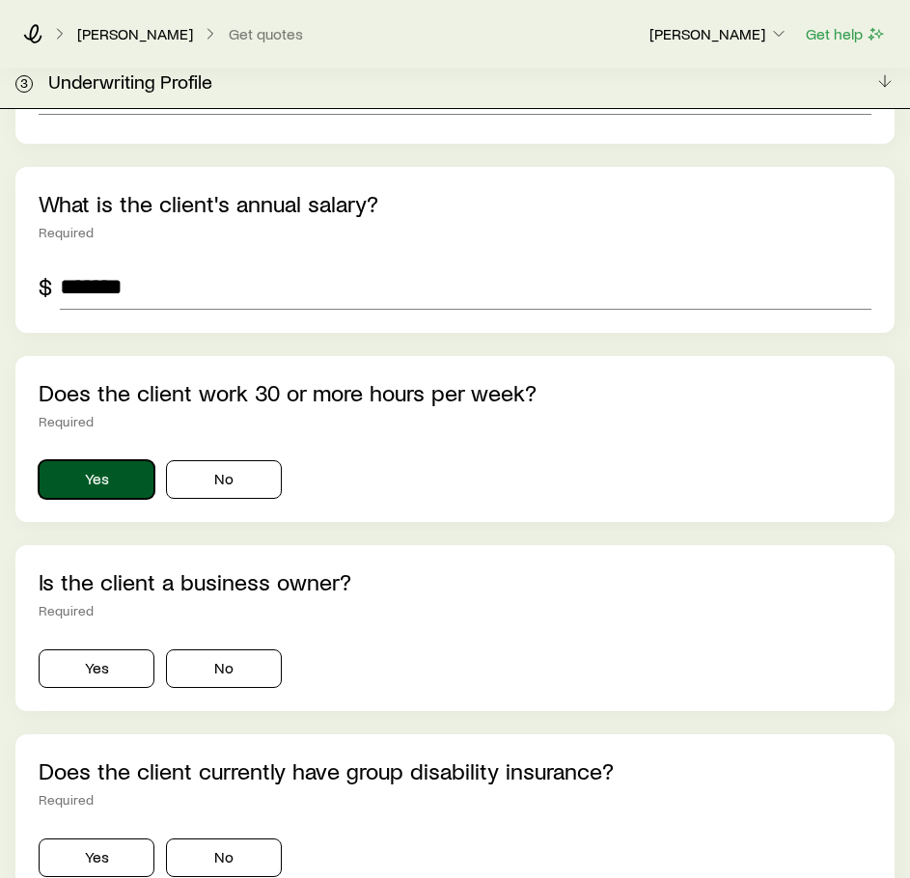
scroll to position [3197, 0]
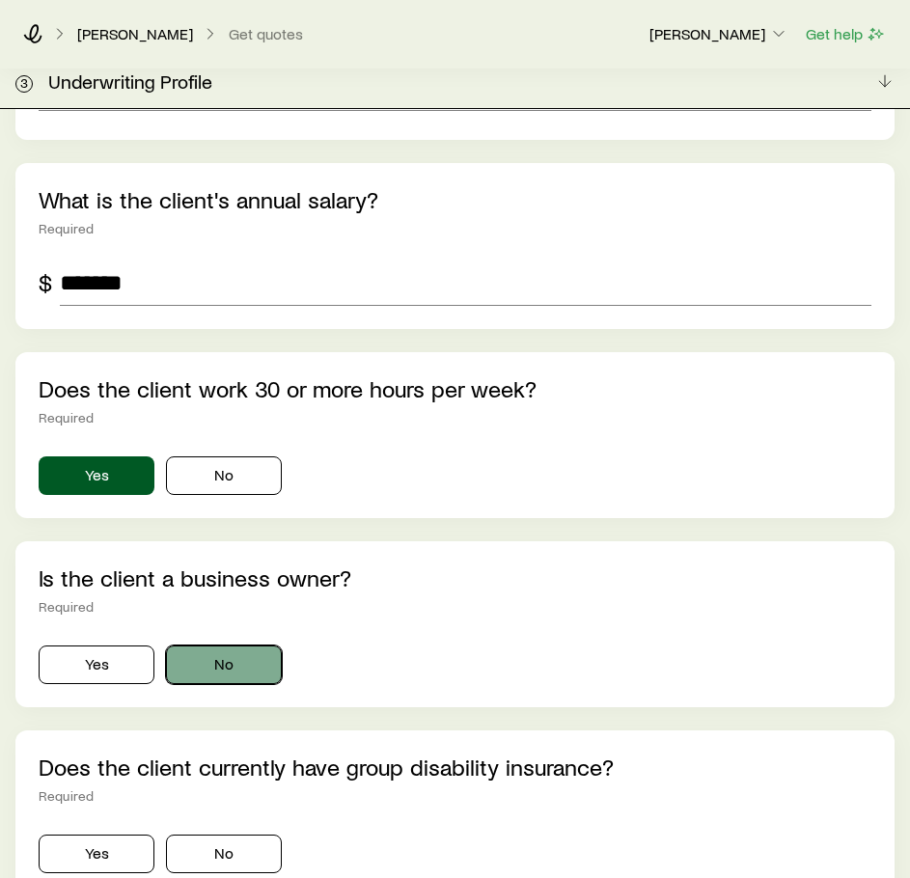
click at [205, 645] on button "No" at bounding box center [224, 664] width 116 height 39
click at [122, 645] on button "Yes" at bounding box center [97, 664] width 116 height 39
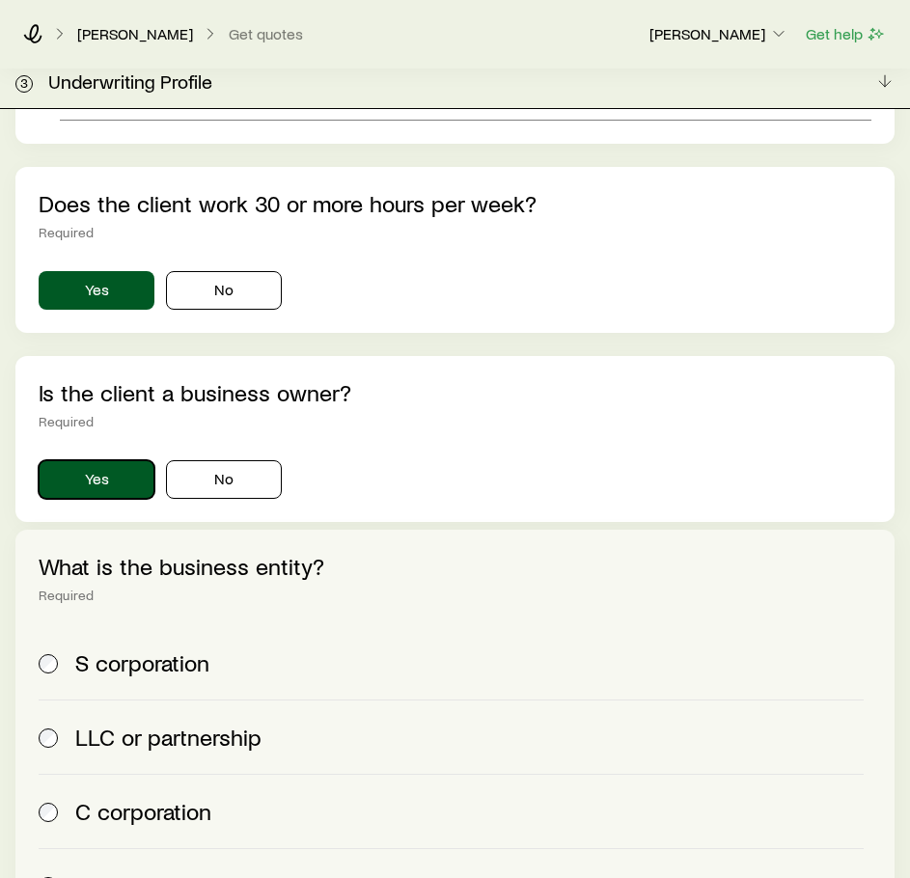
scroll to position [3387, 0]
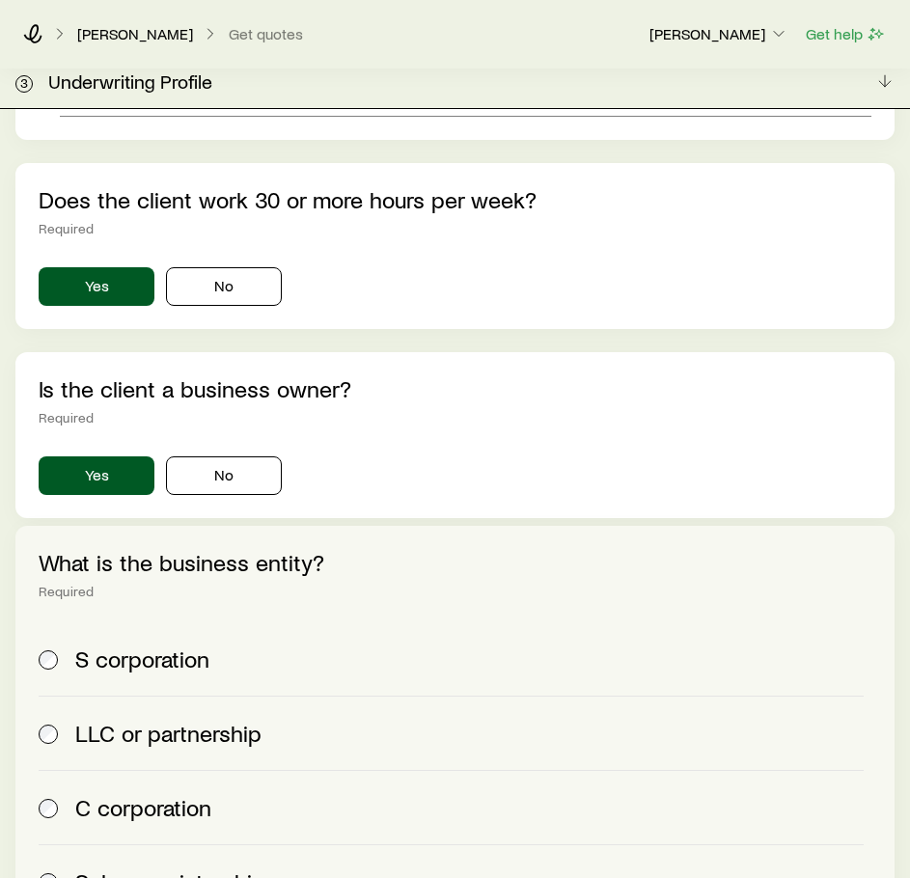
click at [238, 449] on div "Yes No" at bounding box center [455, 472] width 832 height 46
click at [237, 456] on button "No" at bounding box center [224, 475] width 116 height 39
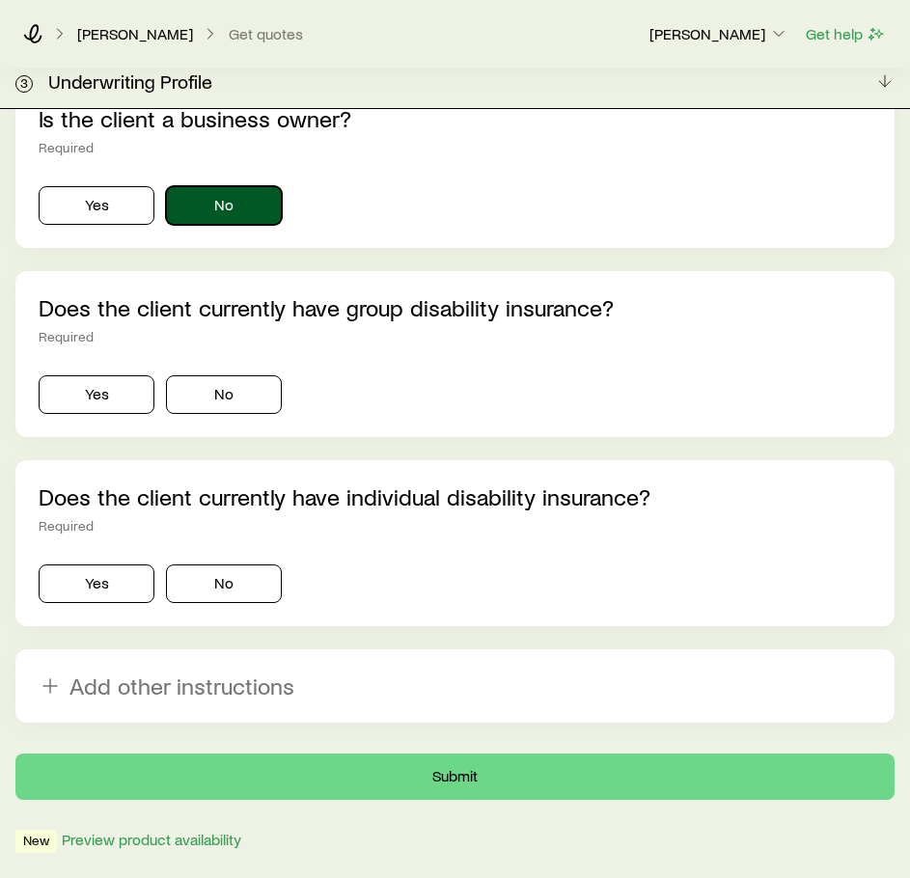
scroll to position [3662, 0]
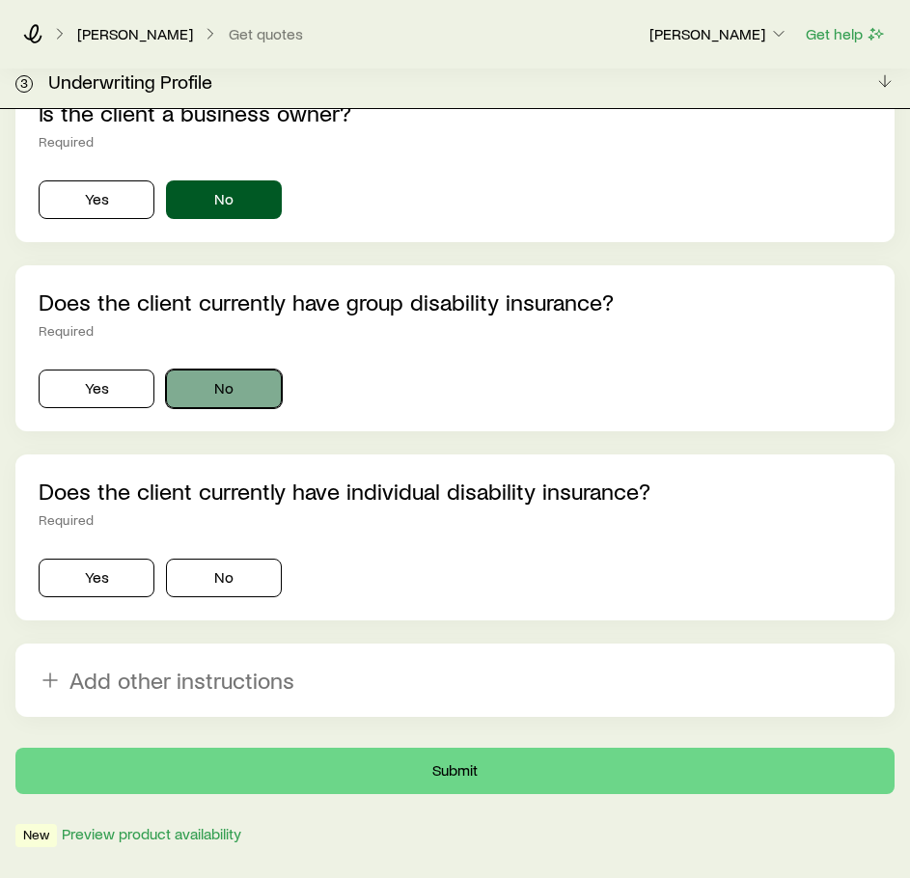
click at [251, 369] on button "No" at bounding box center [224, 388] width 116 height 39
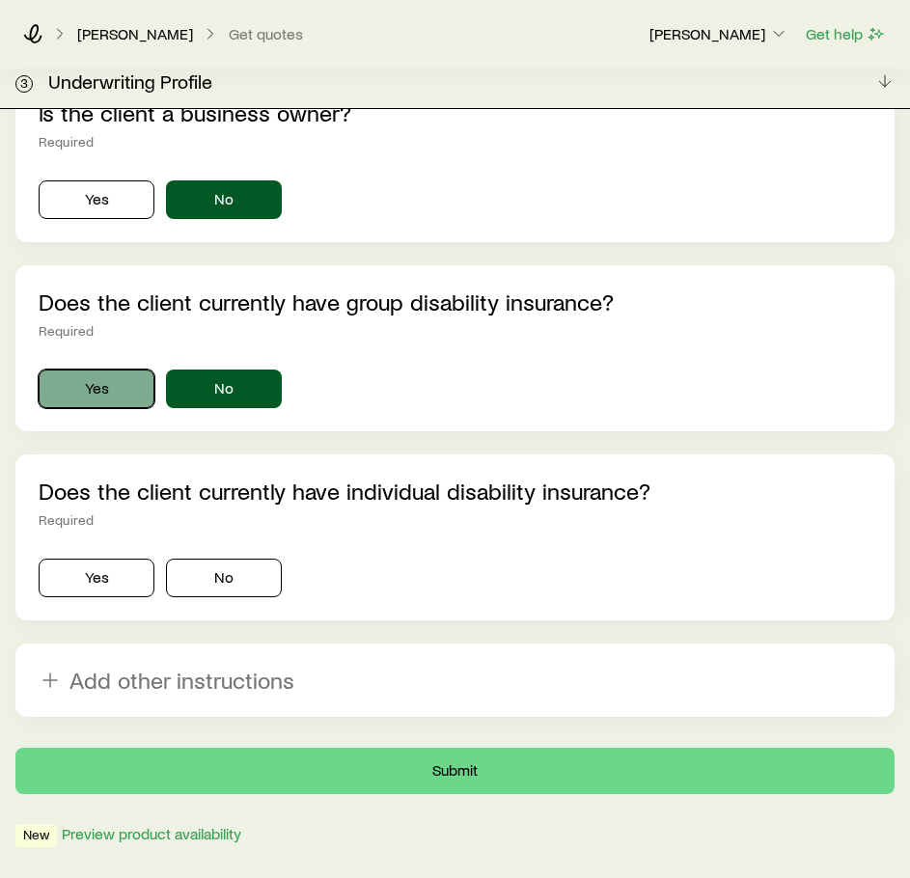
click at [126, 369] on button "Yes" at bounding box center [97, 388] width 116 height 39
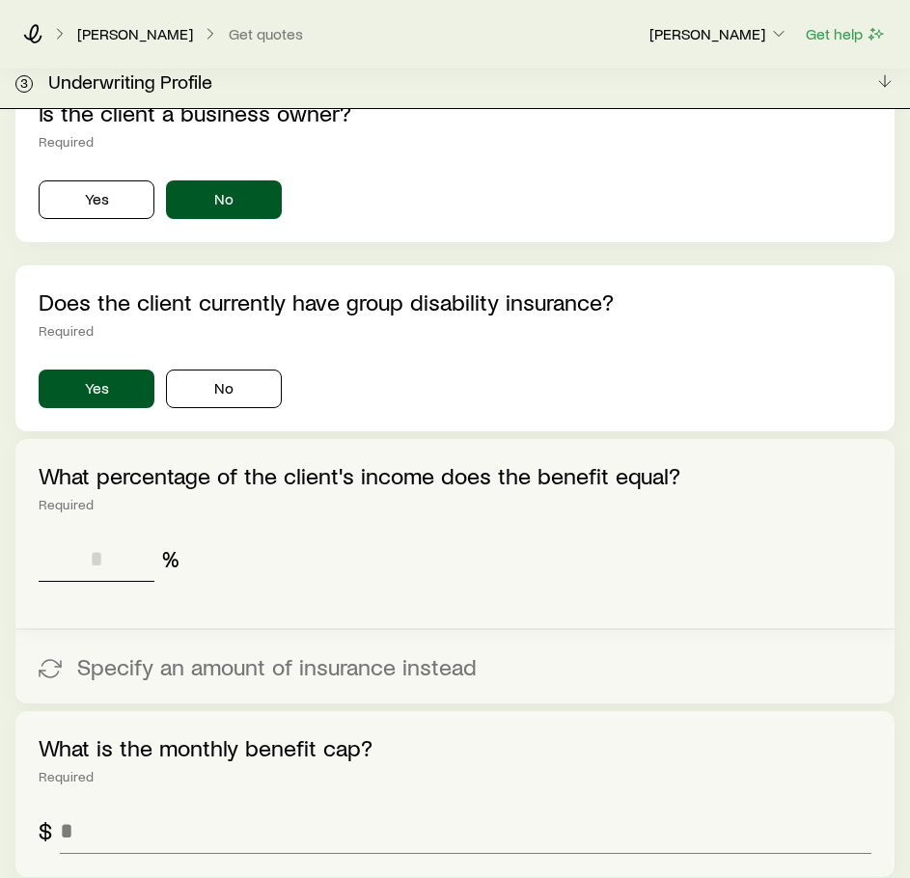
click at [101, 535] on input "tel" at bounding box center [97, 558] width 116 height 46
click at [192, 369] on button "No" at bounding box center [224, 388] width 116 height 39
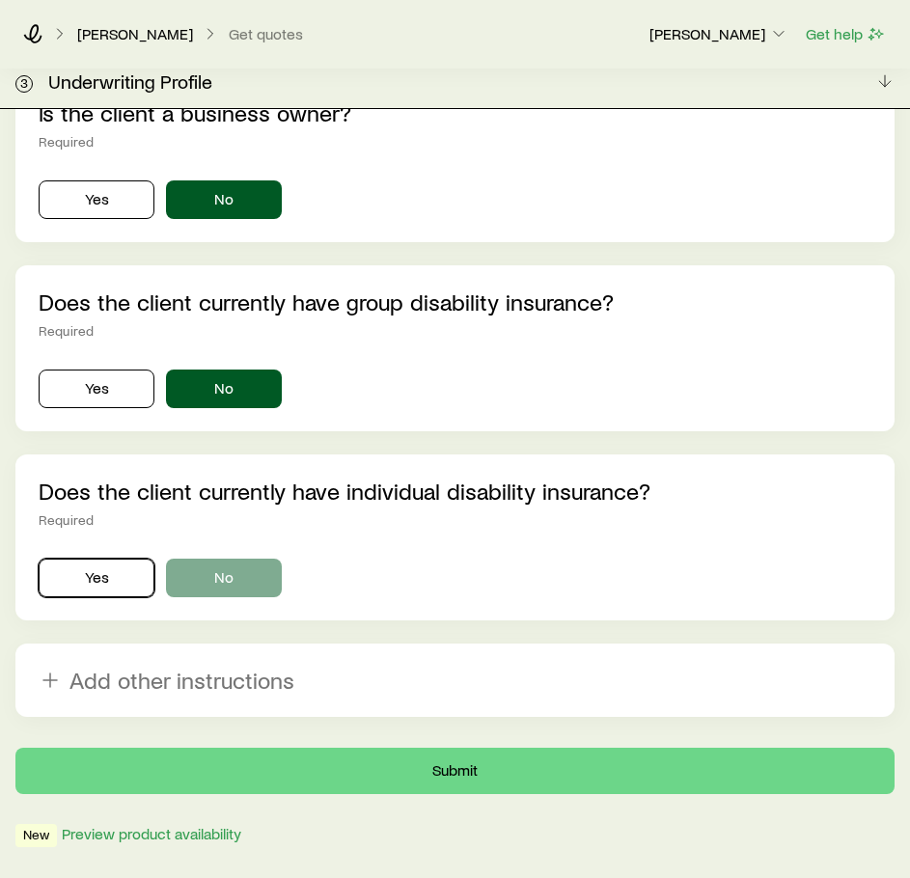
drag, startPoint x: 137, startPoint y: 526, endPoint x: 219, endPoint y: 528, distance: 82.0
click at [219, 558] on div "Yes No" at bounding box center [455, 577] width 832 height 39
click at [220, 558] on button "No" at bounding box center [224, 577] width 116 height 39
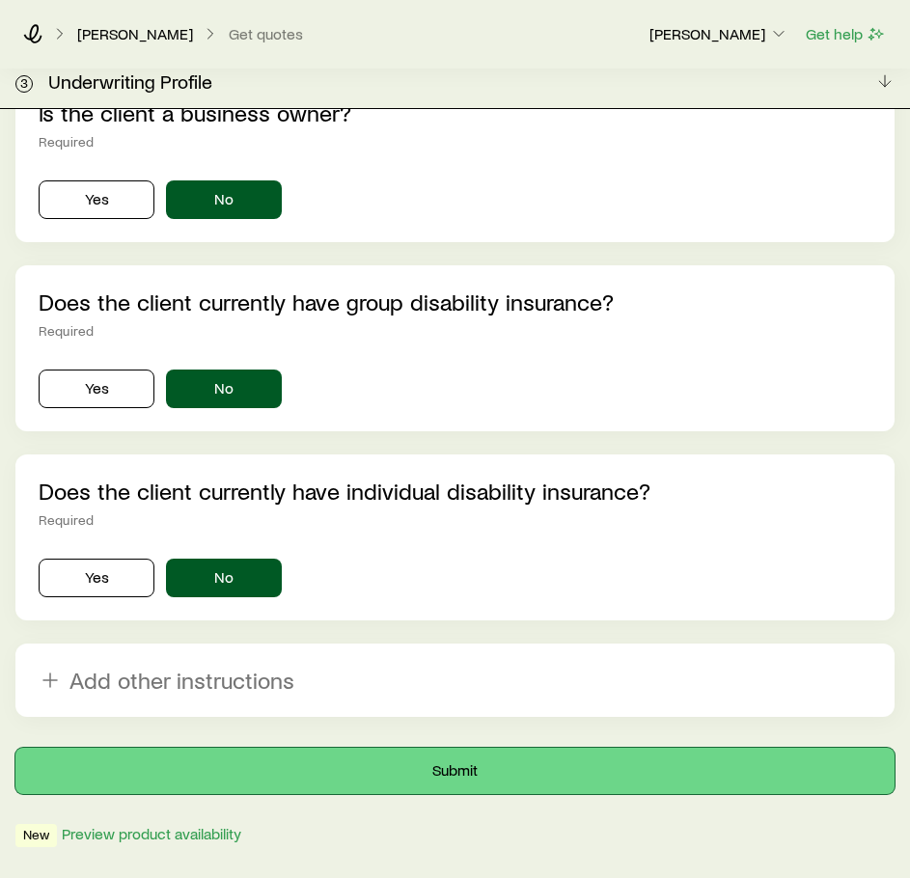
click at [276, 748] on button "Submit" at bounding box center [454, 771] width 879 height 46
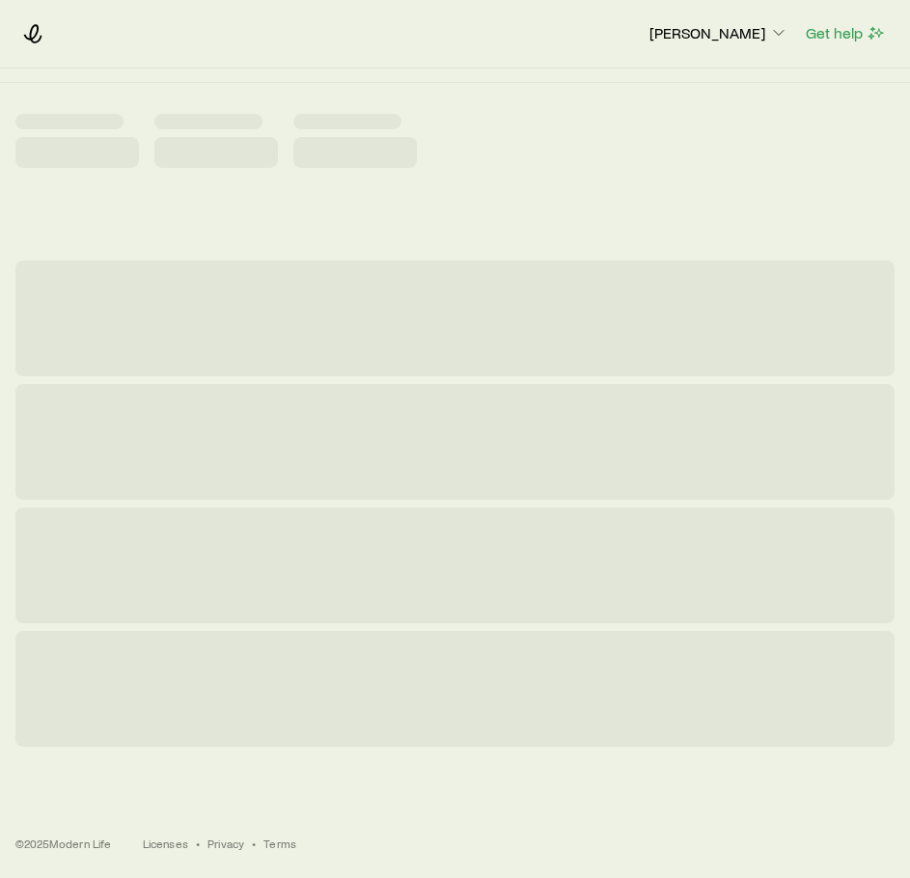
scroll to position [0, 0]
